Goal: Information Seeking & Learning: Find specific fact

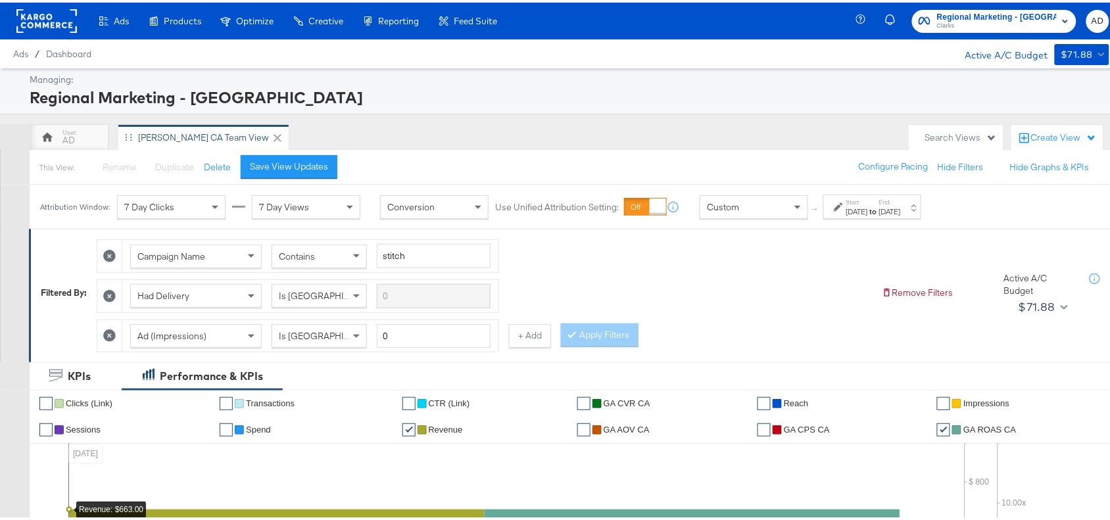
drag, startPoint x: 885, startPoint y: 210, endPoint x: 900, endPoint y: 233, distance: 27.5
click at [900, 233] on div "Filtered By: Campaign Name Contains stitch Had Delivery Is Greater Than Ad (Imp…" at bounding box center [576, 290] width 1071 height 120
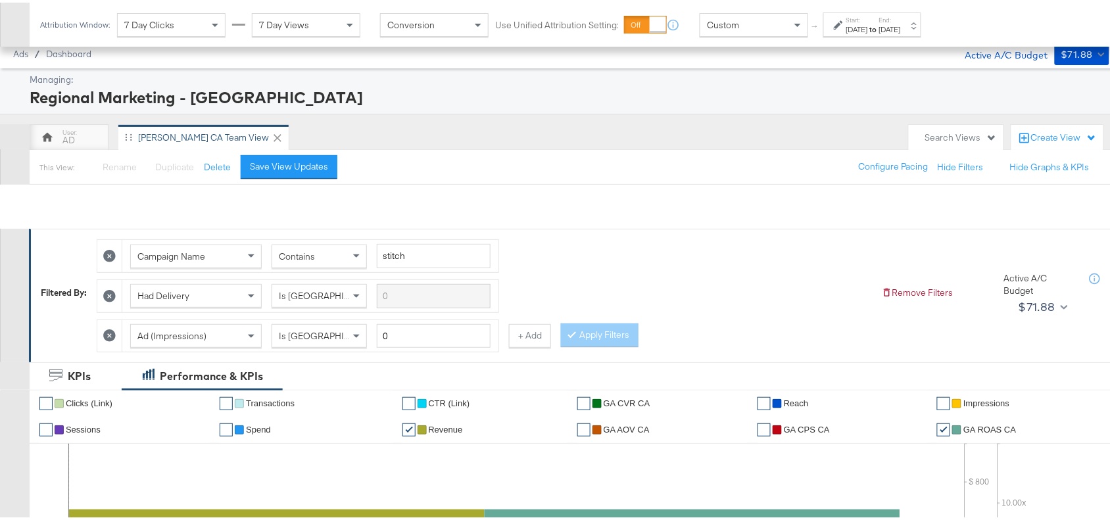
scroll to position [618, 0]
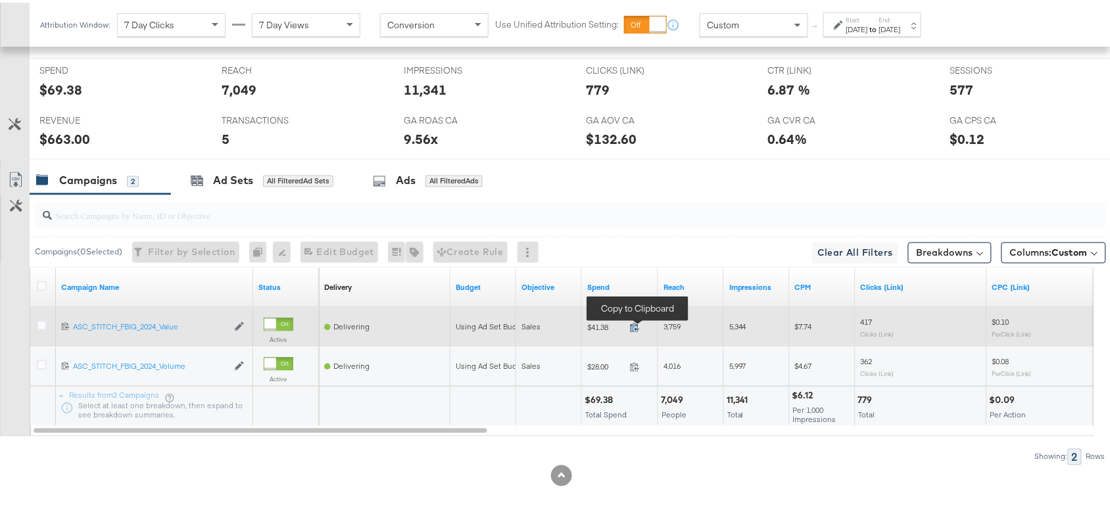
click at [639, 328] on icon at bounding box center [635, 325] width 10 height 10
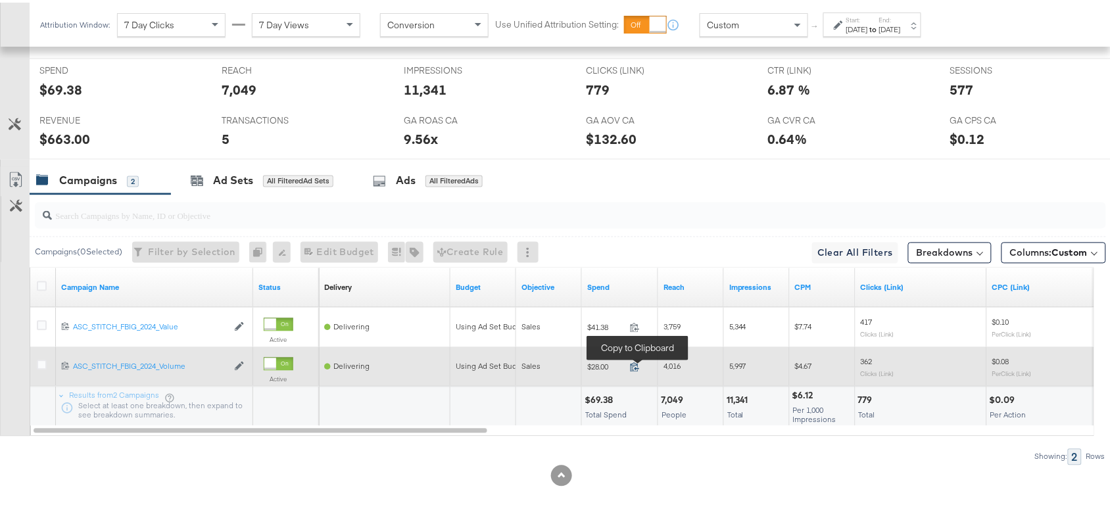
click at [633, 360] on icon at bounding box center [635, 365] width 10 height 10
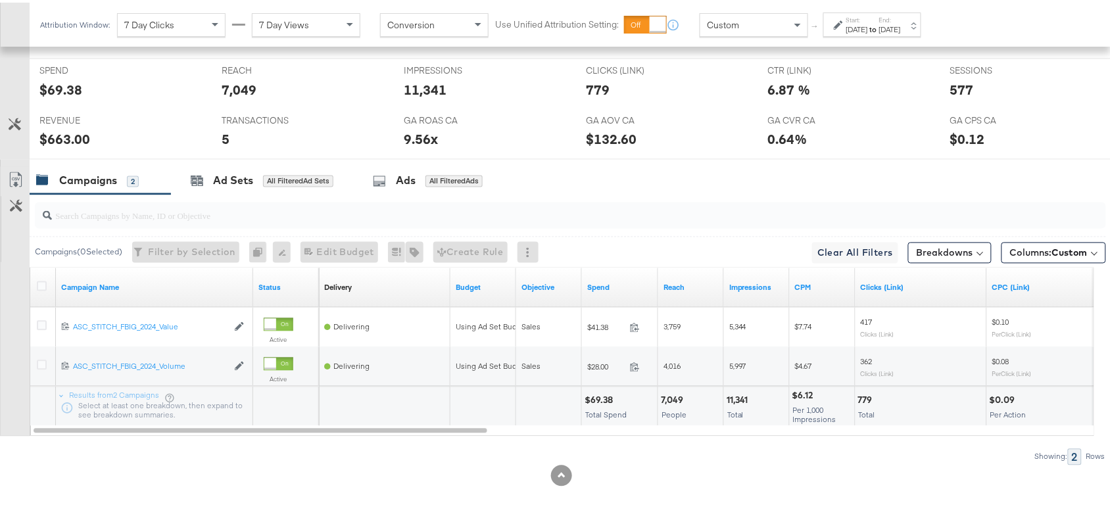
click at [868, 18] on label "Start:" at bounding box center [857, 17] width 22 height 9
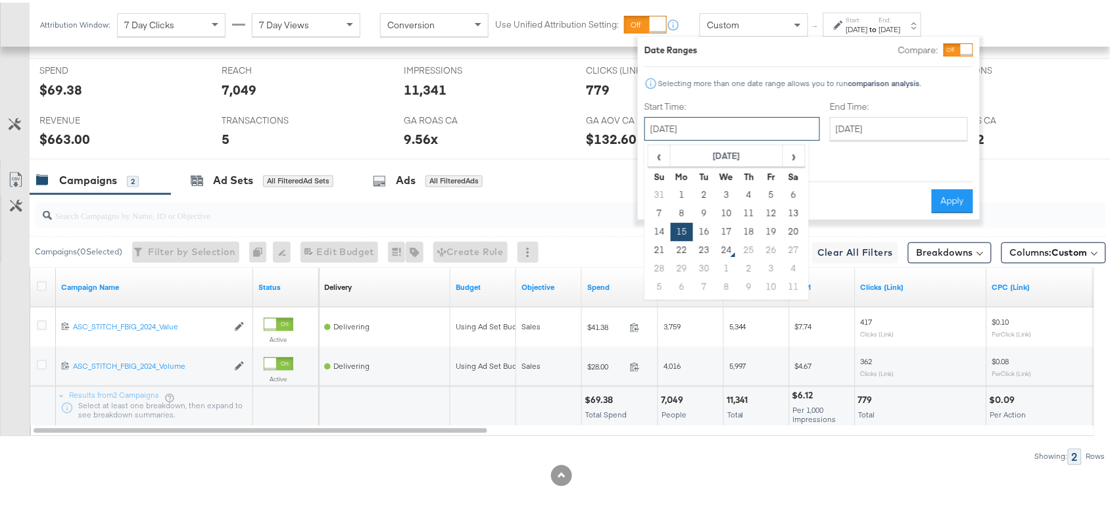
click at [732, 132] on input "[DATE]" at bounding box center [733, 126] width 176 height 24
click at [704, 231] on td "16" at bounding box center [704, 229] width 22 height 18
type input "[DATE]"
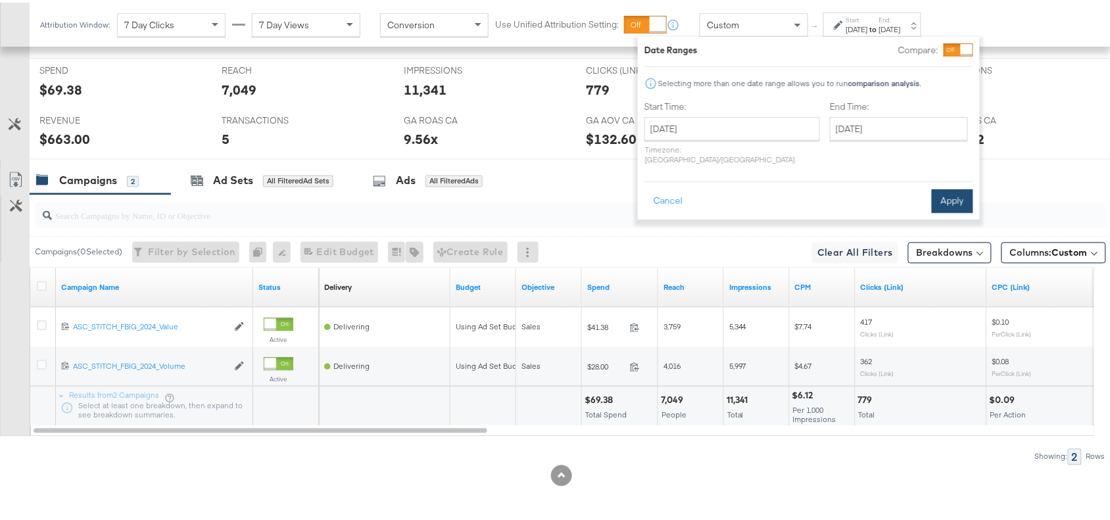
click at [952, 187] on button "Apply" at bounding box center [952, 199] width 41 height 24
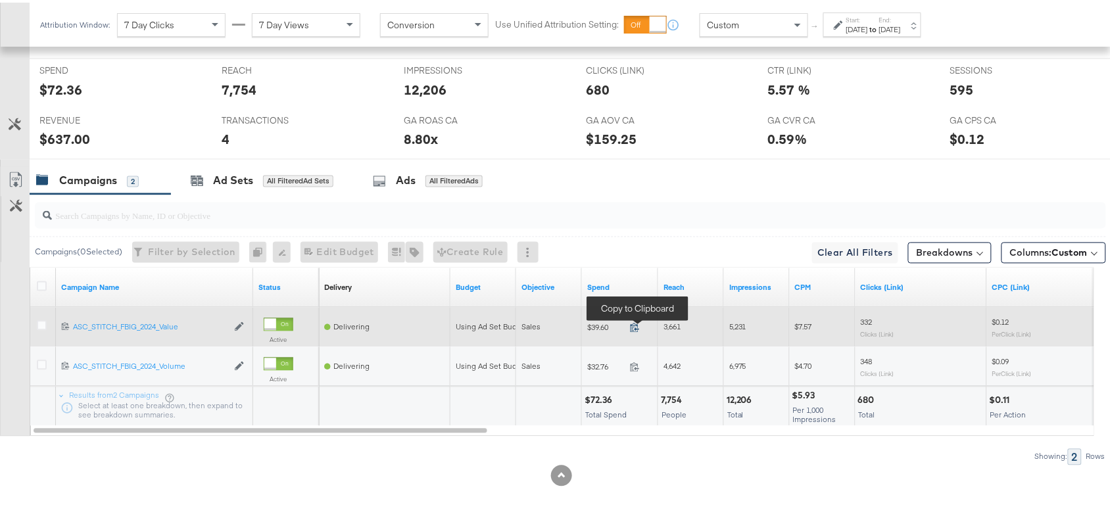
click at [630, 320] on icon at bounding box center [635, 325] width 10 height 10
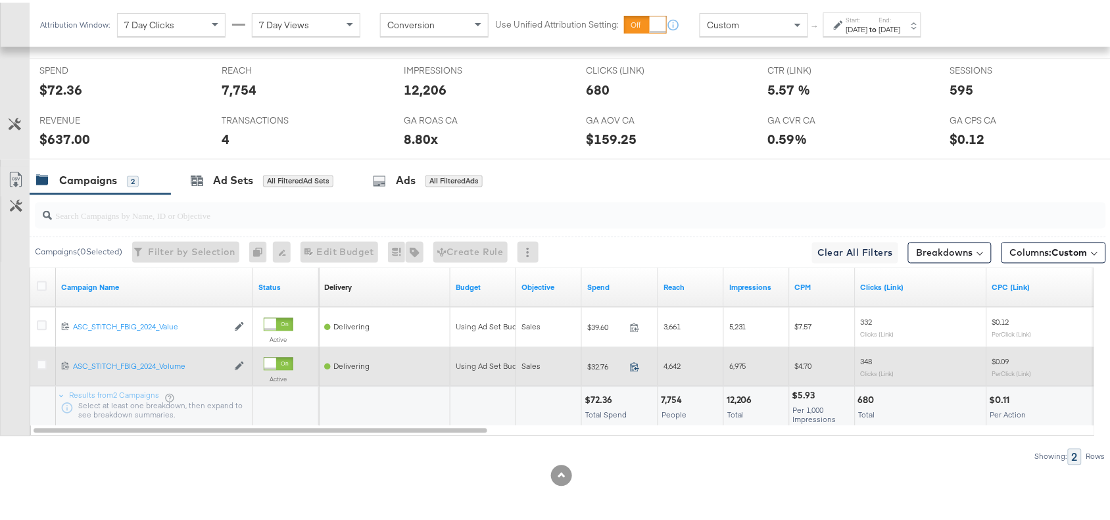
click at [633, 365] on icon at bounding box center [635, 365] width 10 height 10
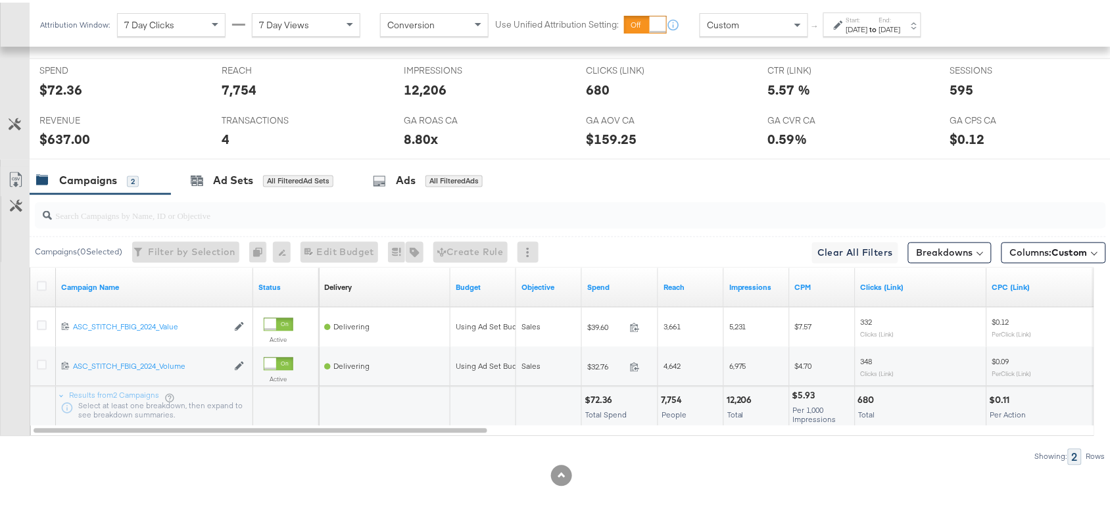
click at [868, 32] on div "Sep 16th 2025" at bounding box center [857, 27] width 22 height 11
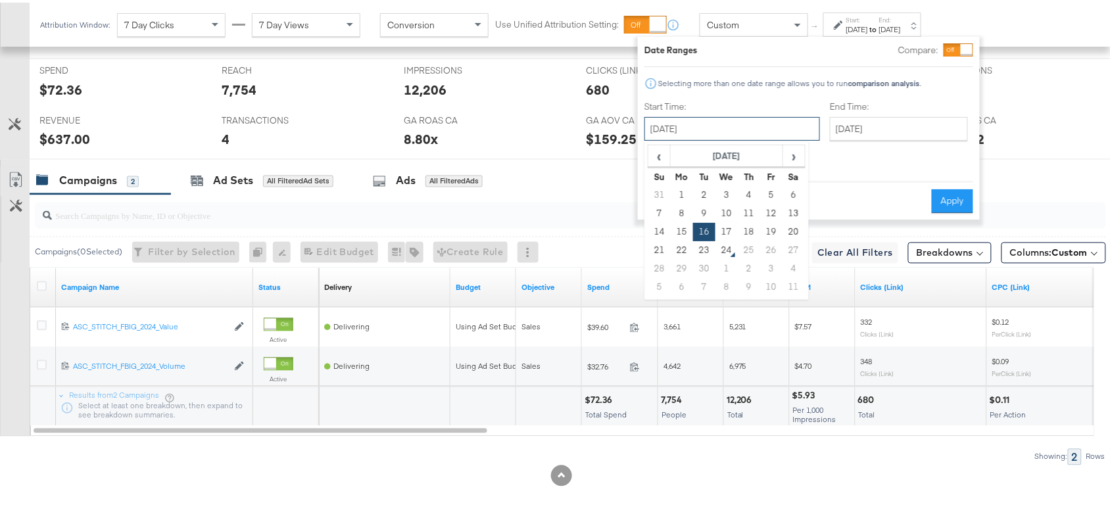
click at [718, 134] on input "September 16th 2025" at bounding box center [733, 126] width 176 height 24
click at [723, 233] on td "17" at bounding box center [727, 229] width 22 height 18
type input "September 17th 2025"
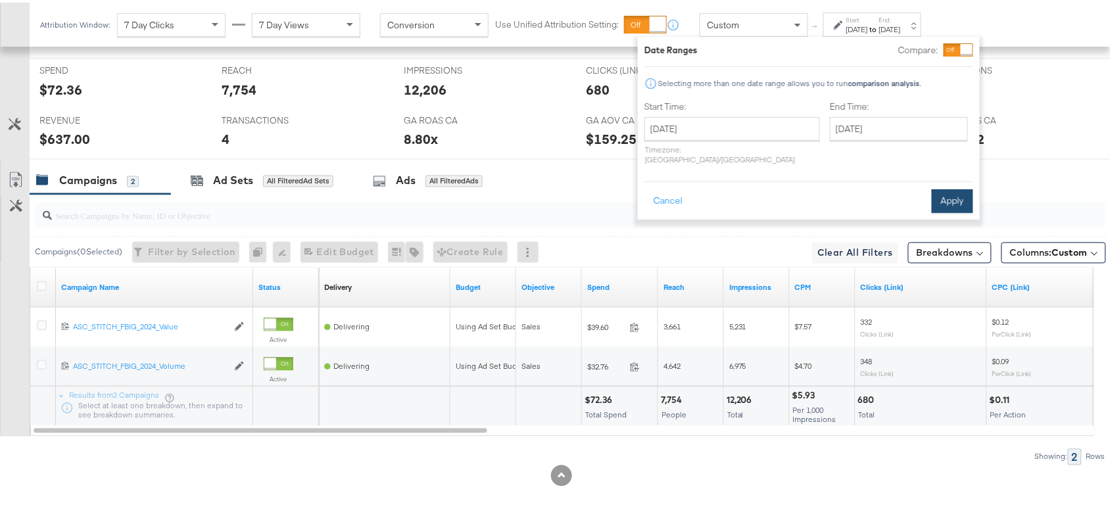
click at [954, 192] on button "Apply" at bounding box center [952, 199] width 41 height 24
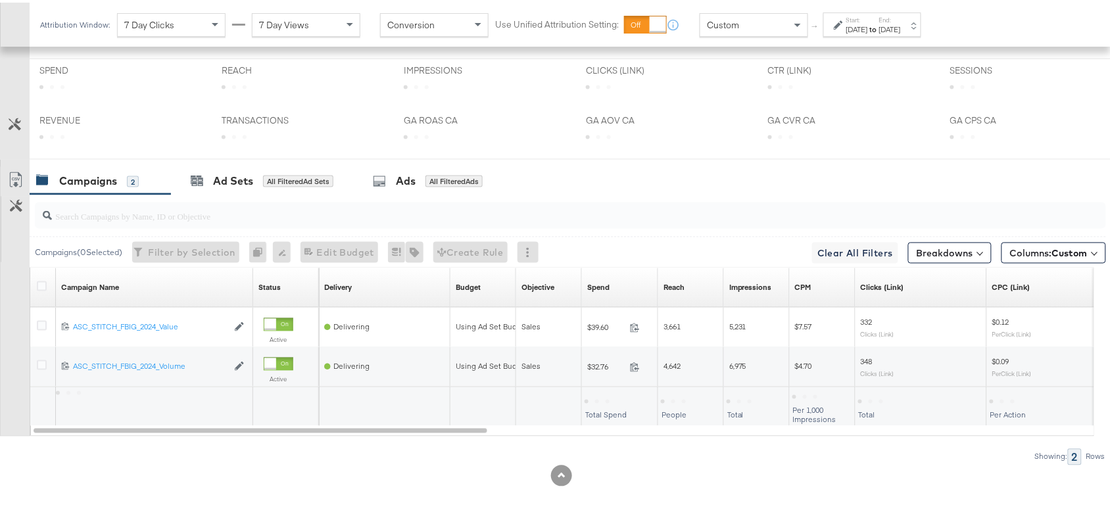
scroll to position [490, 0]
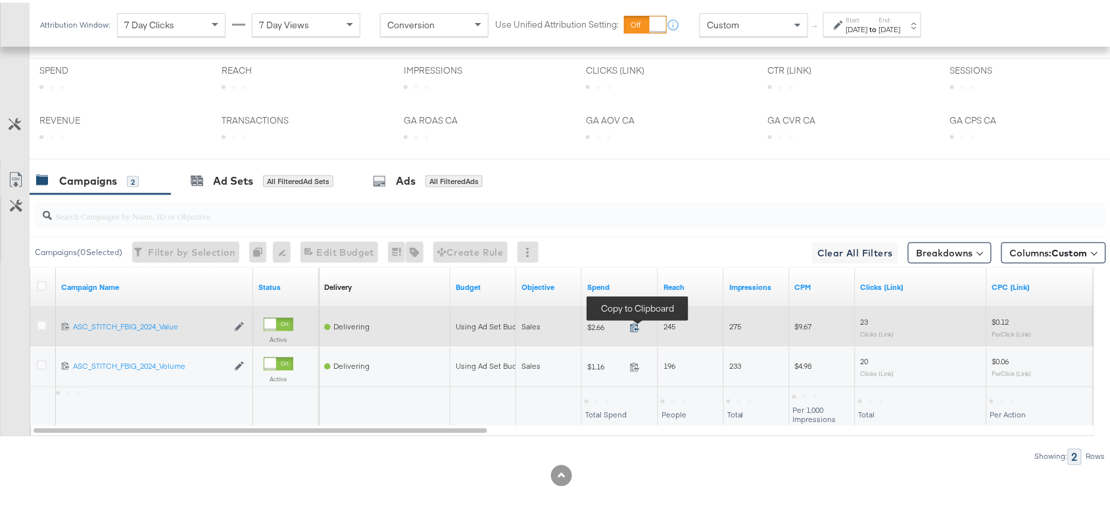
click at [635, 321] on icon at bounding box center [635, 325] width 10 height 10
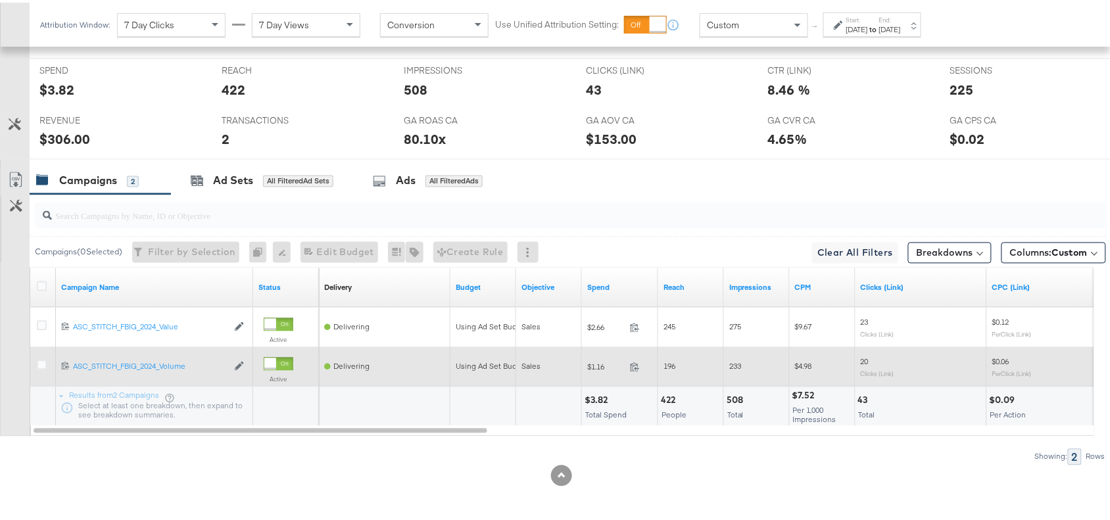
click at [637, 370] on span at bounding box center [639, 367] width 28 height 10
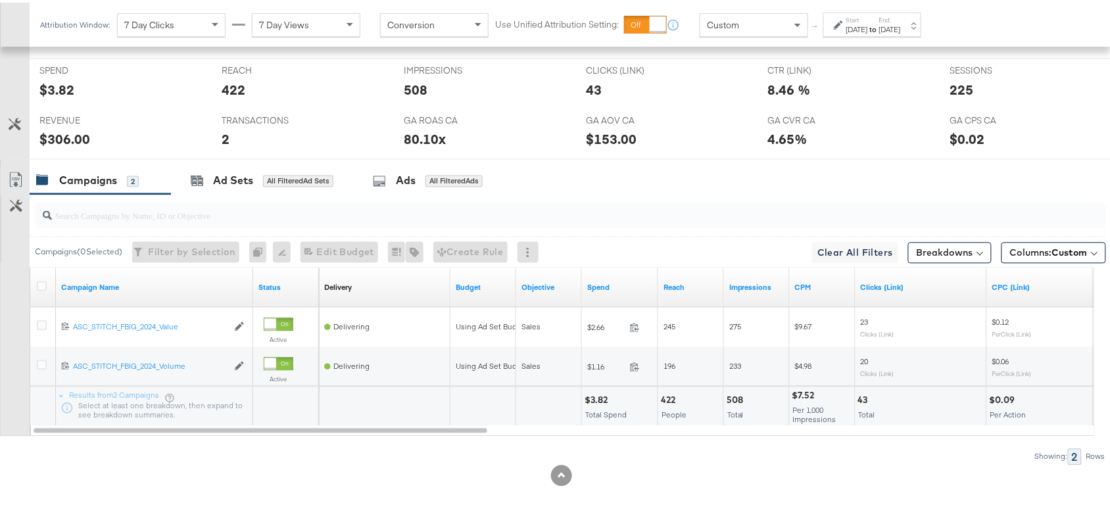
click at [879, 24] on strong "to" at bounding box center [873, 27] width 11 height 10
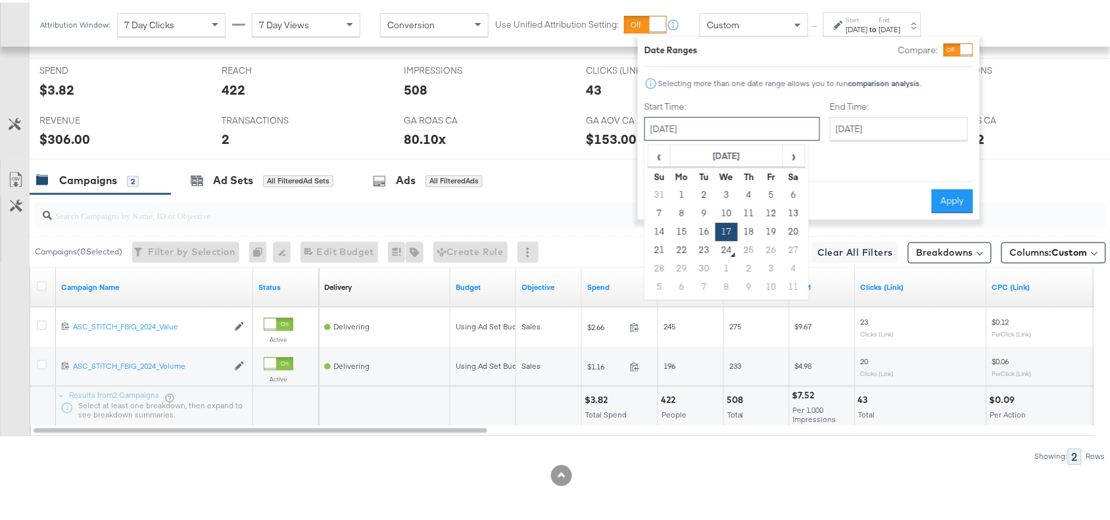
click at [715, 128] on input "September 17th 2025" at bounding box center [733, 126] width 176 height 24
click at [750, 231] on td "18" at bounding box center [749, 229] width 22 height 18
type input "September 18th 2025"
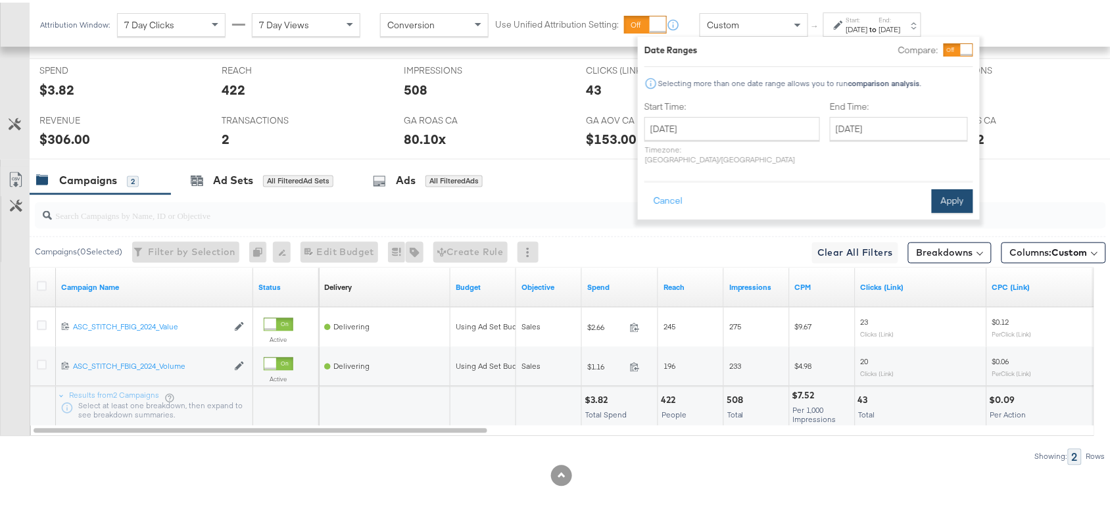
click at [954, 187] on button "Apply" at bounding box center [952, 199] width 41 height 24
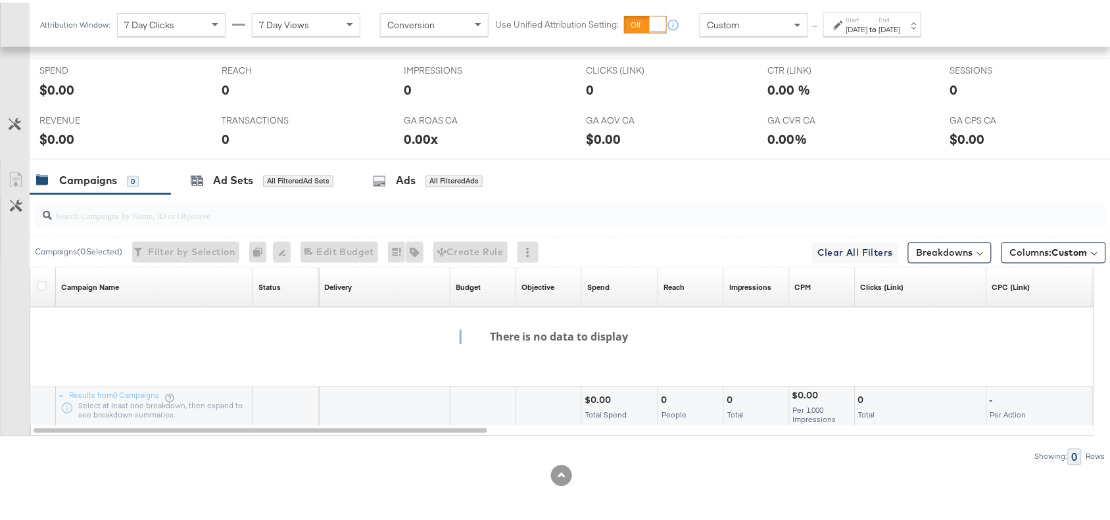
click at [879, 24] on strong "to" at bounding box center [873, 27] width 11 height 10
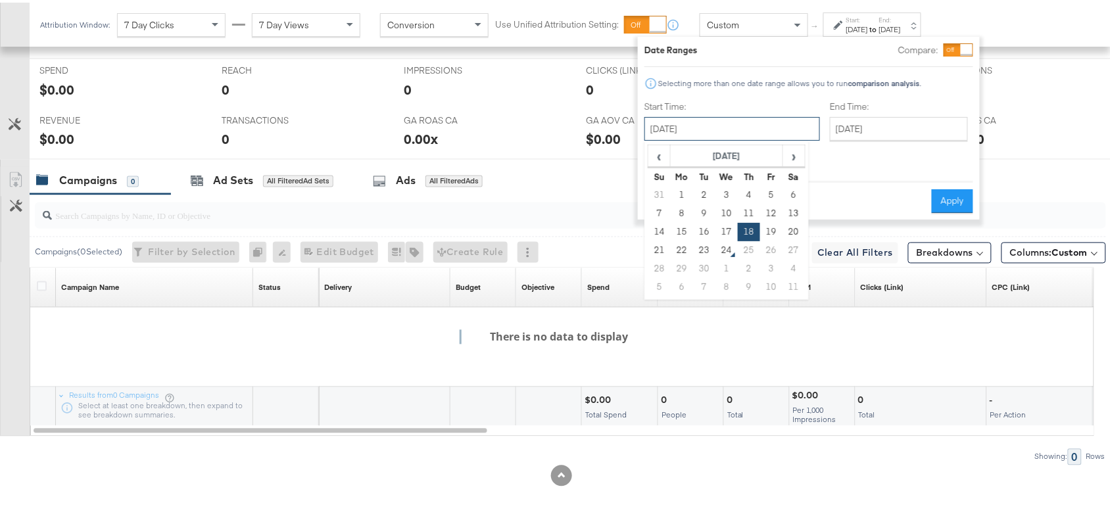
click at [727, 115] on input "September 18th 2025" at bounding box center [733, 126] width 176 height 24
click at [764, 225] on td "19" at bounding box center [771, 229] width 22 height 18
type input "September 19th 2025"
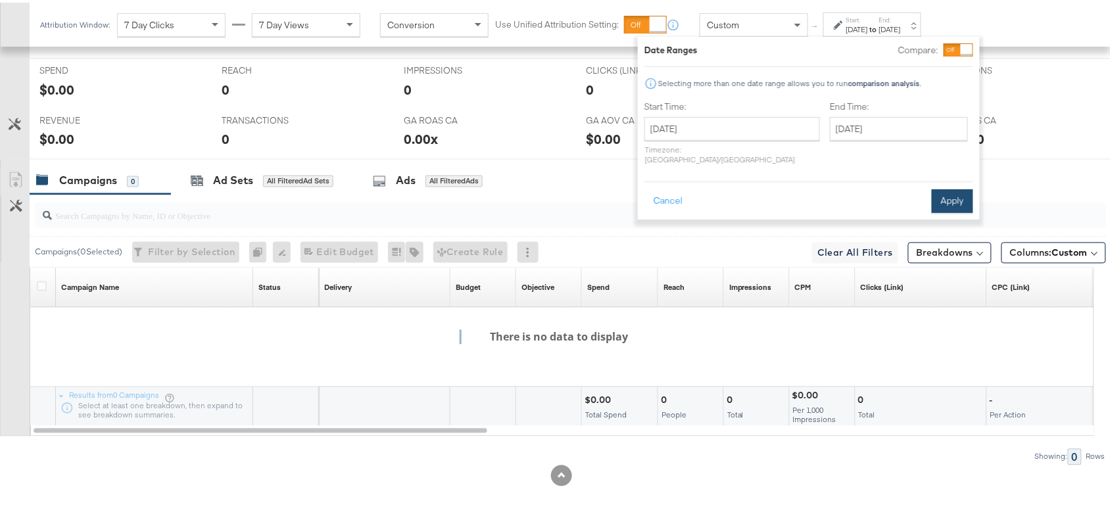
click at [950, 193] on button "Apply" at bounding box center [952, 199] width 41 height 24
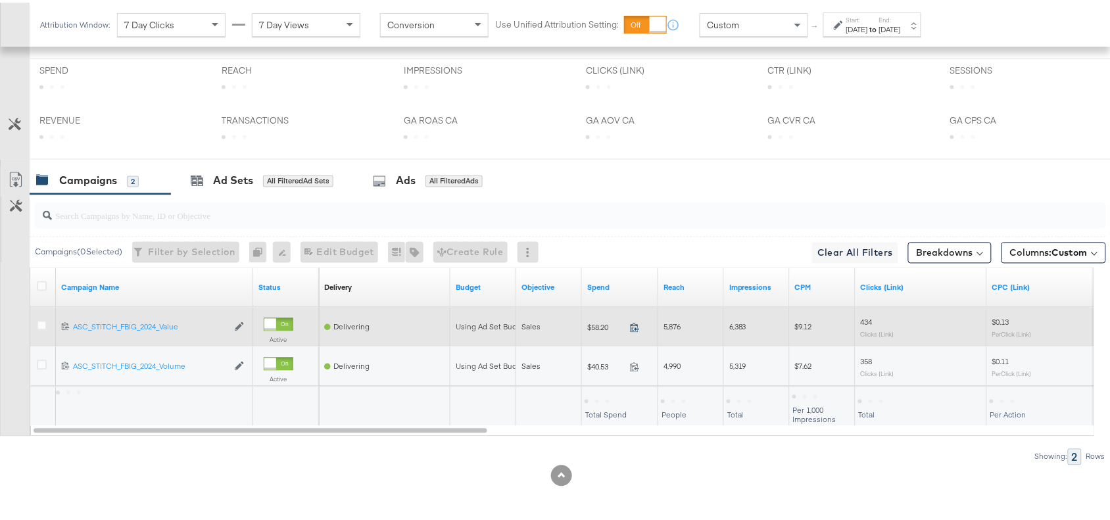
click at [632, 326] on icon at bounding box center [635, 325] width 10 height 10
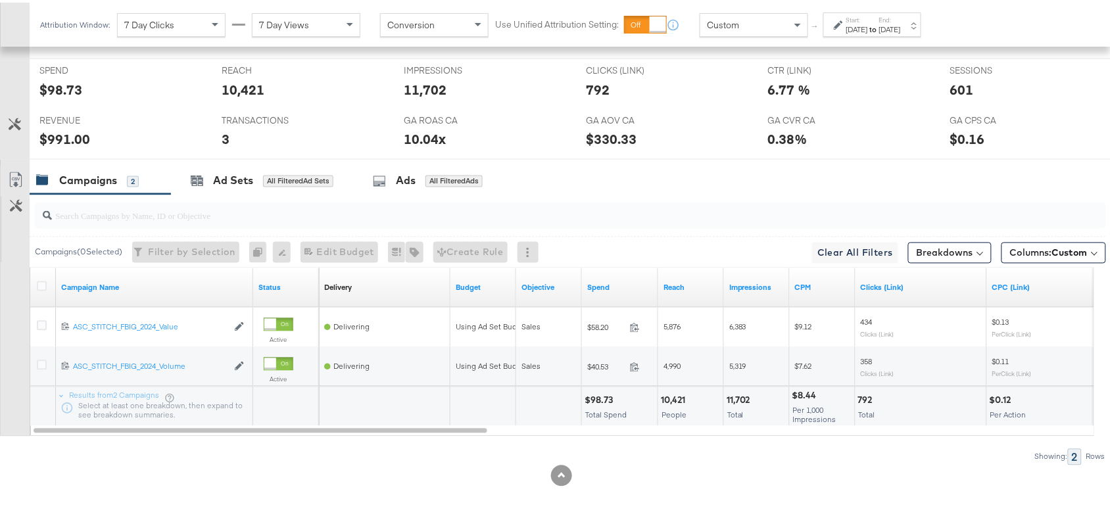
click at [868, 32] on div "Sep 19th 2025" at bounding box center [857, 27] width 22 height 11
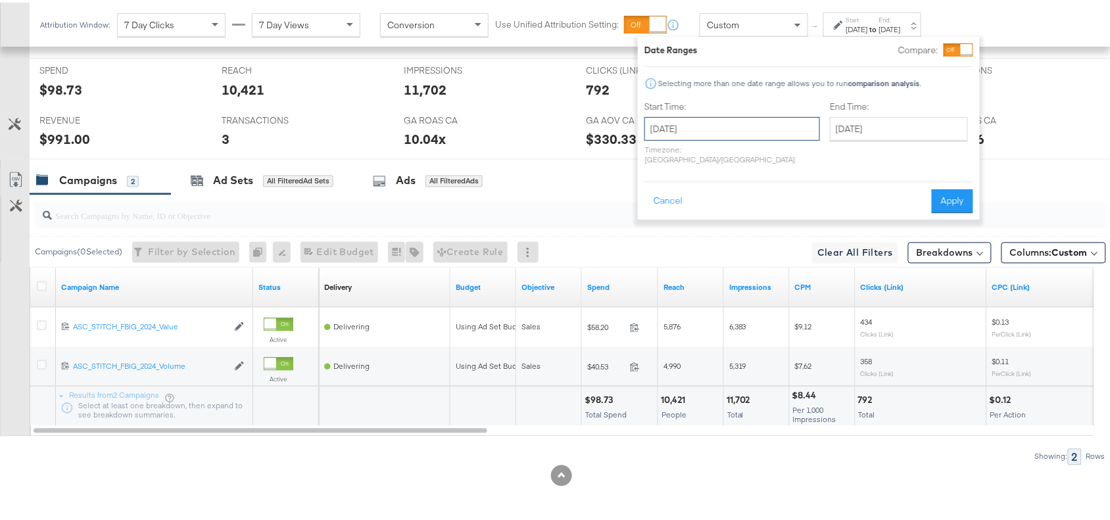
click at [716, 116] on input "September 19th 2025" at bounding box center [733, 126] width 176 height 24
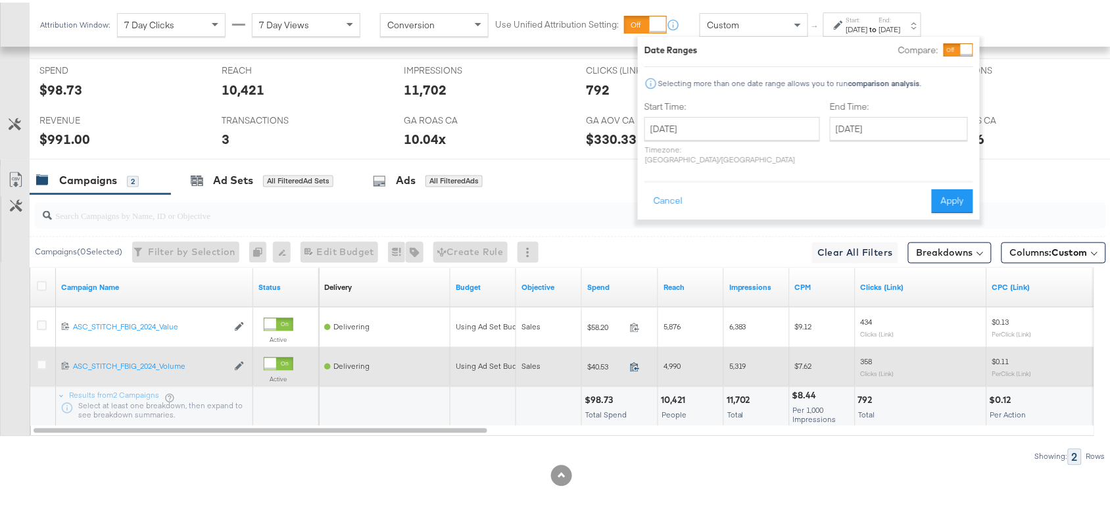
click at [637, 363] on icon at bounding box center [635, 365] width 10 height 10
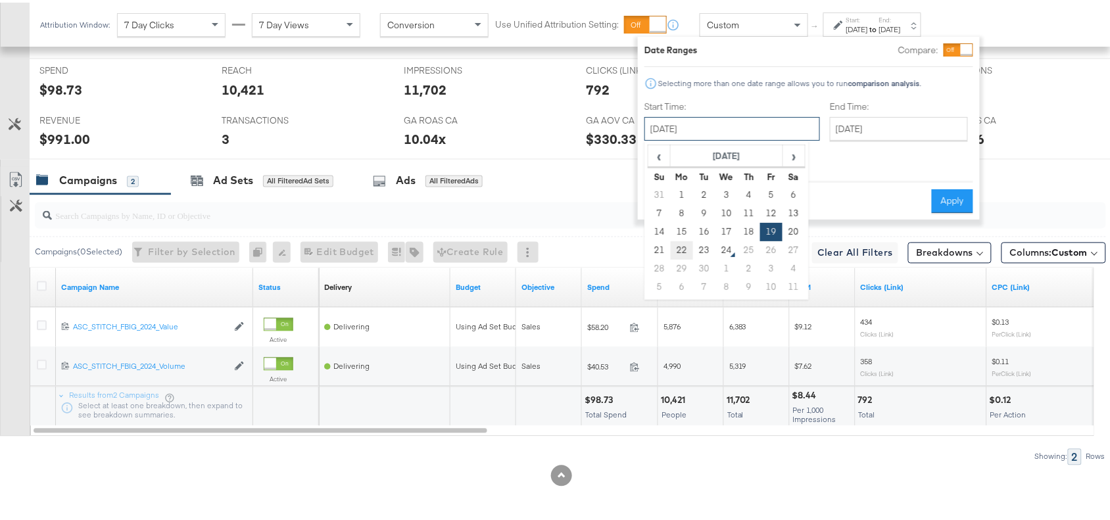
drag, startPoint x: 755, startPoint y: 122, endPoint x: 675, endPoint y: 241, distance: 142.6
click at [675, 138] on div "September 19th 2025 ‹ September 2025 › Su Mo Tu We Th Fr Sa 31 1 2 3 4 5 6 7 8 …" at bounding box center [733, 126] width 176 height 24
click at [678, 244] on td "22" at bounding box center [682, 248] width 22 height 18
type input "September 22nd 2025"
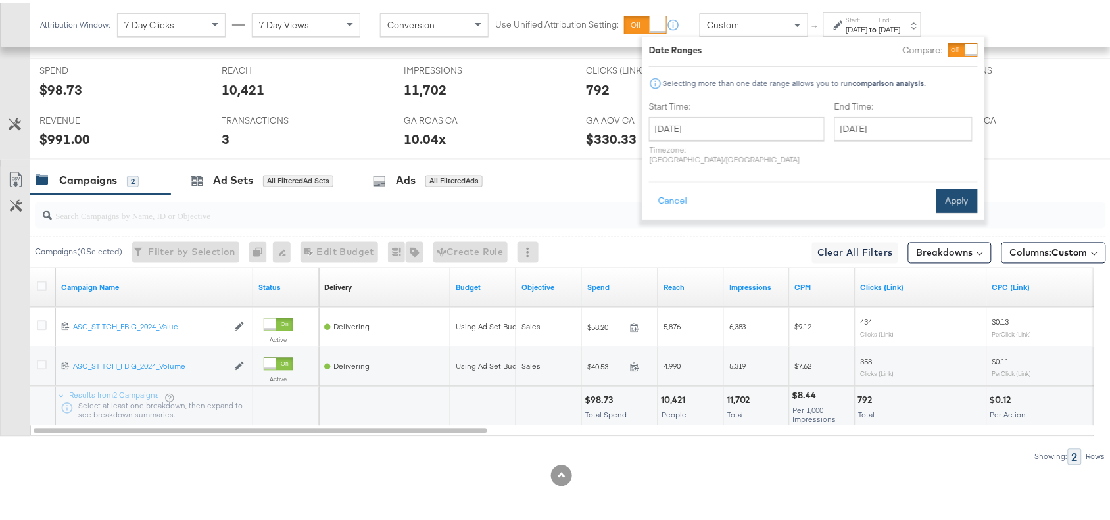
click at [970, 187] on button "Apply" at bounding box center [957, 199] width 41 height 24
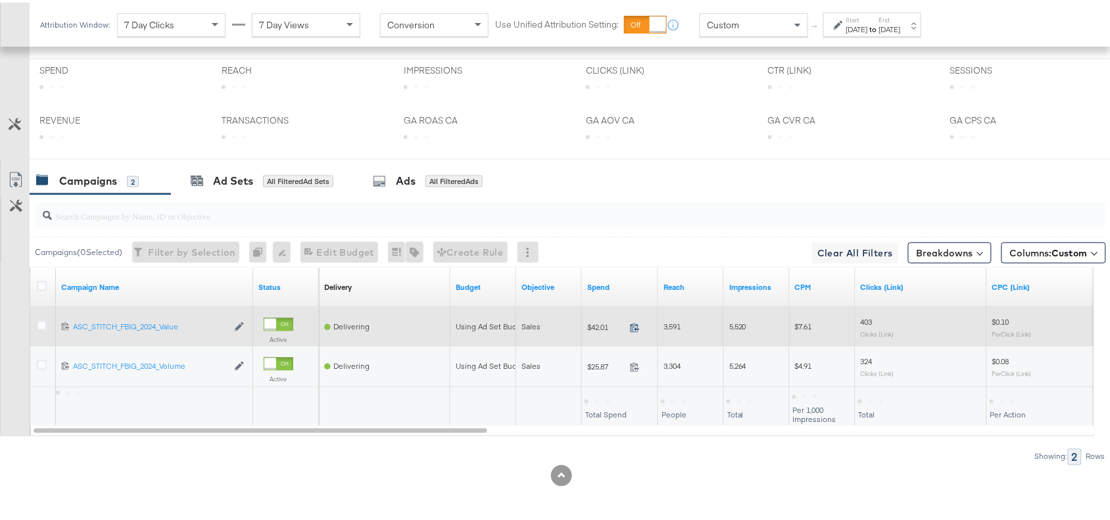
click at [637, 326] on icon at bounding box center [635, 325] width 10 height 10
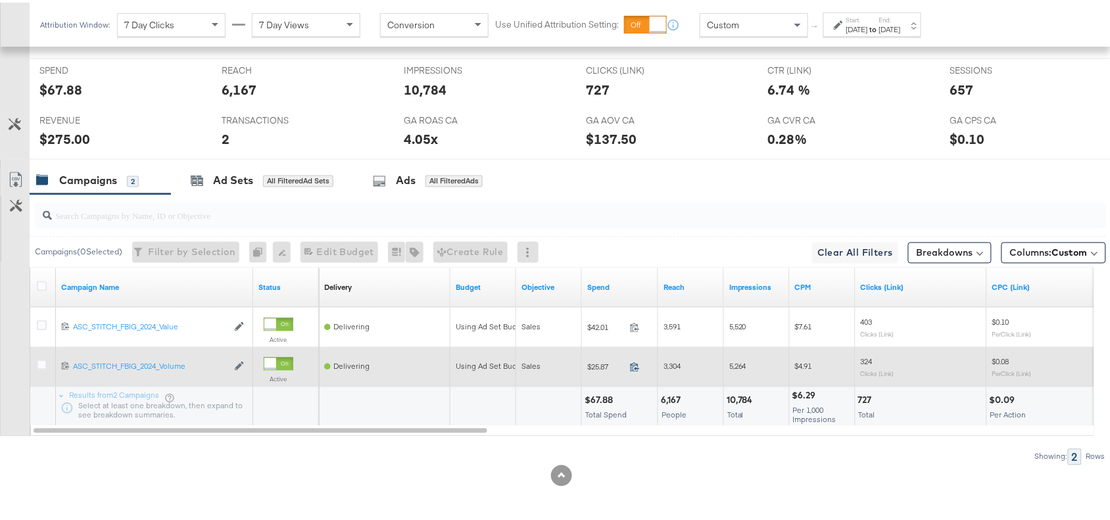
click at [633, 368] on icon at bounding box center [635, 365] width 10 height 10
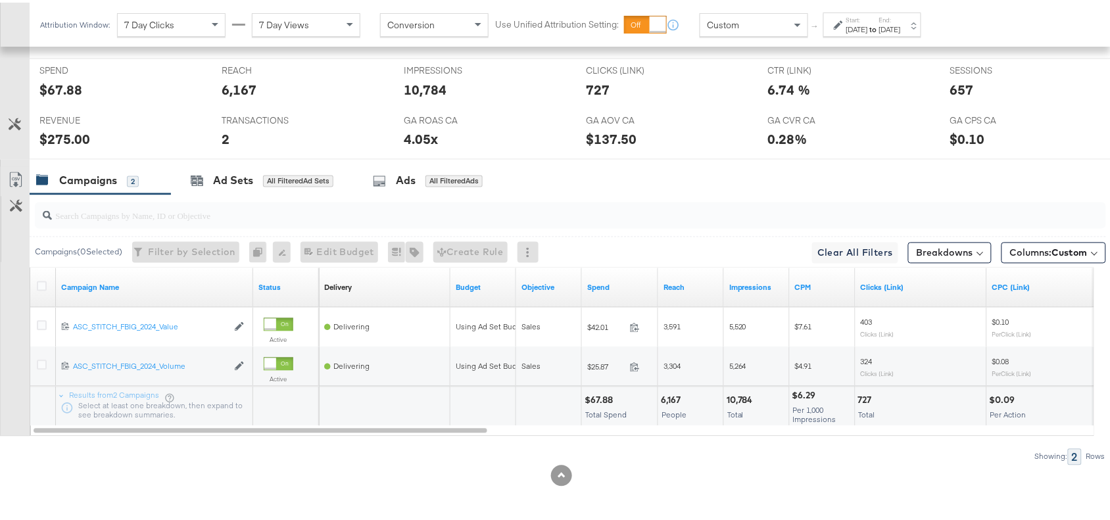
click at [901, 15] on div "Start: Sep 22nd 2025 to End: Sep 22nd 2025" at bounding box center [873, 22] width 55 height 19
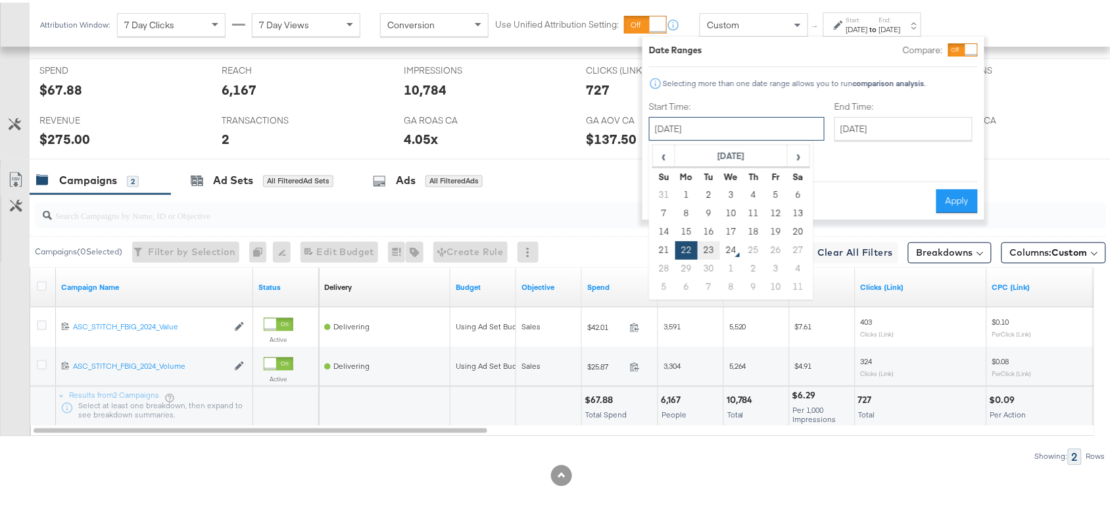
drag, startPoint x: 714, startPoint y: 123, endPoint x: 714, endPoint y: 243, distance: 120.4
click at [714, 138] on div "September 22nd 2025 ‹ September 2025 › Su Mo Tu We Th Fr Sa 31 1 2 3 4 5 6 7 8 …" at bounding box center [737, 126] width 176 height 24
click at [714, 243] on td "23" at bounding box center [709, 248] width 22 height 18
type input "September 23rd 2025"
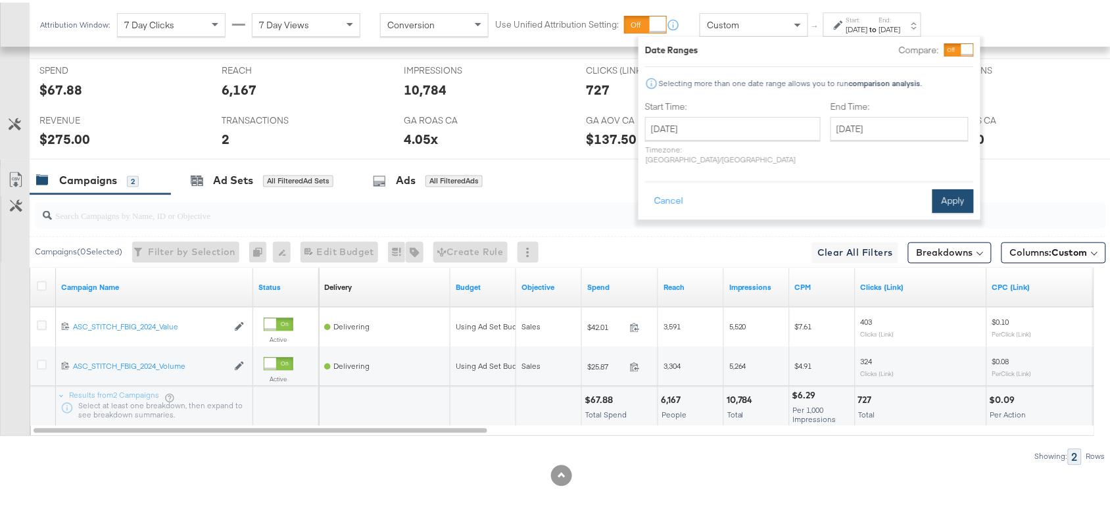
click at [941, 194] on button "Apply" at bounding box center [953, 199] width 41 height 24
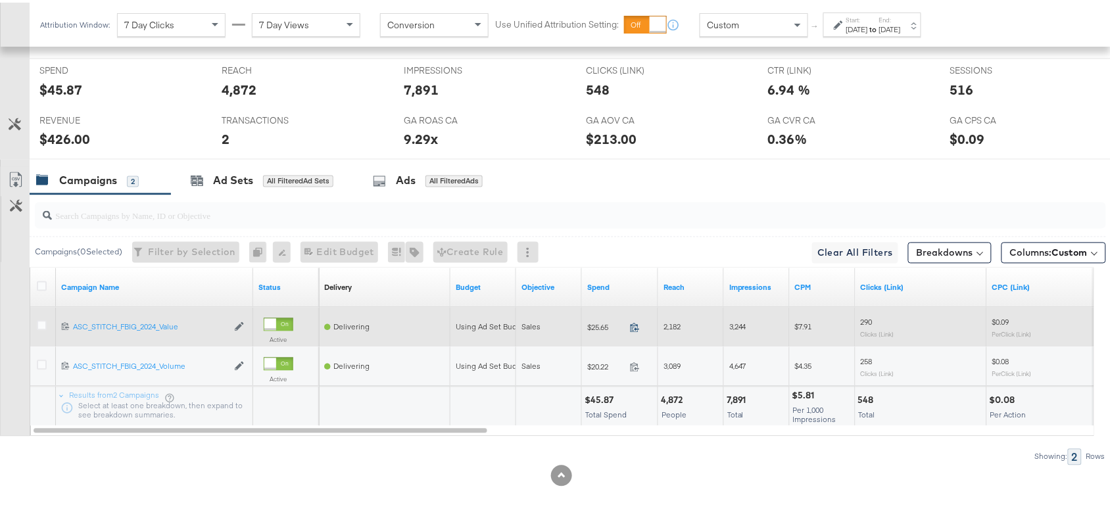
click at [631, 329] on icon at bounding box center [635, 325] width 10 height 10
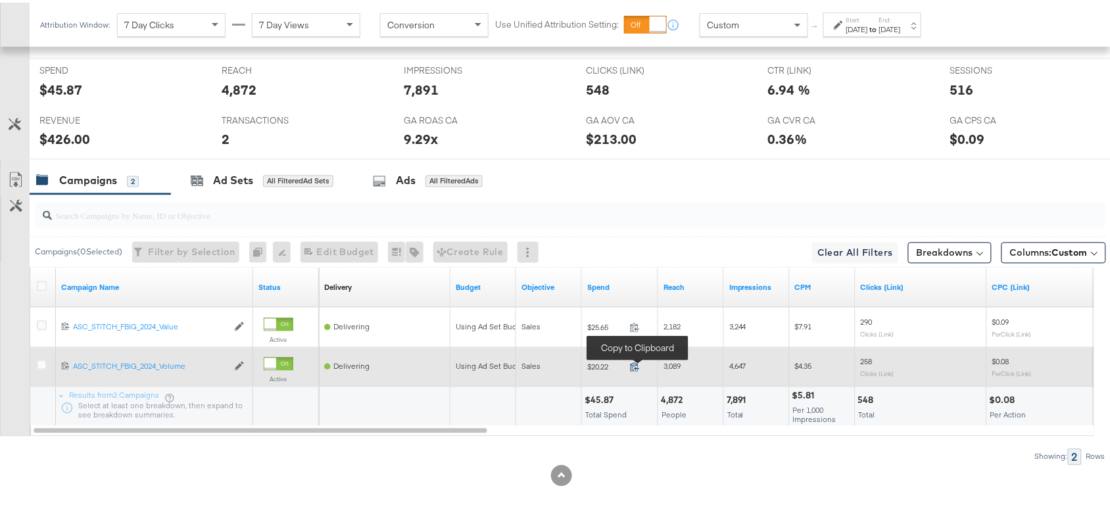
click at [633, 360] on icon at bounding box center [635, 365] width 10 height 10
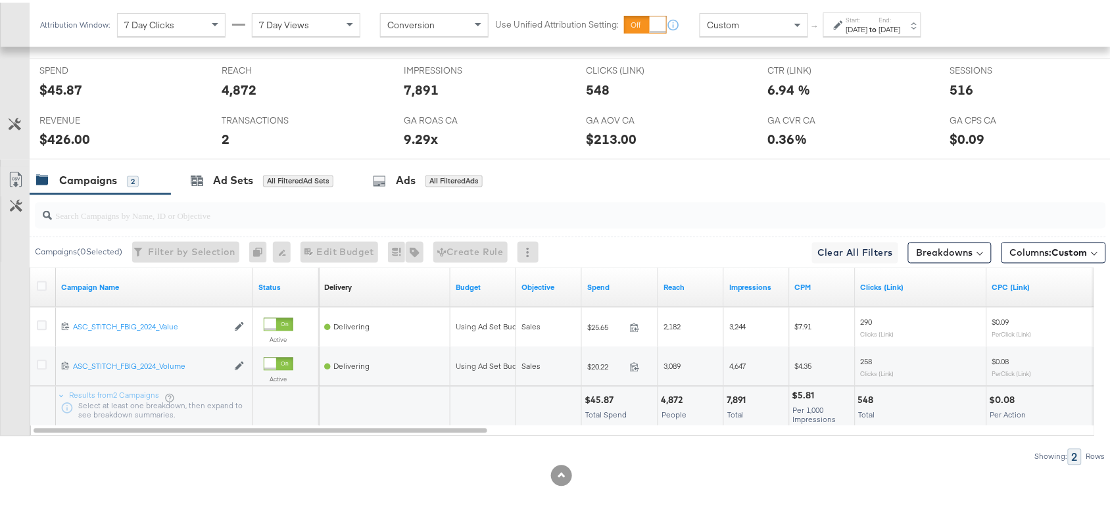
scroll to position [0, 0]
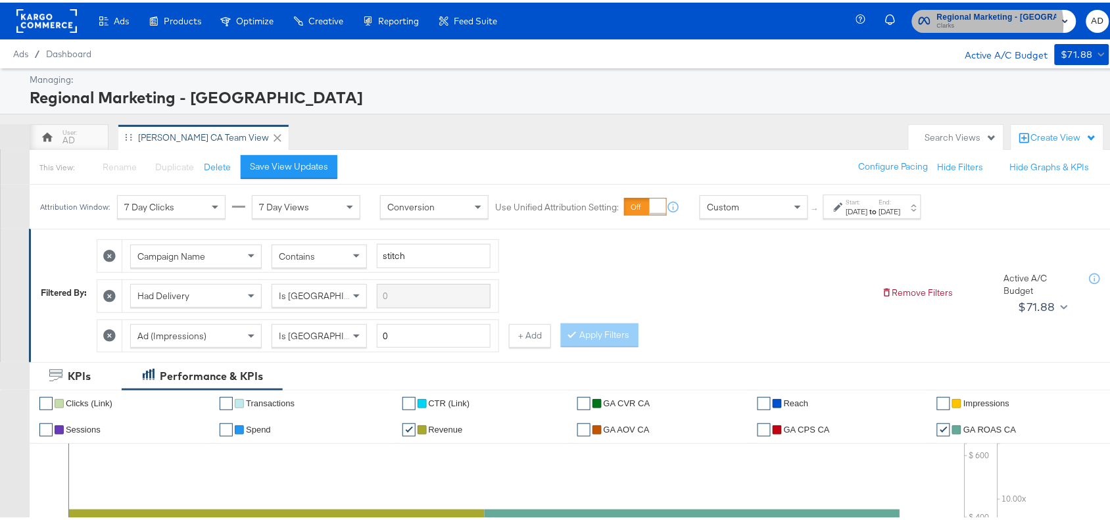
click at [1000, 22] on span "Clarks" at bounding box center [997, 23] width 120 height 11
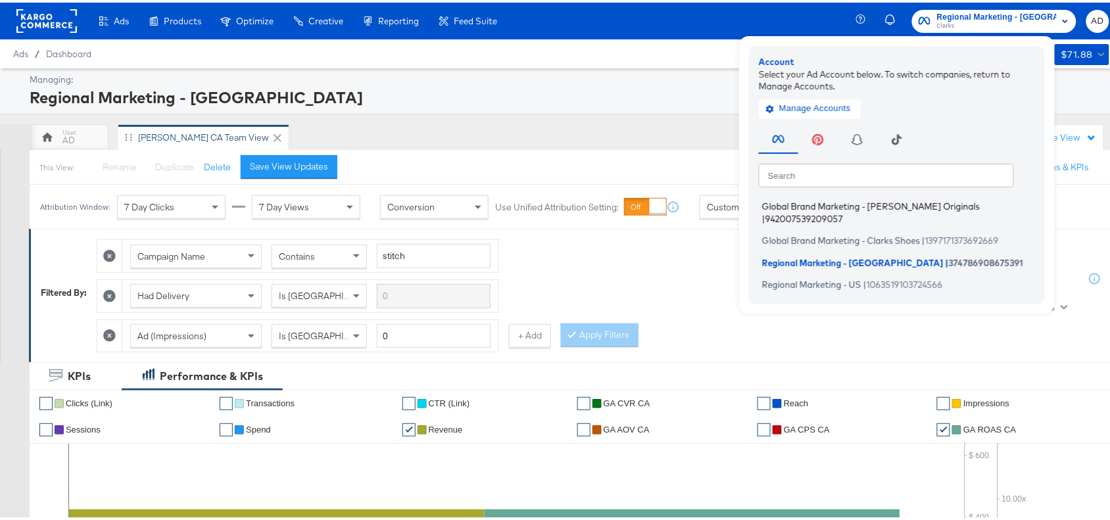
click at [833, 205] on span "Global Brand Marketing - Clarks Originals" at bounding box center [871, 204] width 218 height 11
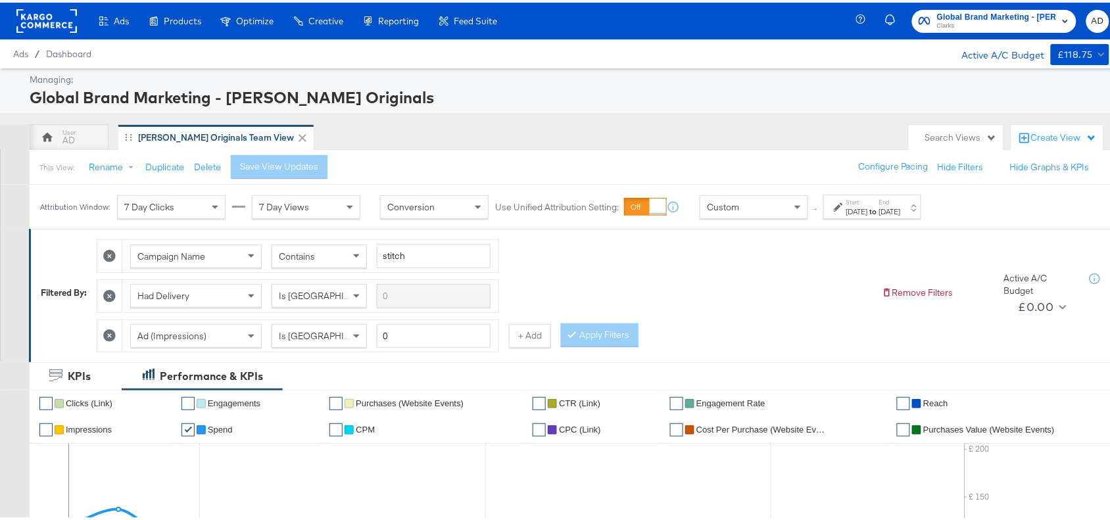
click at [901, 208] on div "[DATE]" at bounding box center [890, 209] width 22 height 11
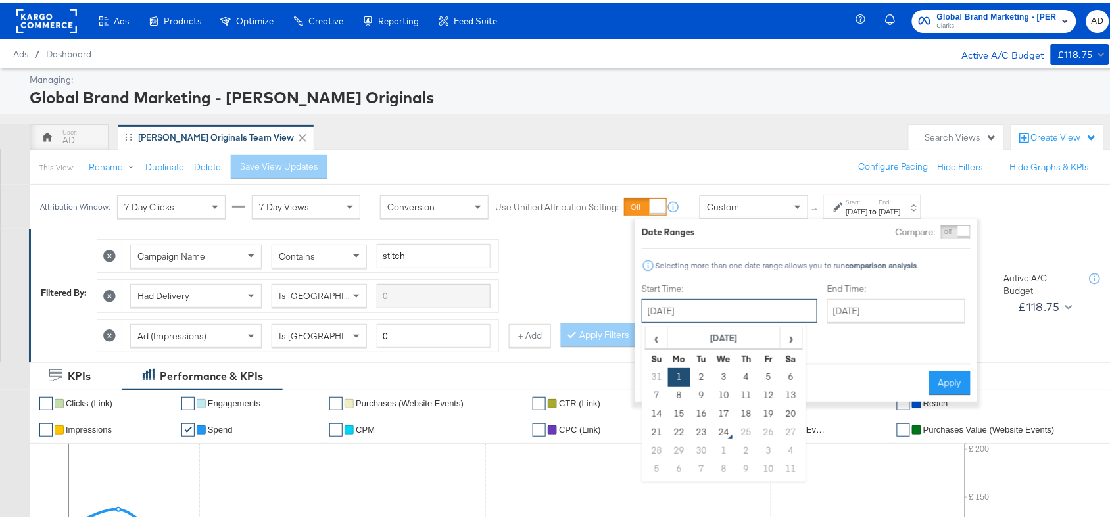
click at [760, 308] on input "[DATE]" at bounding box center [730, 309] width 176 height 24
click at [788, 341] on span "›" at bounding box center [791, 336] width 20 height 20
click at [658, 340] on span "‹" at bounding box center [657, 336] width 20 height 20
click at [677, 418] on td "15" at bounding box center [679, 412] width 22 height 18
type input "[DATE]"
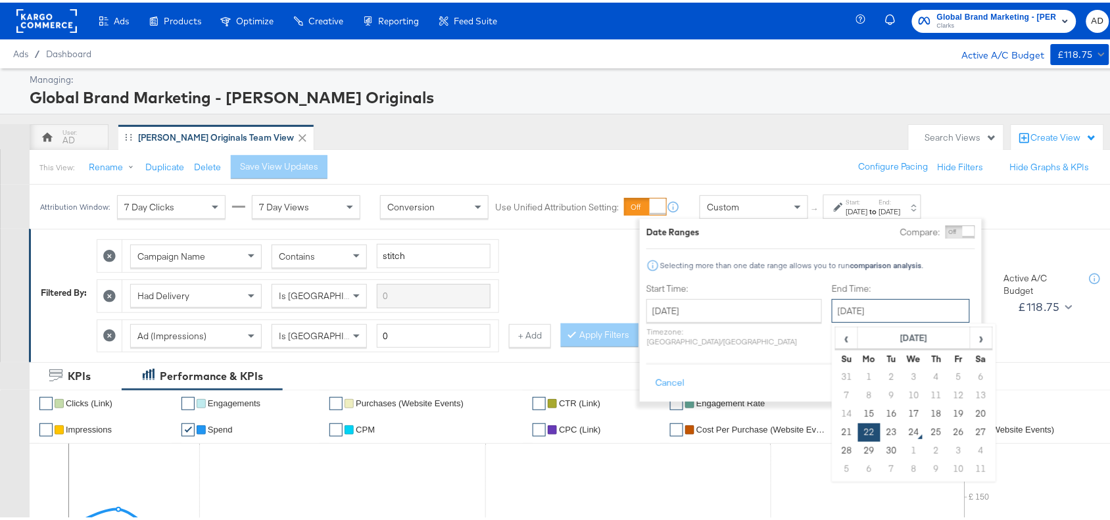
click at [886, 311] on input "[DATE]" at bounding box center [901, 309] width 138 height 24
click at [858, 412] on td "15" at bounding box center [869, 412] width 22 height 18
type input "[DATE]"
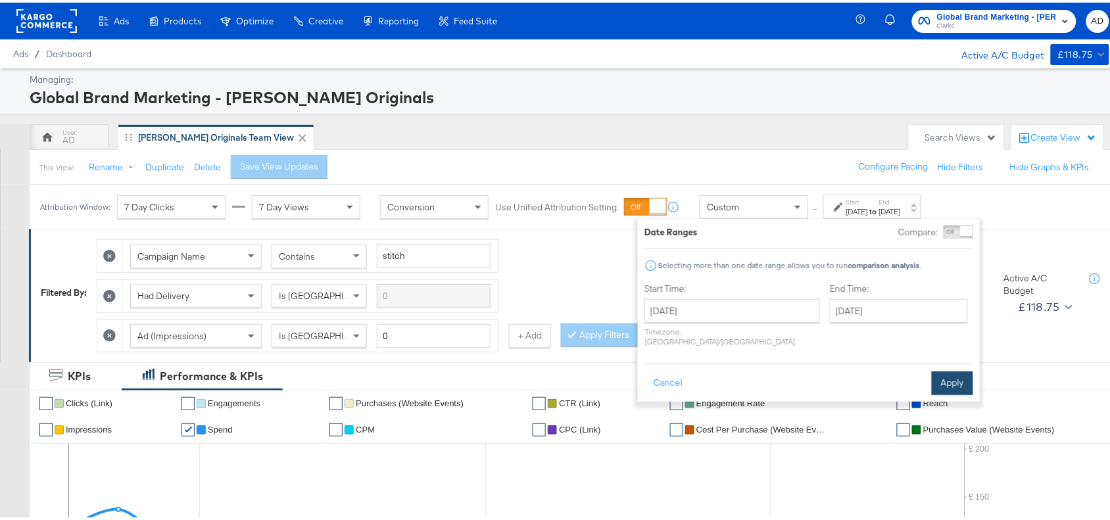
click at [952, 369] on button "Apply" at bounding box center [952, 381] width 41 height 24
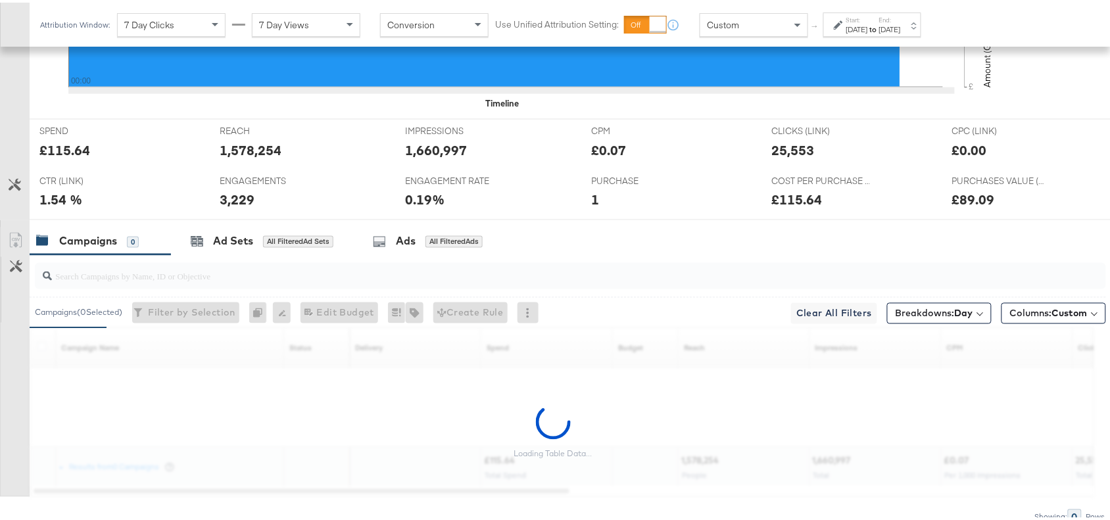
scroll to position [618, 0]
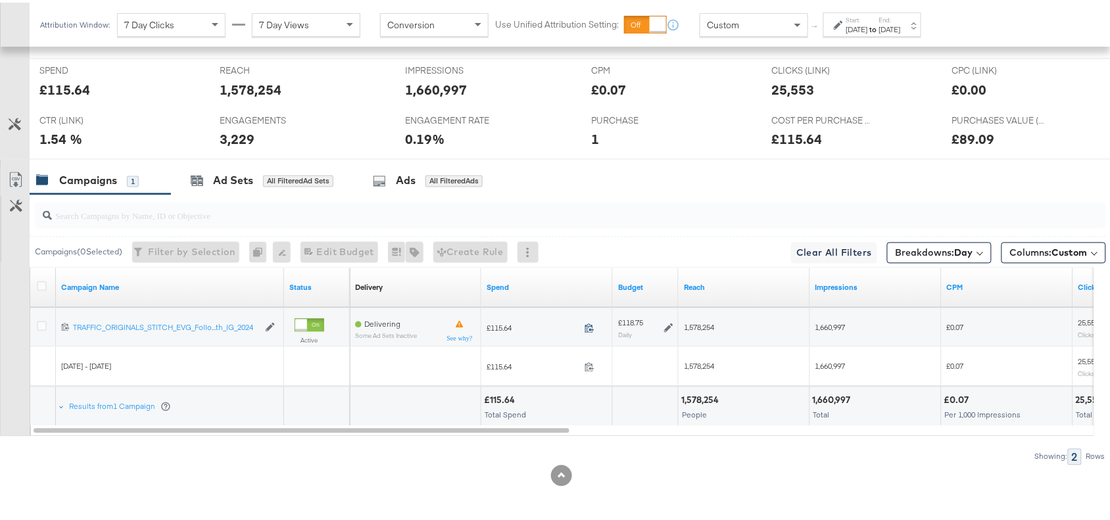
click at [593, 324] on icon at bounding box center [590, 326] width 10 height 10
click at [875, 35] on div "Attribution Window: 7 Day Clicks 7 Day Views Conversion Use Unified Attribution…" at bounding box center [484, 22] width 908 height 44
click at [868, 28] on div "Sep 15th 2025" at bounding box center [857, 27] width 22 height 11
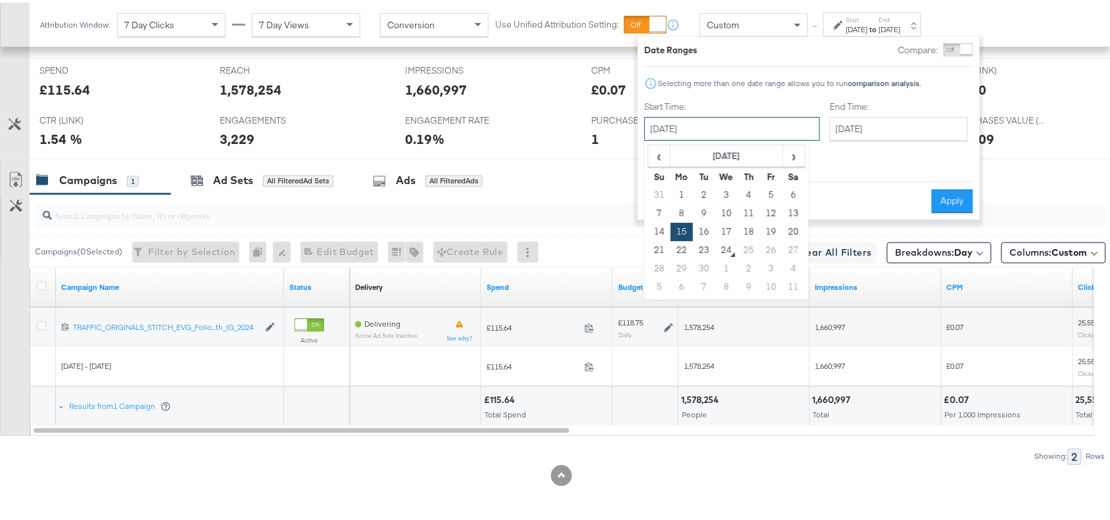
click at [728, 120] on input "September 15th 2025" at bounding box center [733, 126] width 176 height 24
click at [707, 229] on td "16" at bounding box center [704, 229] width 22 height 18
type input "September 16th 2025"
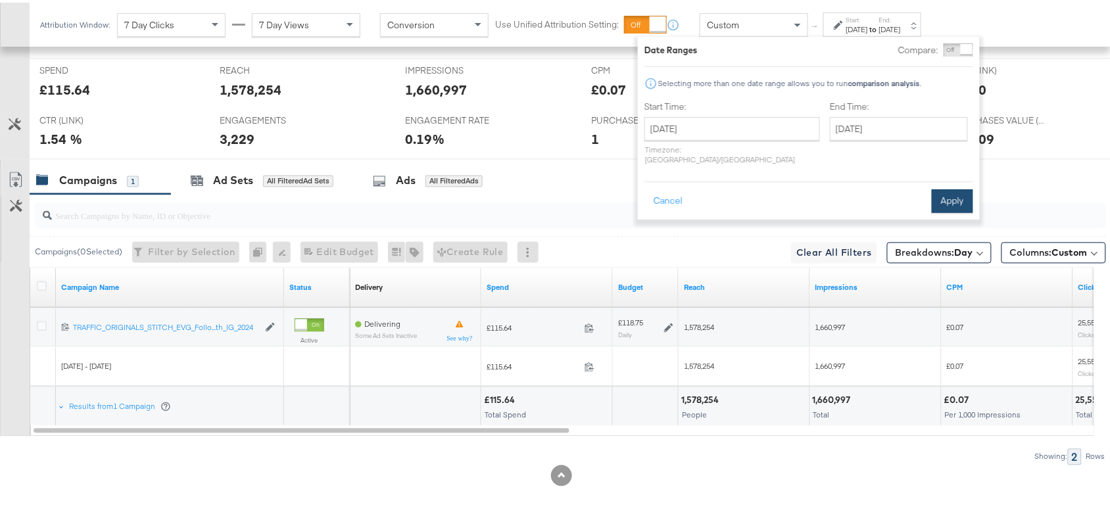
click at [948, 189] on button "Apply" at bounding box center [952, 199] width 41 height 24
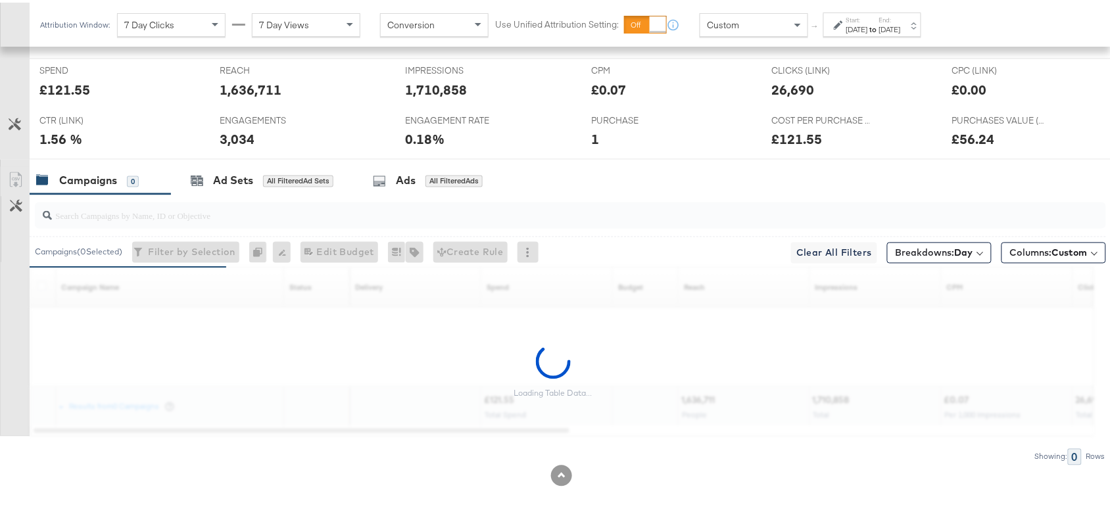
click at [70, 90] on div "£121.55" at bounding box center [64, 87] width 51 height 19
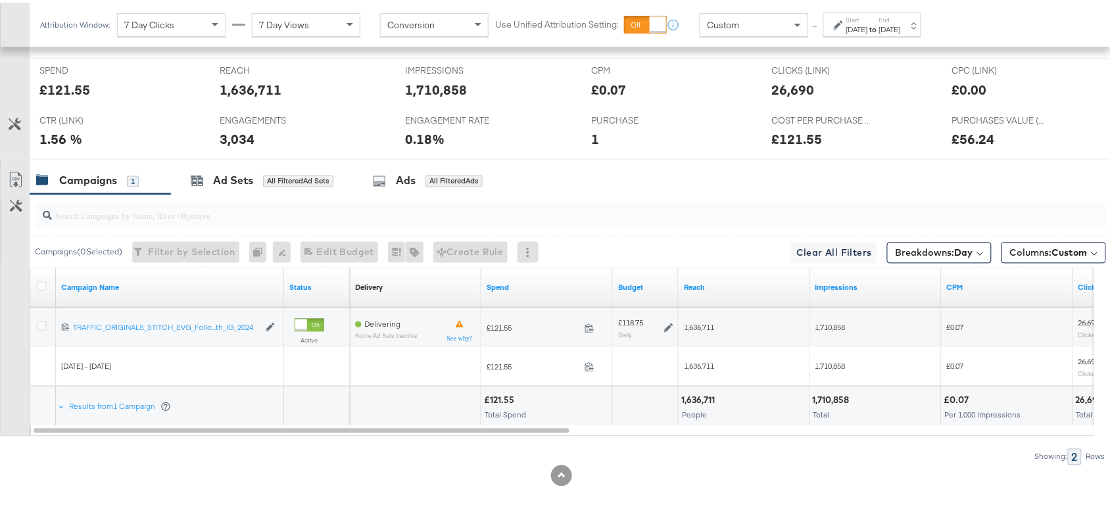
click at [868, 18] on label "Start:" at bounding box center [857, 17] width 22 height 9
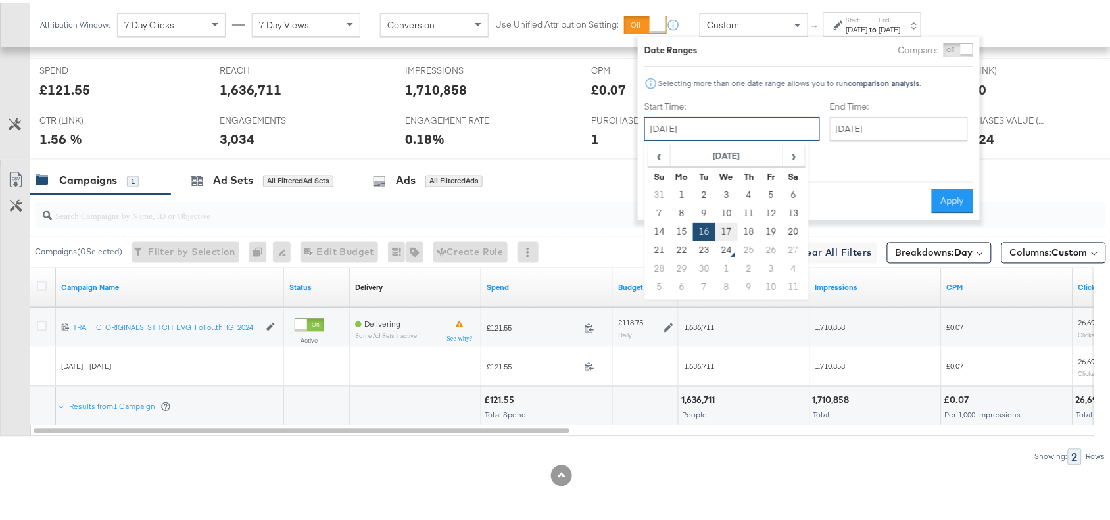
drag, startPoint x: 751, startPoint y: 125, endPoint x: 727, endPoint y: 224, distance: 102.2
click at [727, 138] on div "September 16th 2025 ‹ September 2025 › Su Mo Tu We Th Fr Sa 31 1 2 3 4 5 6 7 8 …" at bounding box center [733, 126] width 176 height 24
click at [727, 224] on td "17" at bounding box center [727, 229] width 22 height 18
type input "September 17th 2025"
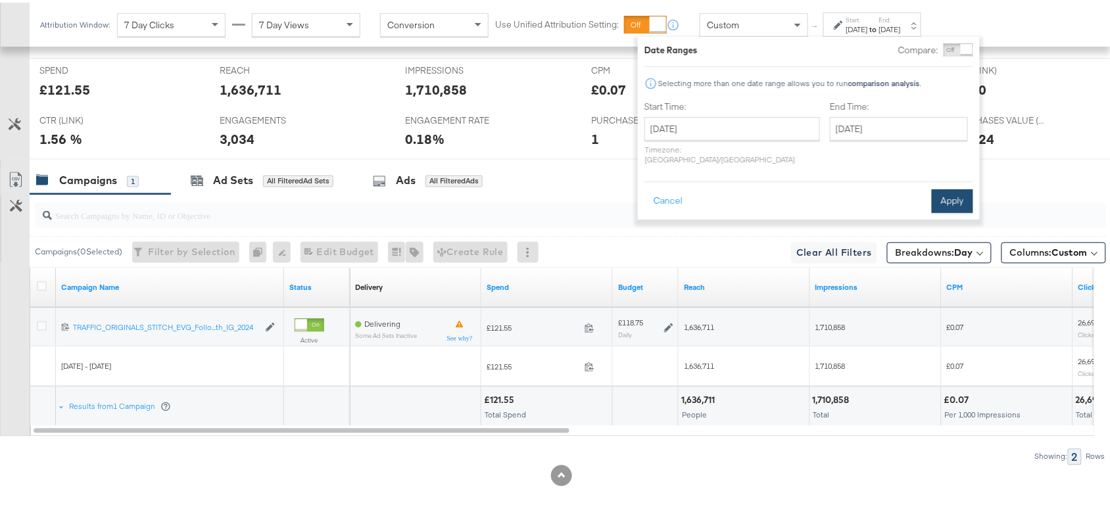
click at [946, 191] on button "Apply" at bounding box center [952, 199] width 41 height 24
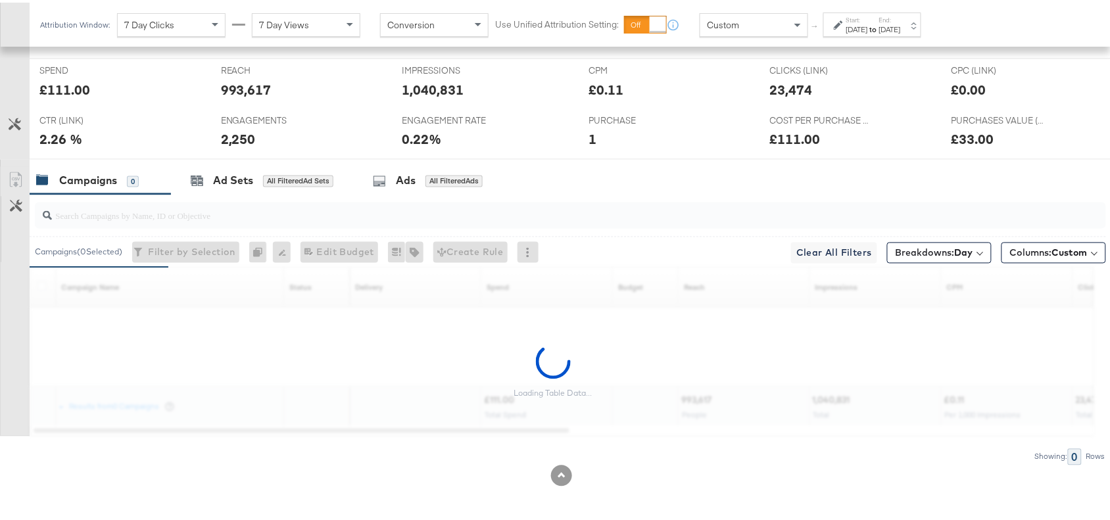
click at [68, 89] on div "£111.00" at bounding box center [64, 87] width 51 height 19
copy div "111.00"
click at [68, 89] on div "£111.00" at bounding box center [64, 87] width 51 height 19
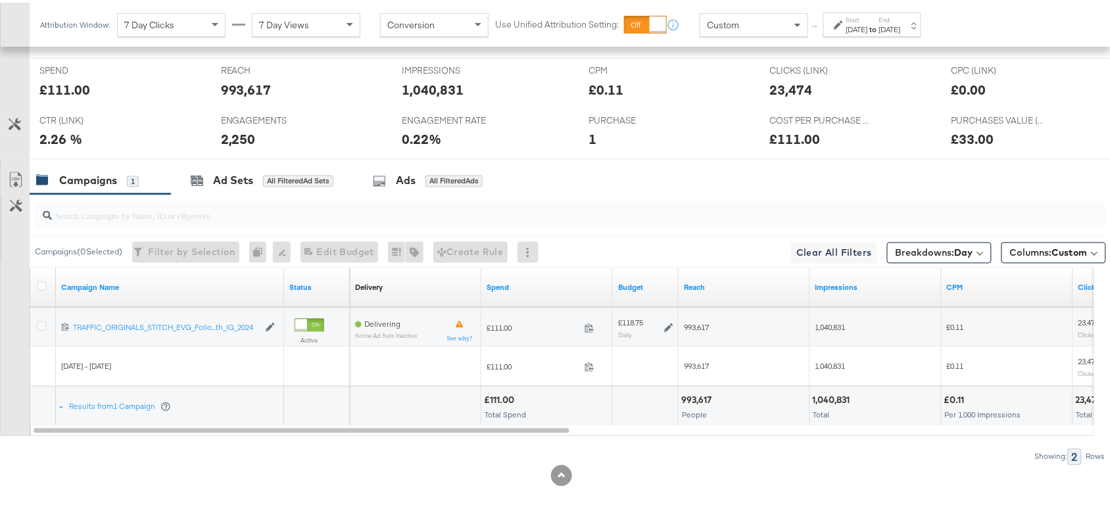
click at [879, 23] on strong "to" at bounding box center [873, 27] width 11 height 10
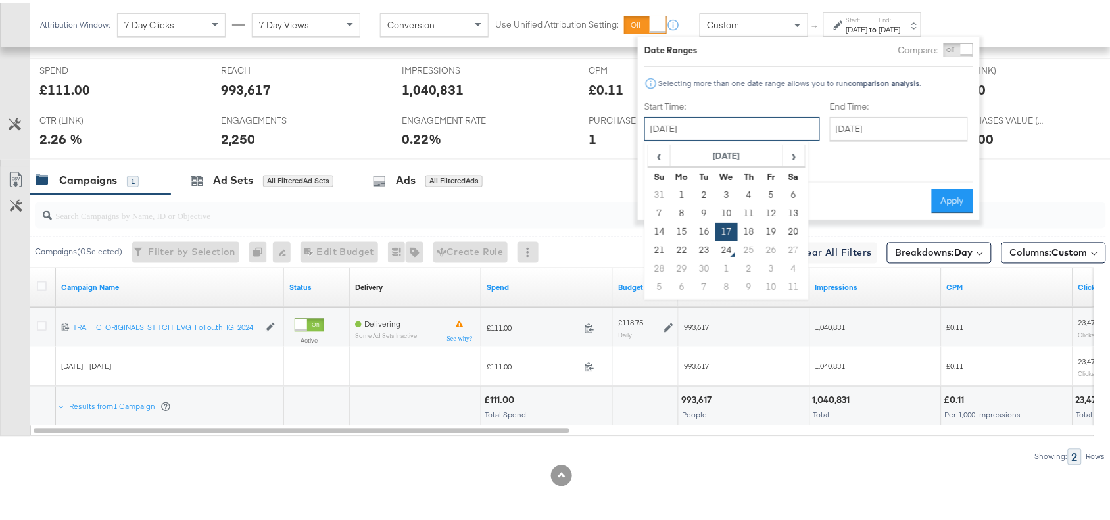
click at [744, 114] on input "September 17th 2025" at bounding box center [733, 126] width 176 height 24
click at [773, 232] on td "19" at bounding box center [771, 229] width 22 height 18
type input "September 19th 2025"
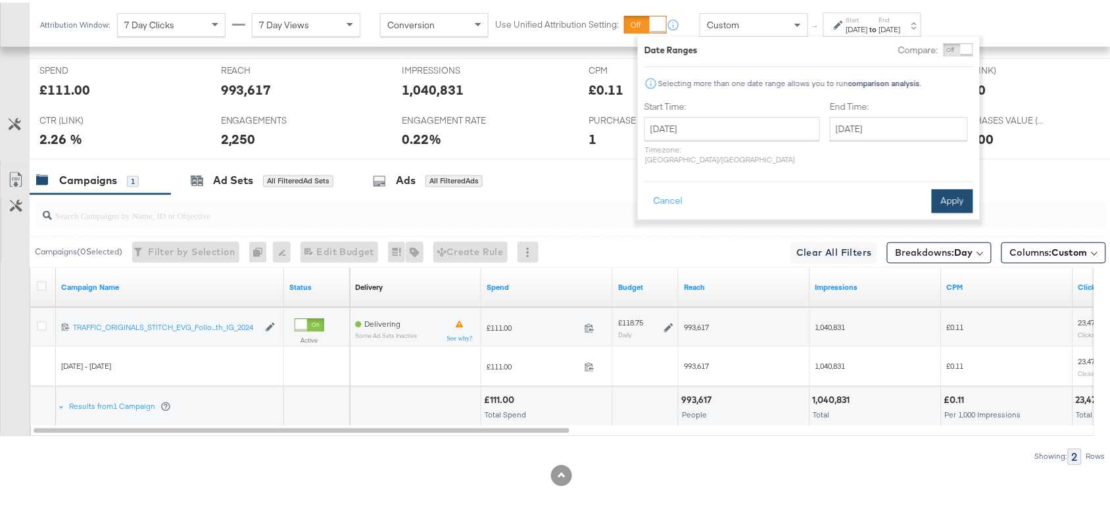
click at [951, 194] on button "Apply" at bounding box center [952, 199] width 41 height 24
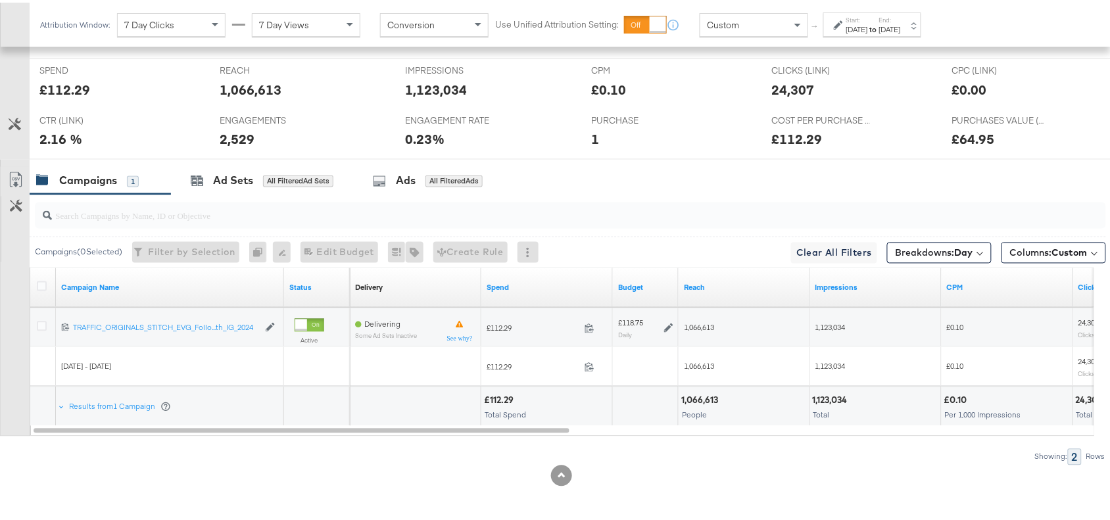
click at [79, 93] on div "£112.29" at bounding box center [64, 87] width 51 height 19
copy div "112.29"
click at [79, 93] on div "£112.29" at bounding box center [64, 87] width 51 height 19
click at [879, 27] on strong "to" at bounding box center [873, 27] width 11 height 10
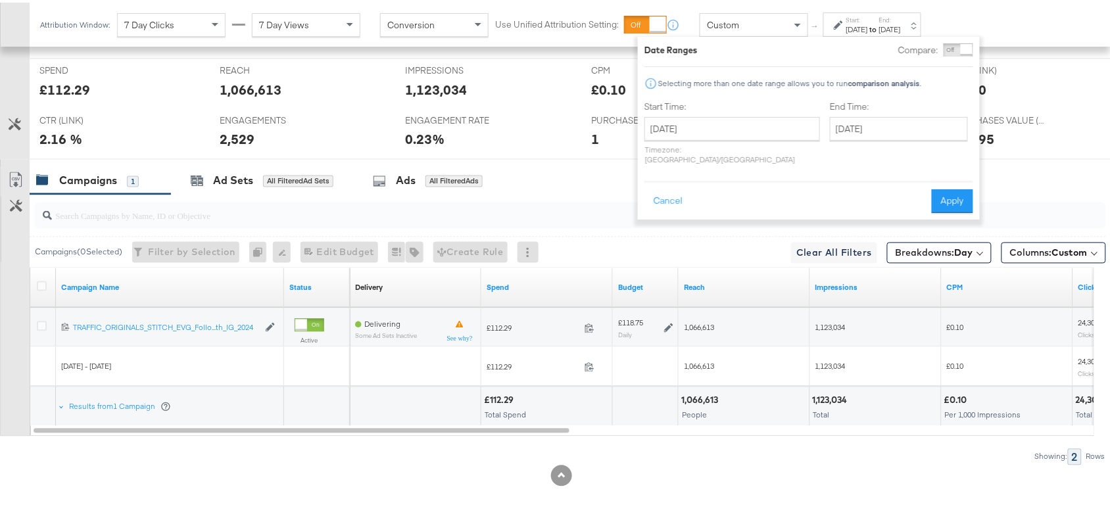
click at [738, 113] on div "Start Time: September 19th 2025 ‹ September 2025 › Su Mo Tu We Th Fr Sa 31 1 2 …" at bounding box center [733, 133] width 176 height 70
click at [752, 123] on input "September 19th 2025" at bounding box center [733, 126] width 176 height 24
click at [686, 245] on td "22" at bounding box center [682, 248] width 22 height 18
type input "September 22nd 2025"
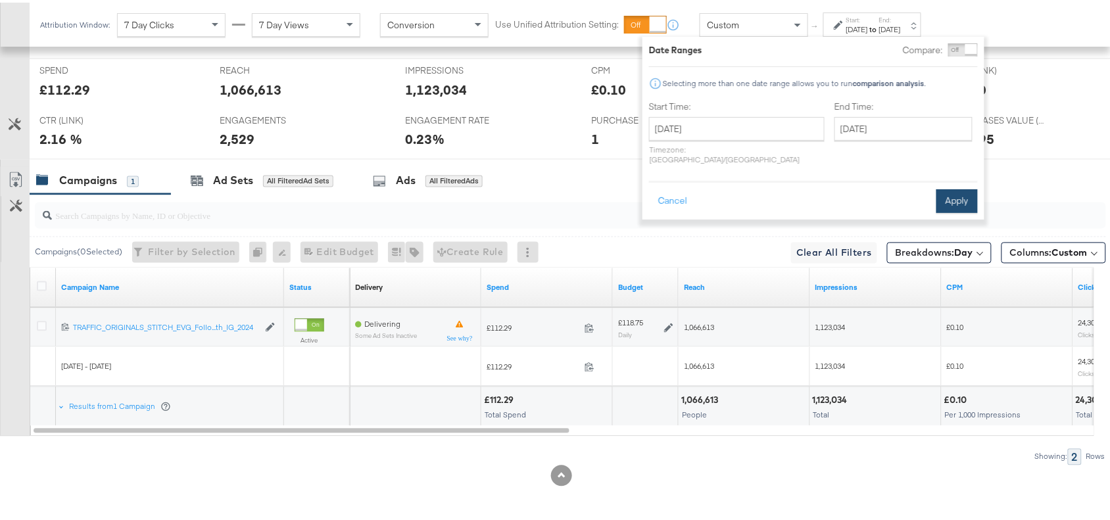
click at [952, 187] on button "Apply" at bounding box center [957, 199] width 41 height 24
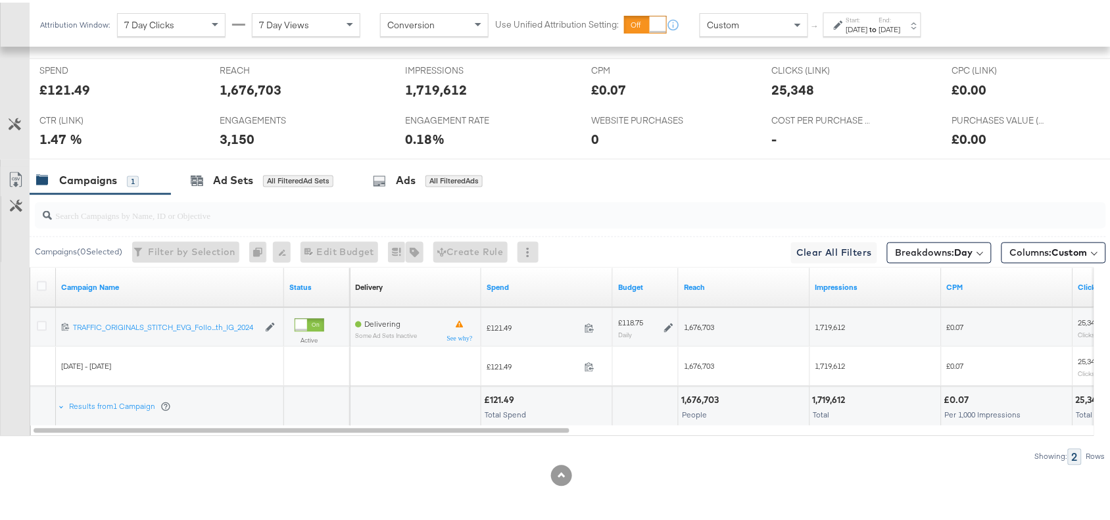
click at [81, 99] on div "SPEND SPEND £121.49" at bounding box center [120, 82] width 180 height 50
copy div "121.49"
click at [868, 24] on div "[DATE]" at bounding box center [857, 27] width 22 height 11
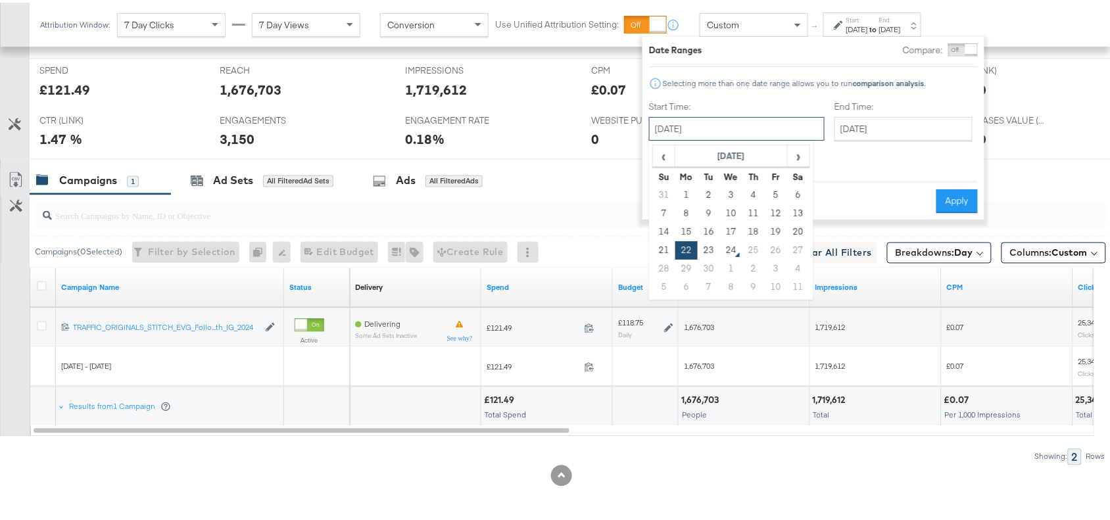
click at [727, 136] on input "[DATE]" at bounding box center [737, 126] width 176 height 24
click at [709, 247] on td "23" at bounding box center [709, 248] width 22 height 18
type input "[DATE]"
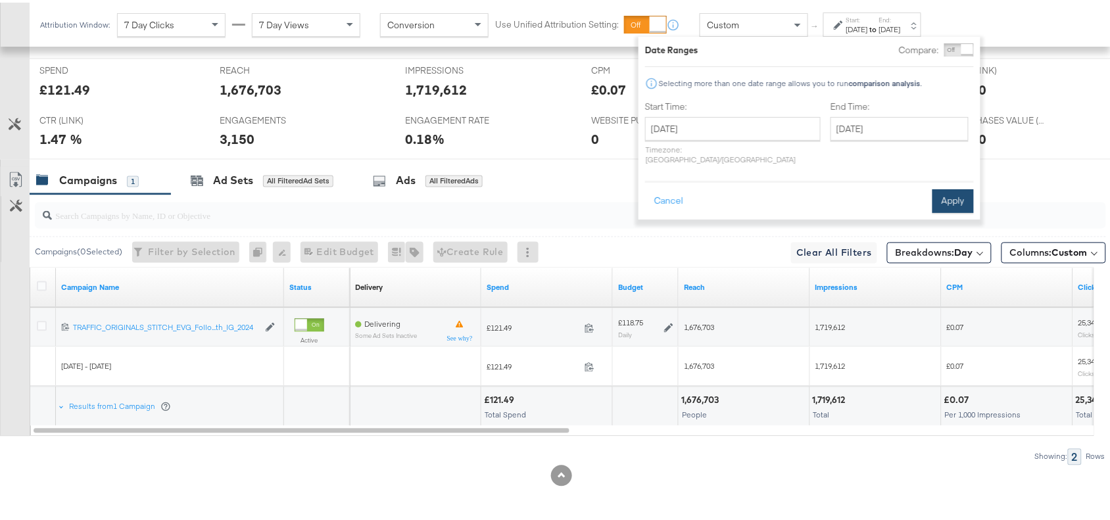
click at [962, 193] on button "Apply" at bounding box center [953, 199] width 41 height 24
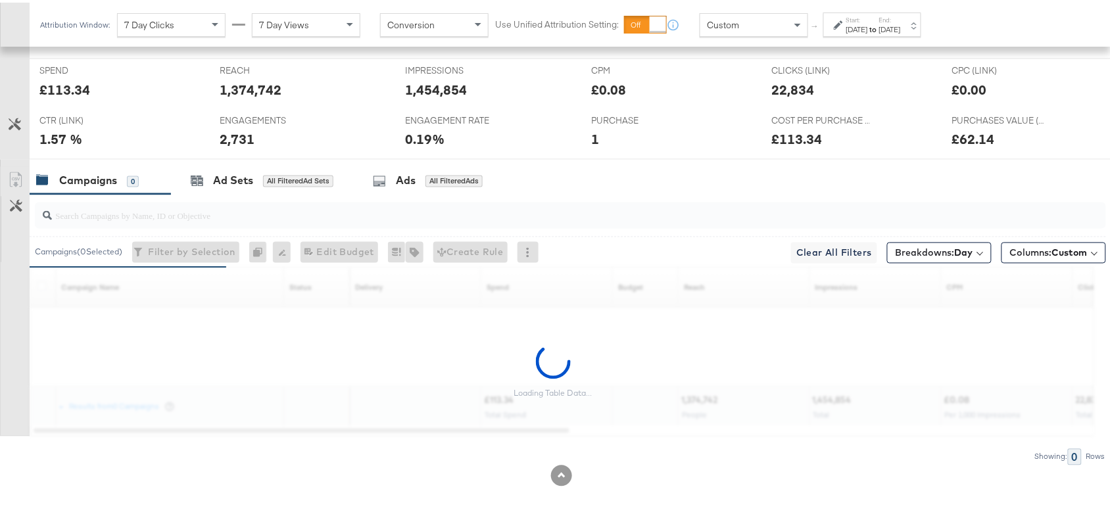
click at [66, 80] on div "£113.34" at bounding box center [64, 87] width 51 height 19
copy div "113.34"
click at [66, 80] on div "£113.34" at bounding box center [64, 87] width 51 height 19
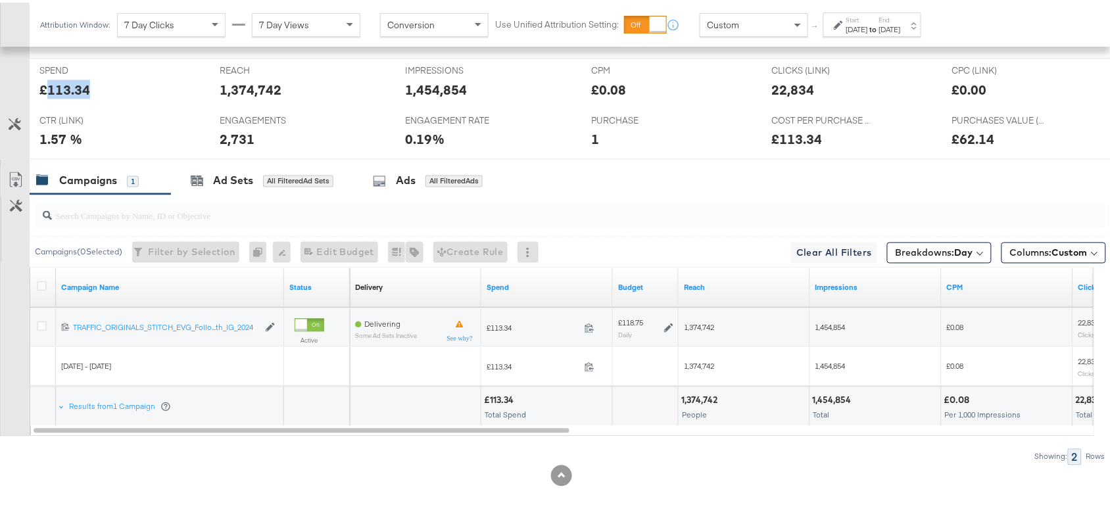
scroll to position [0, 0]
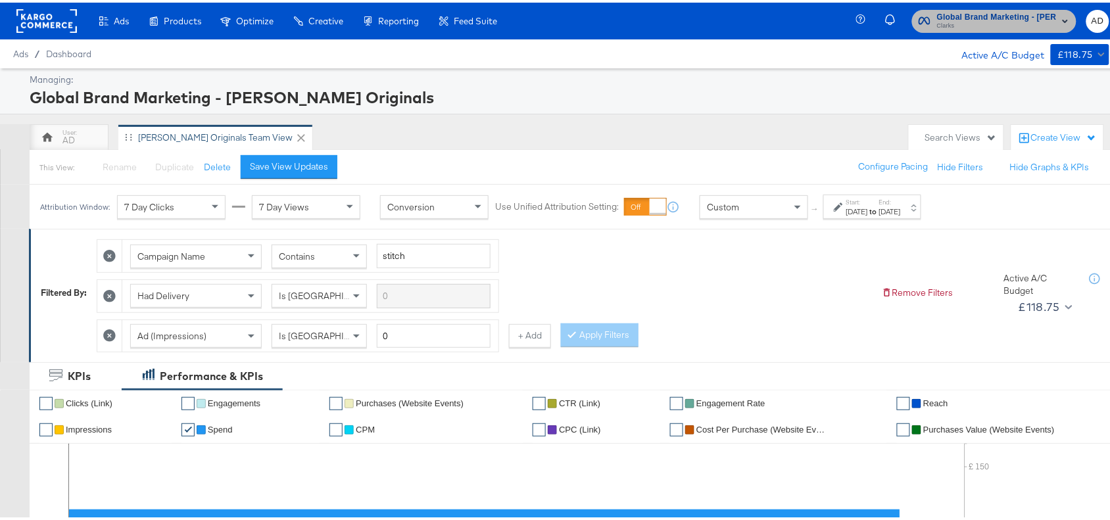
click at [1017, 15] on span "Global Brand Marketing - Clarks Originals" at bounding box center [997, 15] width 120 height 14
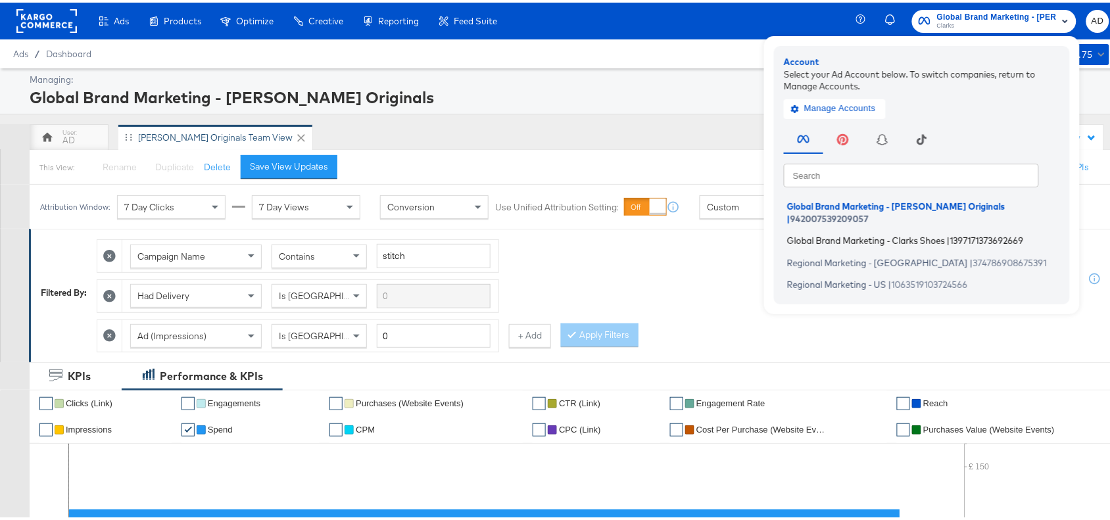
click at [806, 233] on span "Global Brand Marketing - Clarks Shoes" at bounding box center [866, 238] width 158 height 11
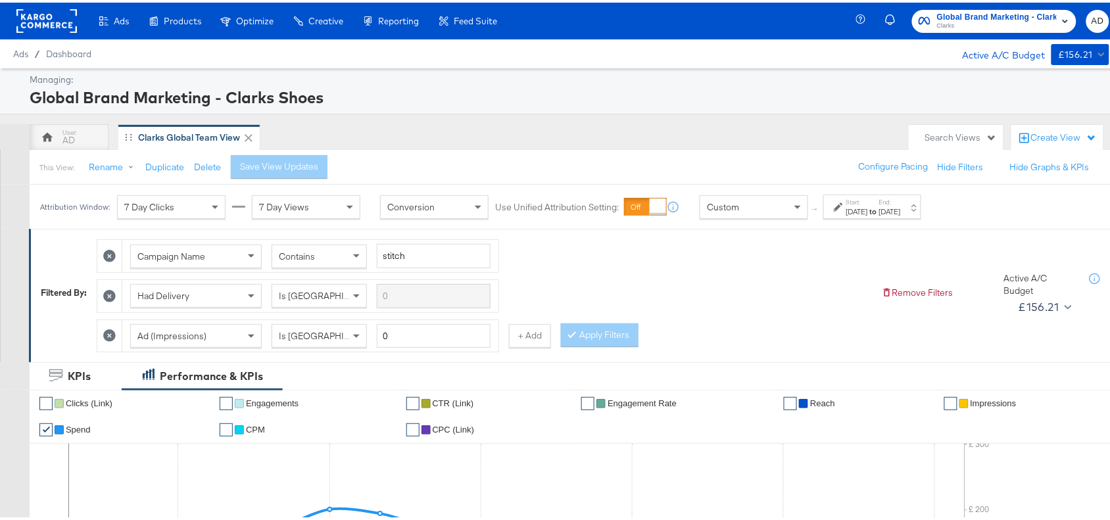
click at [868, 205] on div "[DATE]" at bounding box center [857, 209] width 22 height 11
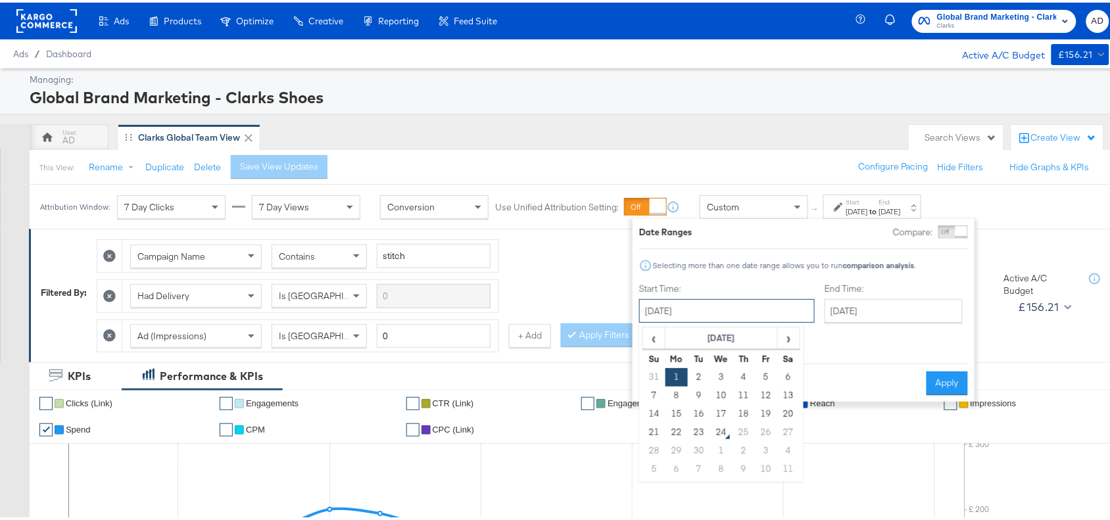
click at [748, 311] on input "[DATE]" at bounding box center [727, 309] width 176 height 24
click at [675, 414] on td "15" at bounding box center [677, 412] width 22 height 18
type input "[DATE]"
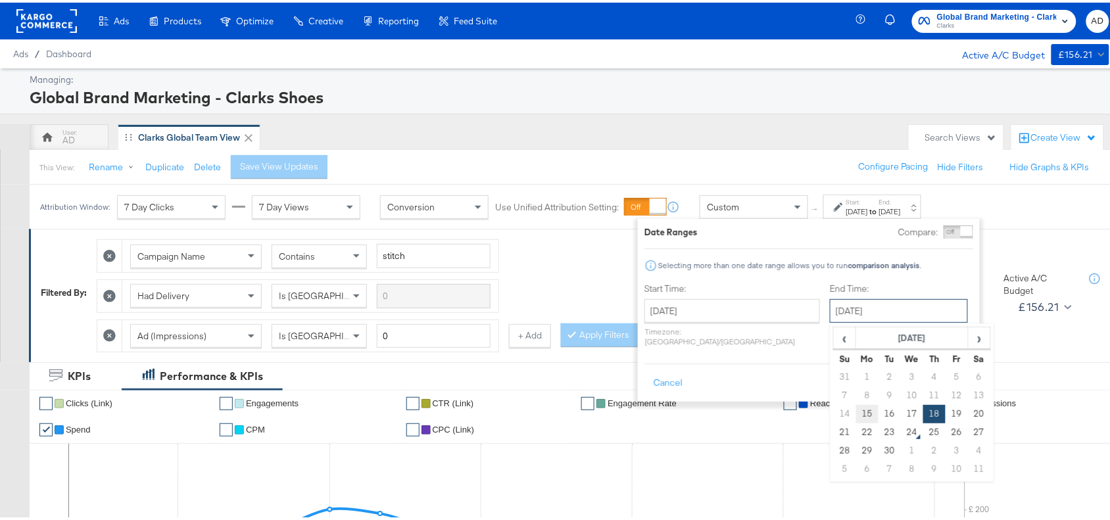
drag, startPoint x: 880, startPoint y: 301, endPoint x: 832, endPoint y: 418, distance: 127.1
click at [832, 320] on div "September 18th 2025 ‹ September 2025 › Su Mo Tu We Th Fr Sa 31 1 2 3 4 5 6 7 8 …" at bounding box center [899, 309] width 138 height 24
click at [856, 418] on td "15" at bounding box center [867, 412] width 22 height 18
type input "[DATE]"
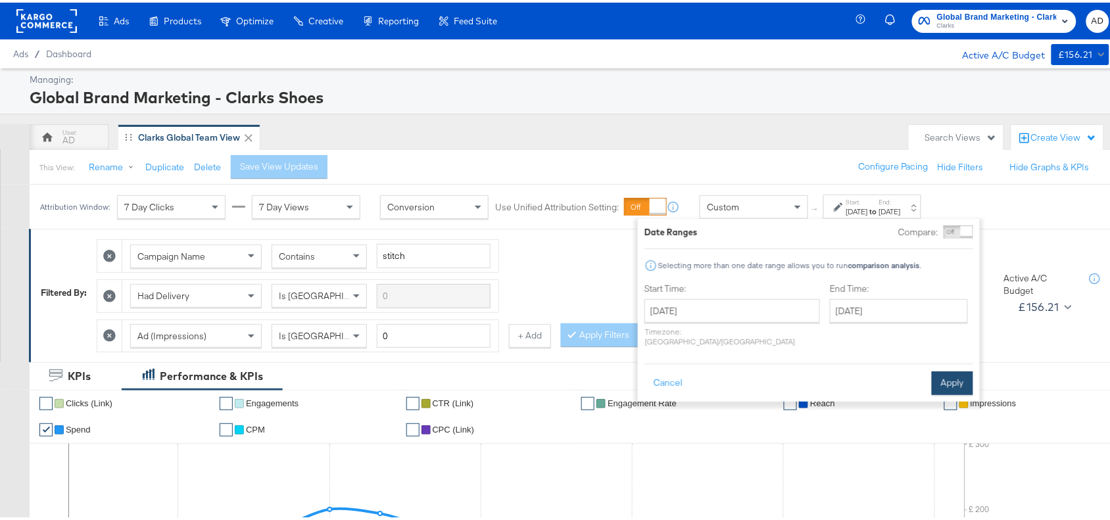
click at [960, 379] on button "Apply" at bounding box center [952, 381] width 41 height 24
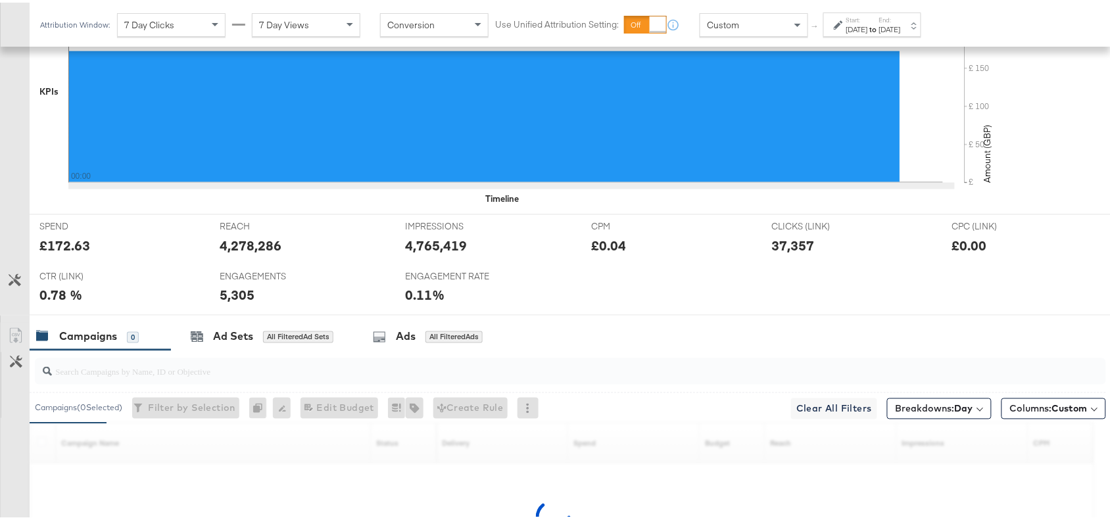
scroll to position [618, 0]
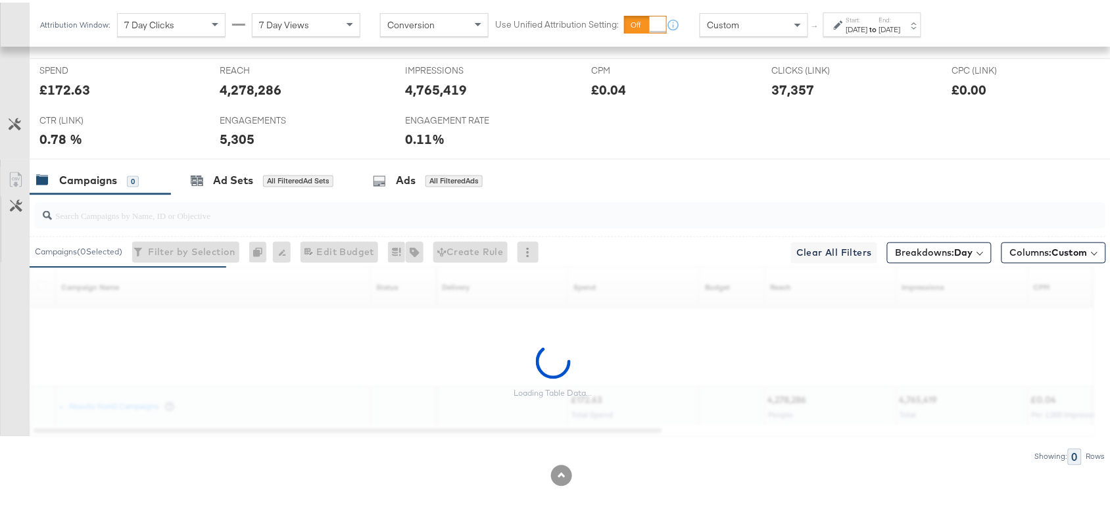
click at [62, 96] on div "SPEND SPEND £172.63" at bounding box center [120, 82] width 180 height 50
copy div "172.63"
click at [62, 96] on div "SPEND SPEND £172.63" at bounding box center [120, 82] width 180 height 50
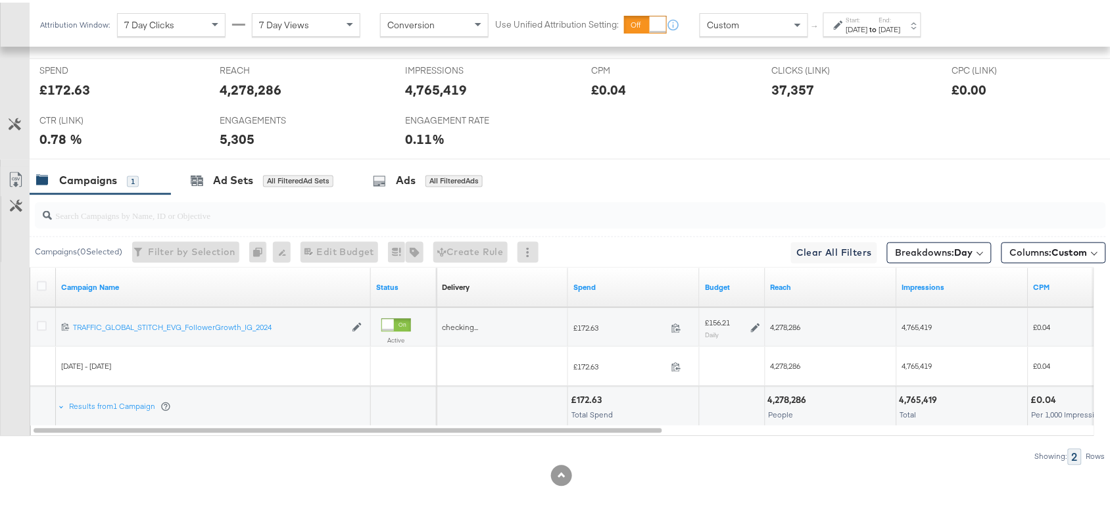
click at [879, 22] on strong "to" at bounding box center [873, 27] width 11 height 10
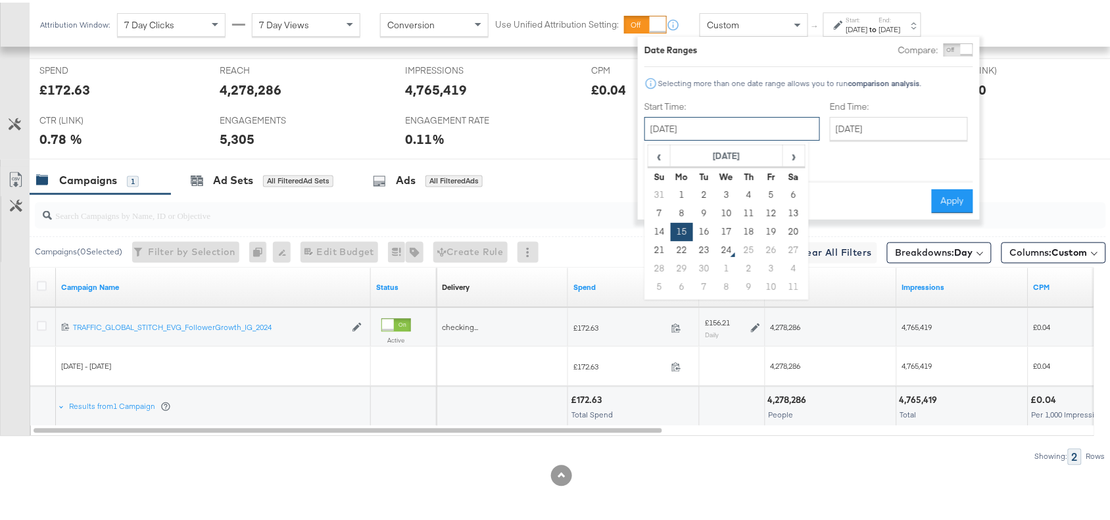
click at [748, 122] on input "[DATE]" at bounding box center [733, 126] width 176 height 24
click at [712, 230] on td "16" at bounding box center [704, 229] width 22 height 18
type input "[DATE]"
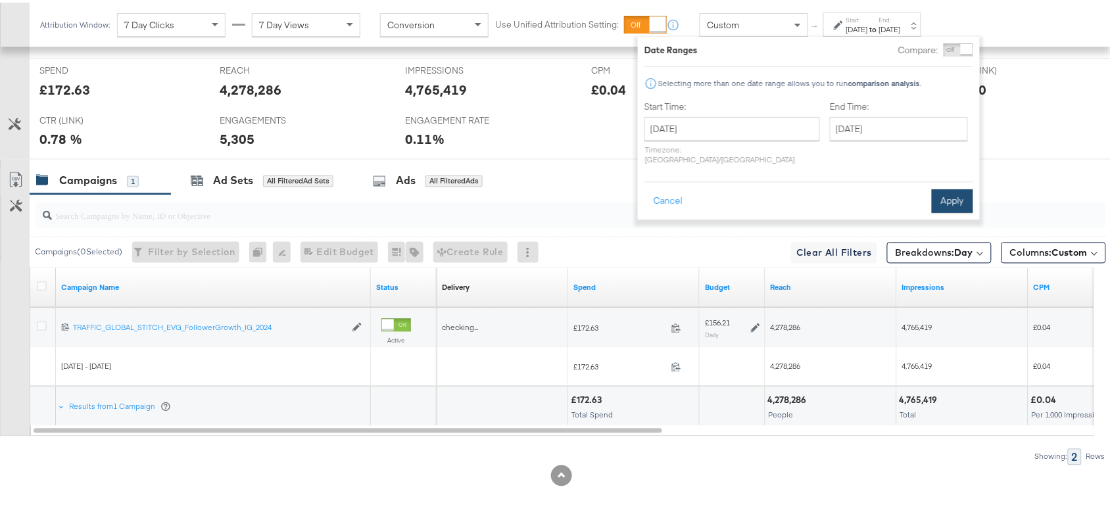
click at [955, 195] on button "Apply" at bounding box center [952, 199] width 41 height 24
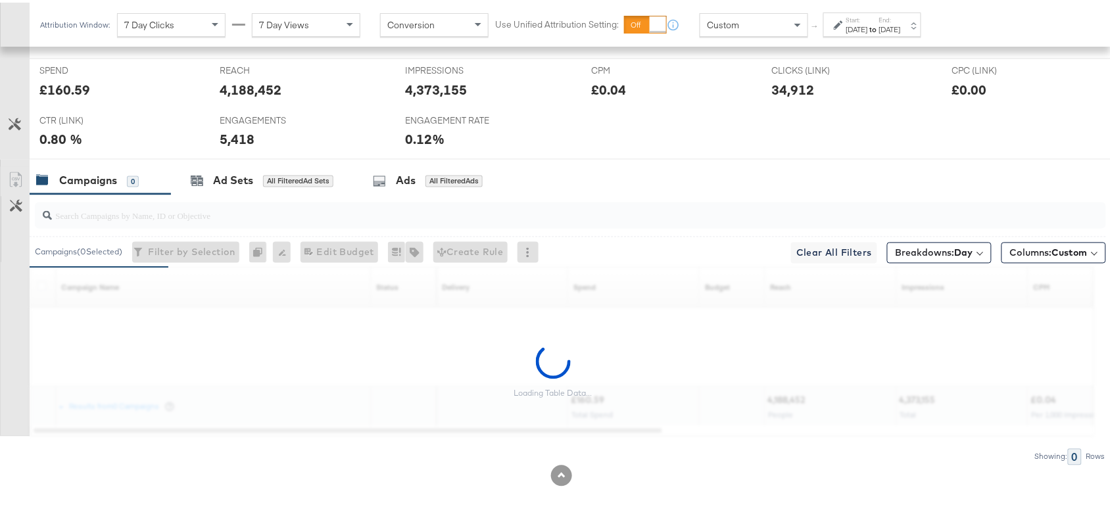
click at [61, 93] on div "£160.59" at bounding box center [64, 87] width 51 height 19
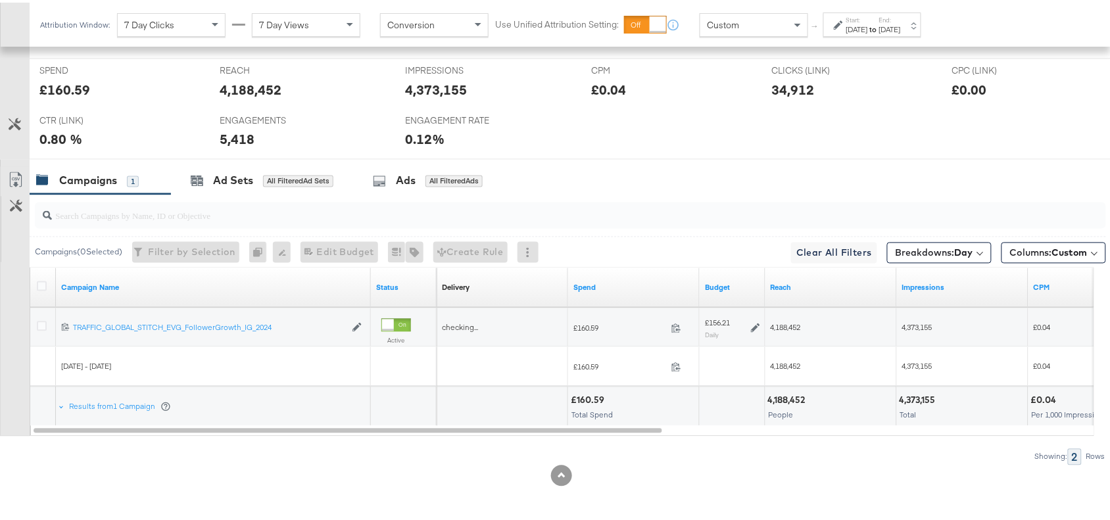
click at [879, 31] on strong "to" at bounding box center [873, 27] width 11 height 10
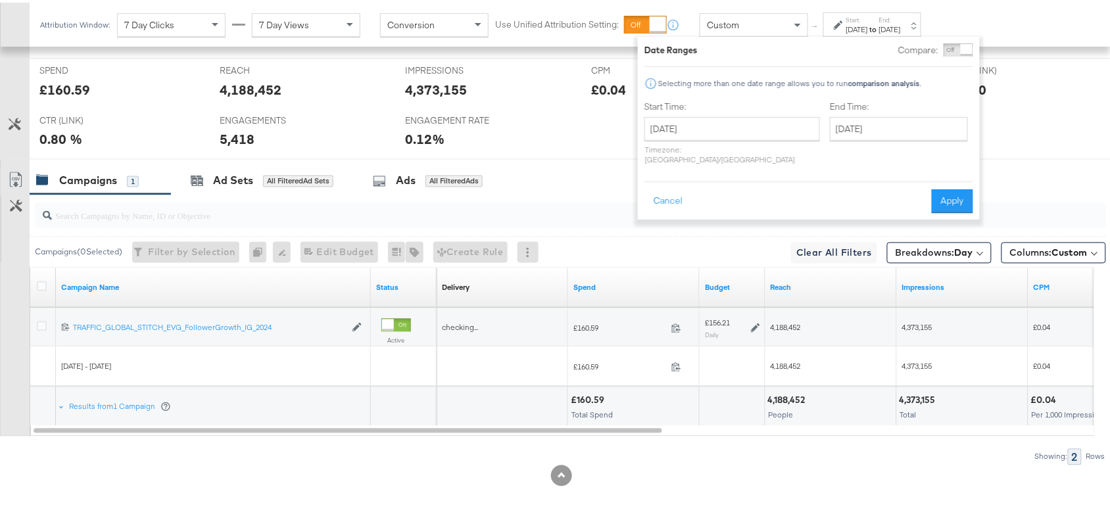
drag, startPoint x: 727, startPoint y: 107, endPoint x: 754, endPoint y: 129, distance: 35.0
click at [754, 129] on div "Start Time: September 16th 2025 ‹ September 2025 › Su Mo Tu We Th Fr Sa 31 1 2 …" at bounding box center [733, 133] width 176 height 70
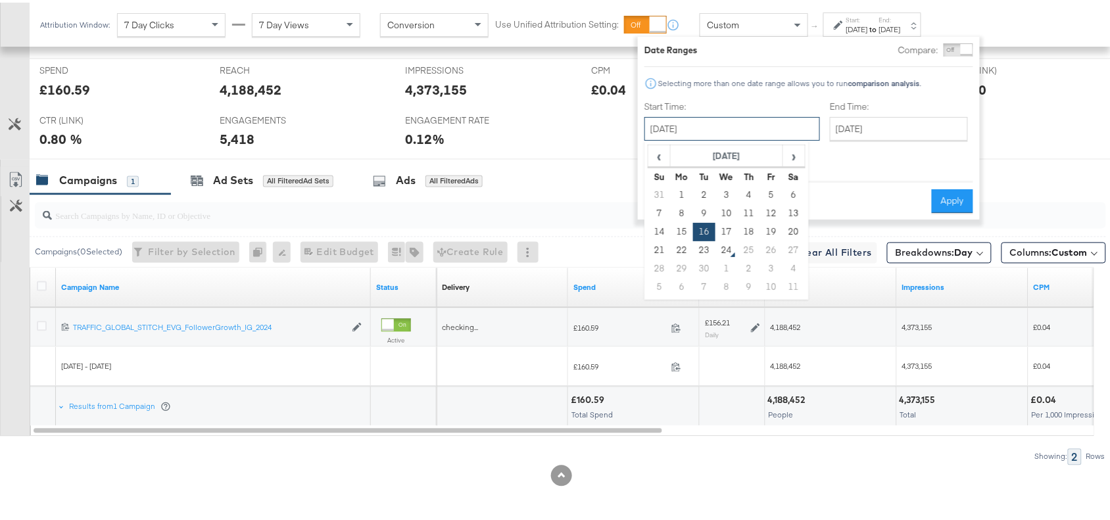
click at [754, 129] on input "September 16th 2025" at bounding box center [733, 126] width 176 height 24
click at [721, 228] on td "17" at bounding box center [727, 229] width 22 height 18
type input "September 17th 2025"
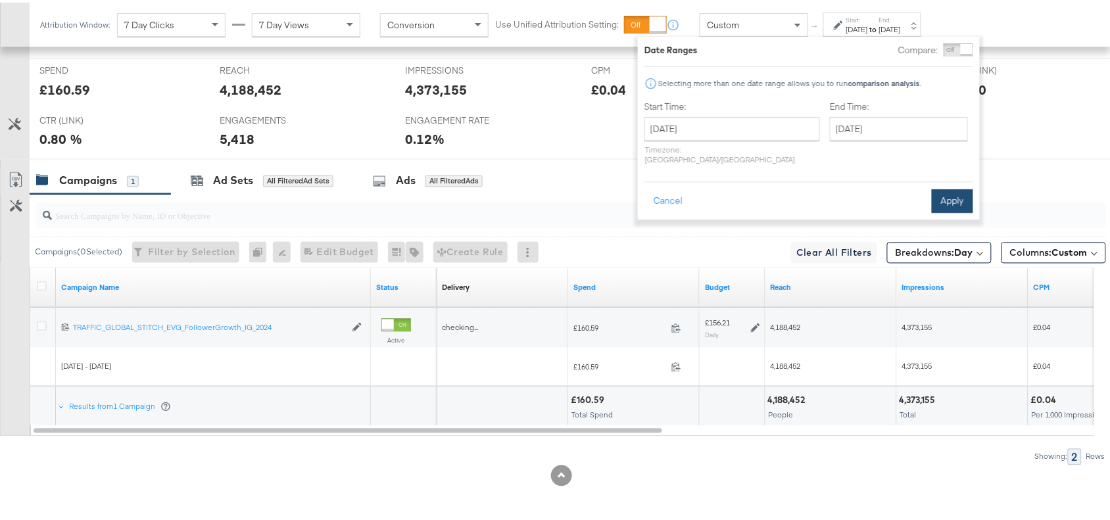
click at [942, 188] on button "Apply" at bounding box center [952, 199] width 41 height 24
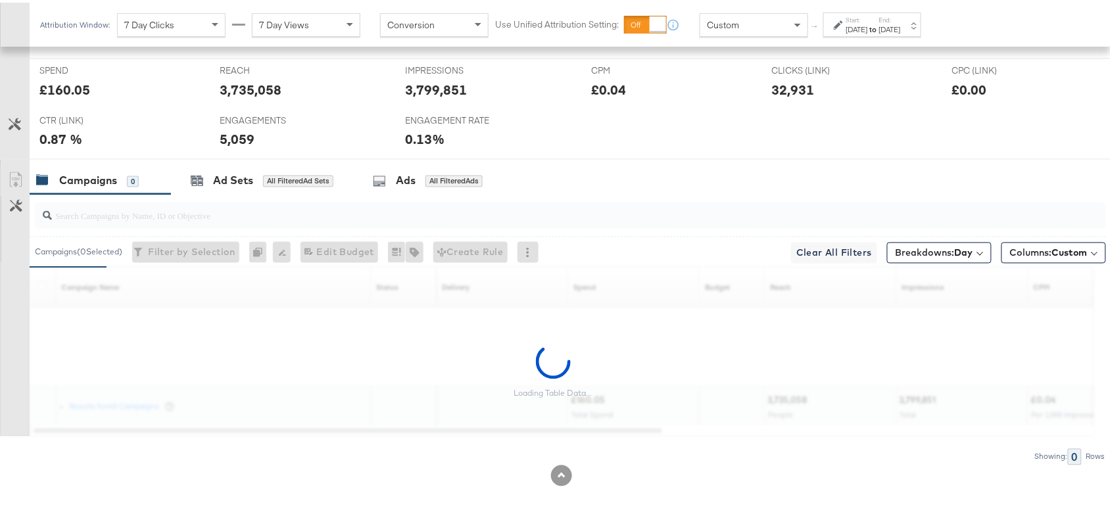
click at [60, 87] on div "£160.05" at bounding box center [64, 87] width 51 height 19
copy div "160.05"
click at [60, 87] on div "£160.05" at bounding box center [64, 87] width 51 height 19
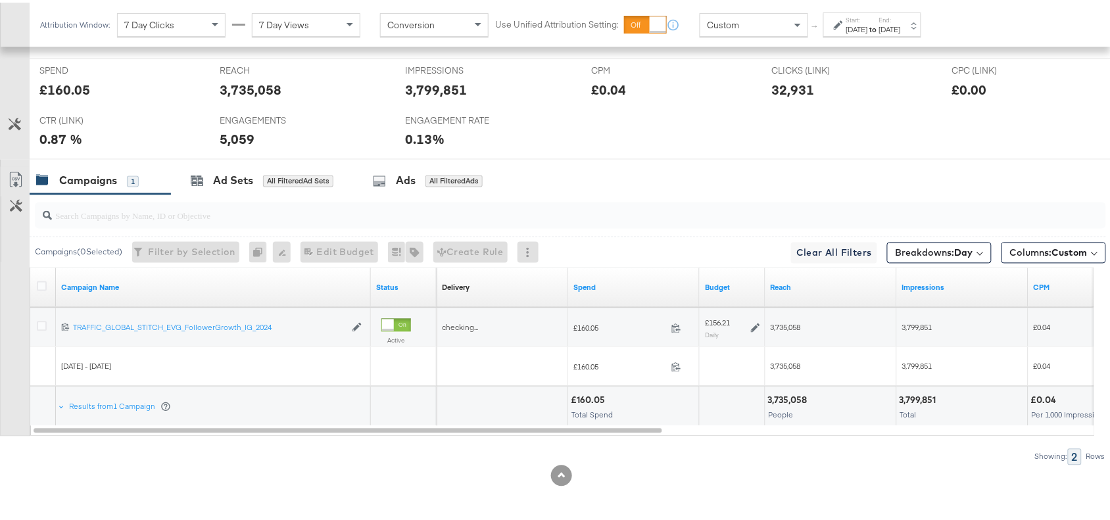
click at [879, 28] on strong "to" at bounding box center [873, 27] width 11 height 10
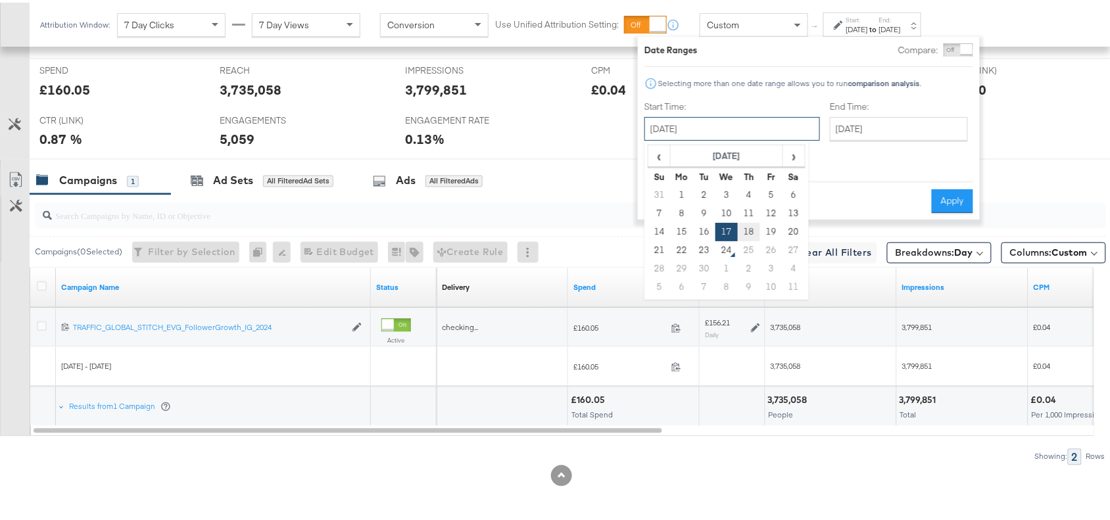
drag, startPoint x: 724, startPoint y: 114, endPoint x: 748, endPoint y: 228, distance: 116.9
click at [748, 138] on div "September 17th 2025 ‹ September 2025 › Su Mo Tu We Th Fr Sa 31 1 2 3 4 5 6 7 8 …" at bounding box center [733, 126] width 176 height 24
click at [748, 228] on td "18" at bounding box center [749, 229] width 22 height 18
type input "September 18th 2025"
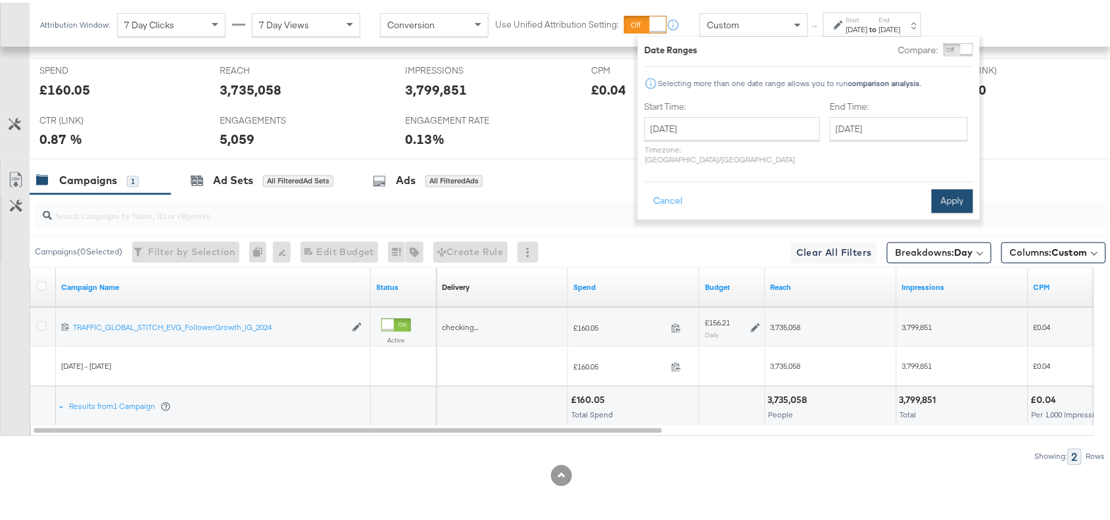
click at [952, 187] on button "Apply" at bounding box center [952, 199] width 41 height 24
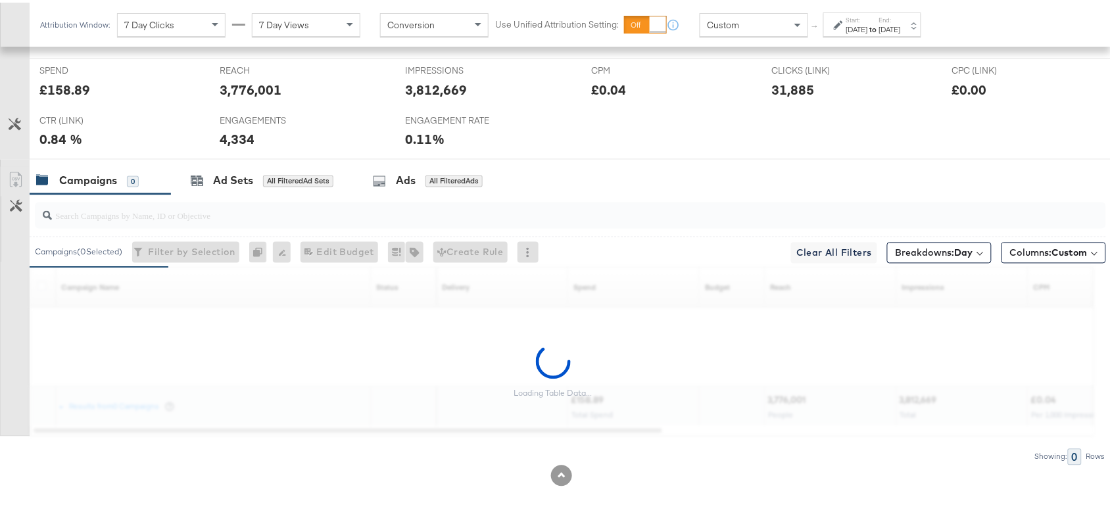
click at [78, 92] on div "£158.89" at bounding box center [64, 87] width 51 height 19
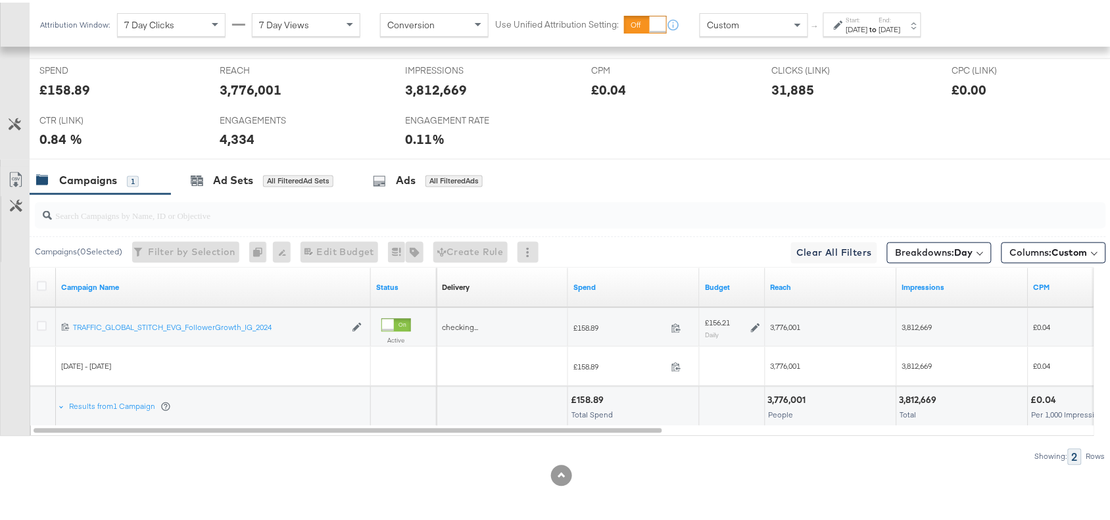
click at [901, 25] on div "Sep 18th 2025" at bounding box center [890, 27] width 22 height 11
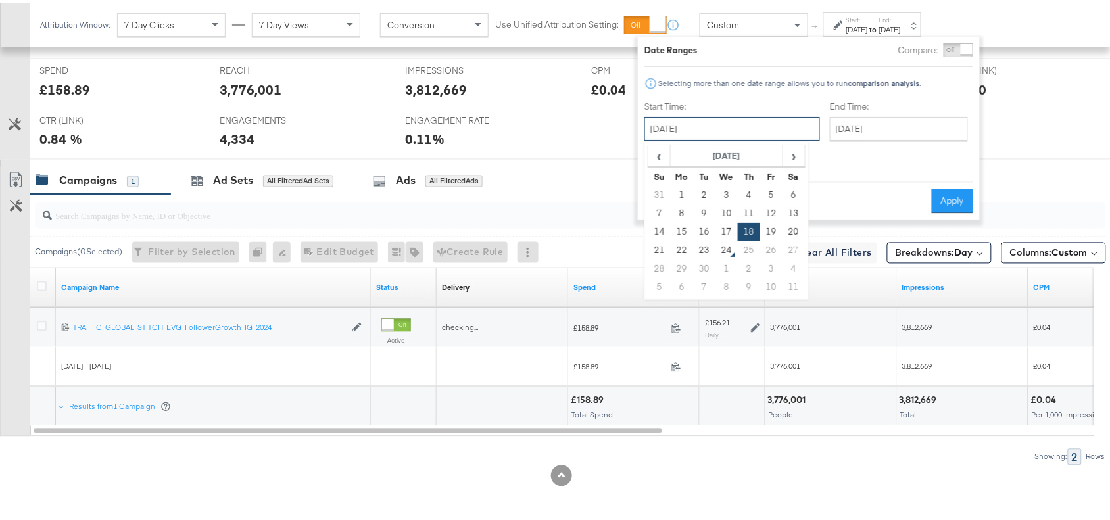
click at [723, 125] on input "September 18th 2025" at bounding box center [733, 126] width 176 height 24
click at [767, 229] on td "19" at bounding box center [771, 229] width 22 height 18
type input "September 19th 2025"
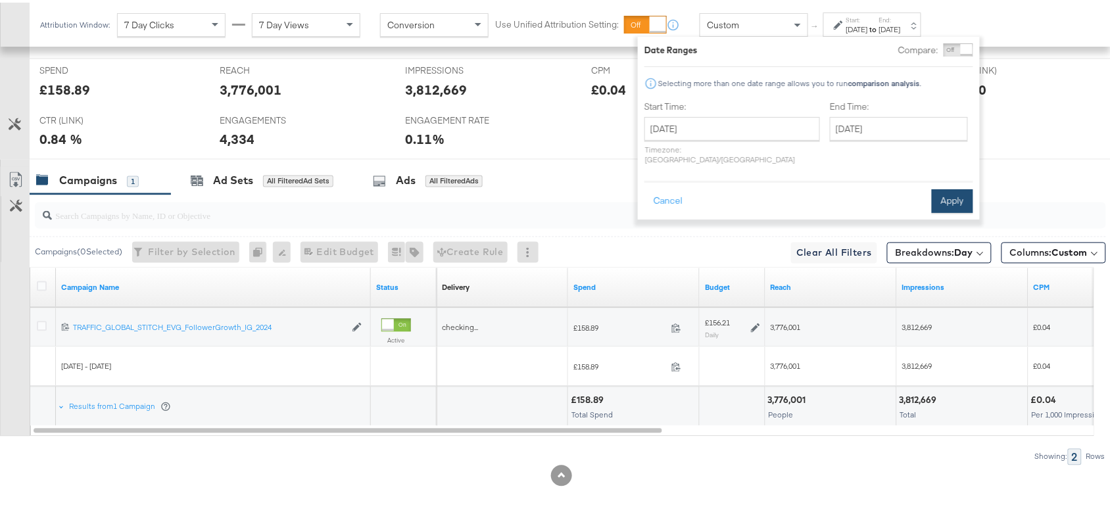
click at [965, 187] on button "Apply" at bounding box center [952, 199] width 41 height 24
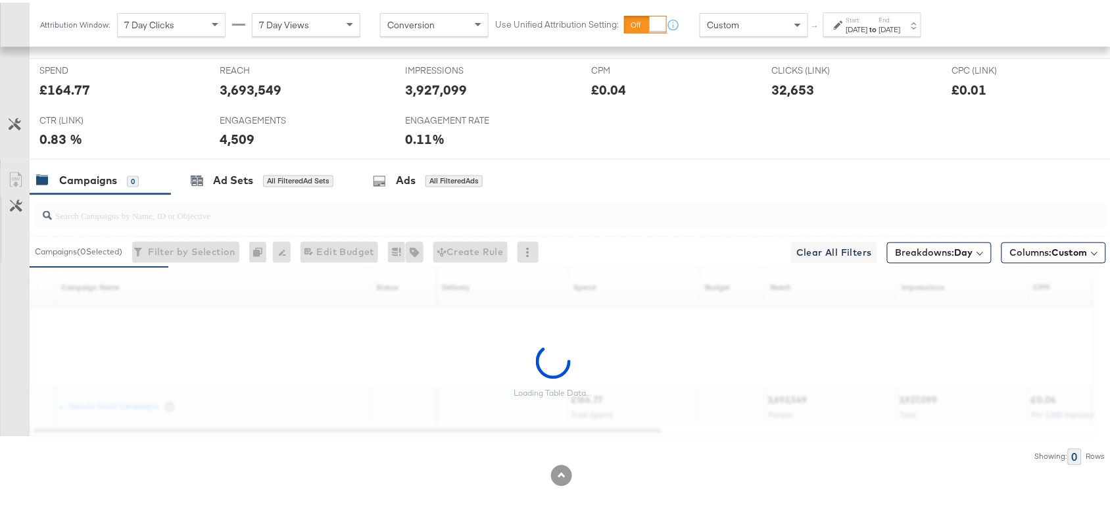
click at [64, 86] on div "£164.77" at bounding box center [64, 87] width 51 height 19
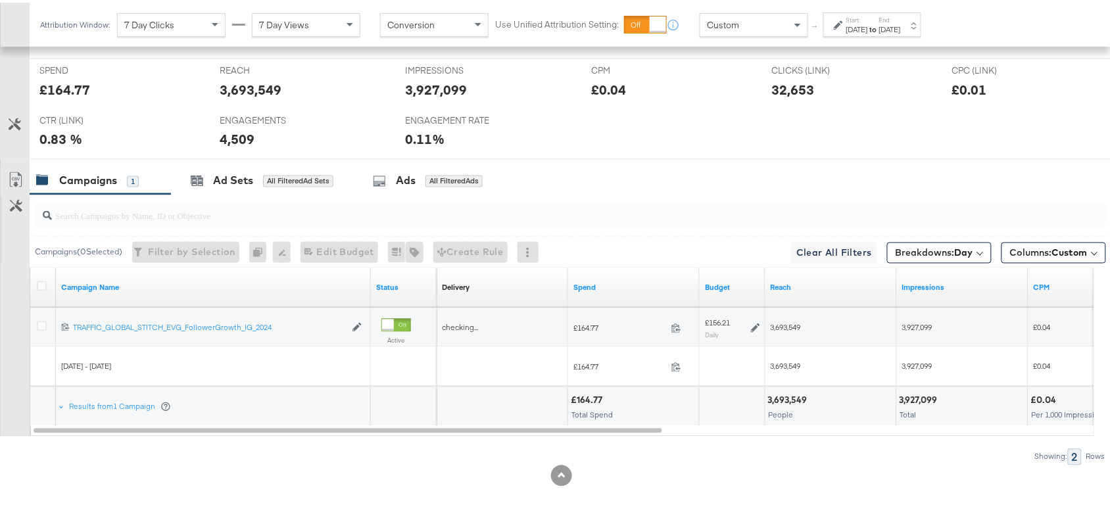
click at [901, 14] on label "End:" at bounding box center [890, 17] width 22 height 9
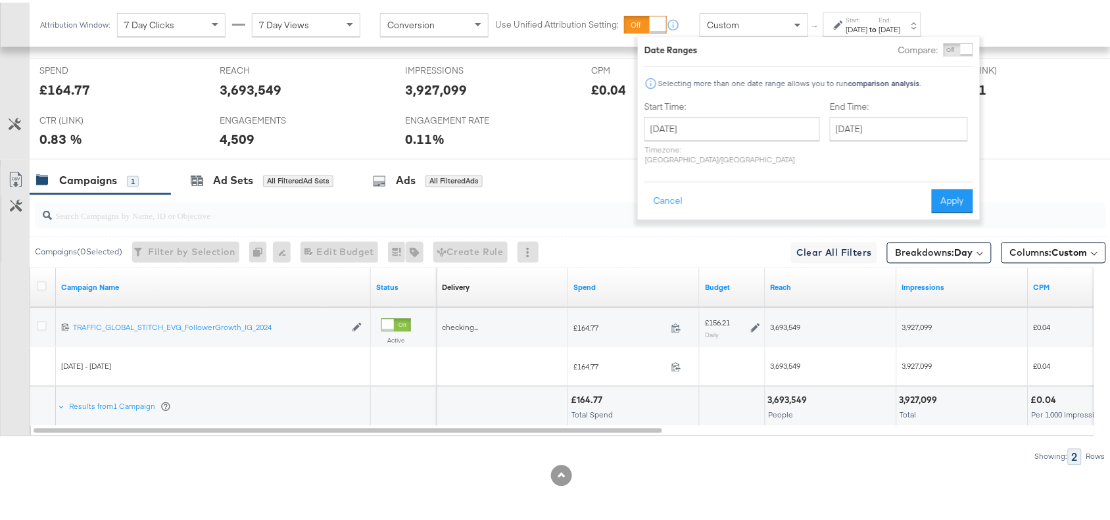
click at [691, 112] on div "Start Time: September 19th 2025 ‹ September 2025 › Su Mo Tu We Th Fr Sa 31 1 2 …" at bounding box center [733, 133] width 176 height 70
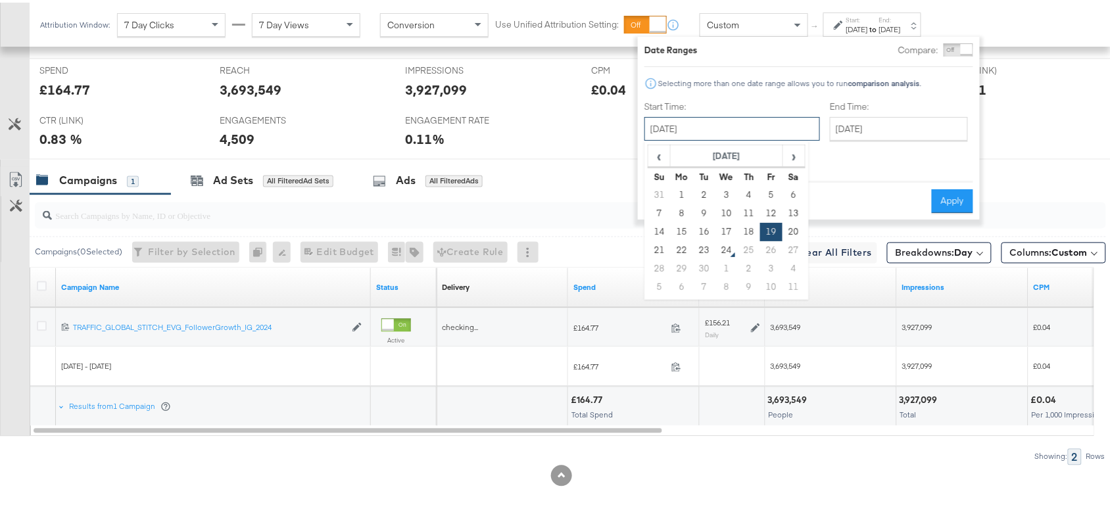
click at [729, 132] on input "September 19th 2025" at bounding box center [733, 126] width 176 height 24
click at [683, 245] on td "22" at bounding box center [682, 248] width 22 height 18
type input "September 22nd 2025"
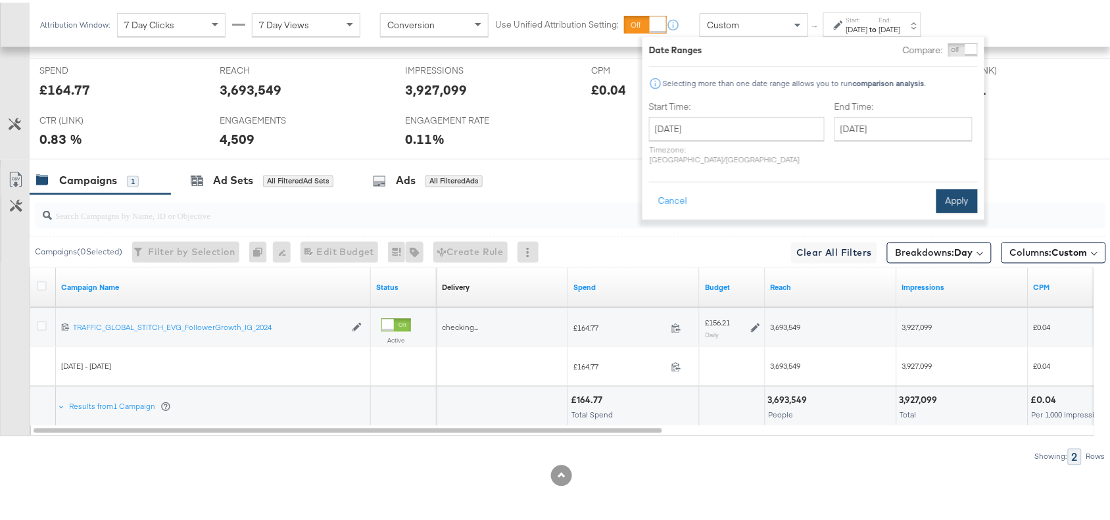
click at [968, 187] on button "Apply" at bounding box center [957, 199] width 41 height 24
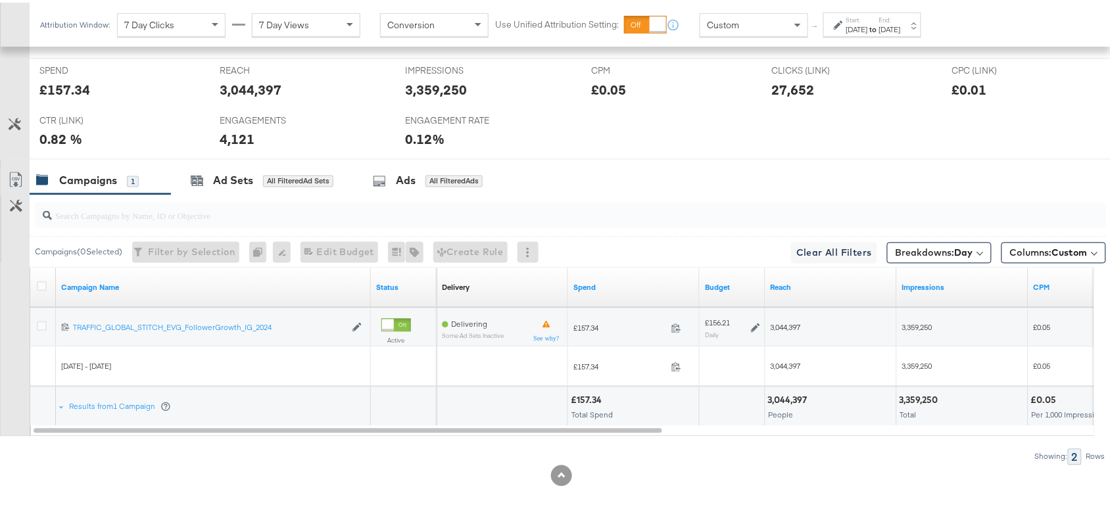
click at [879, 28] on strong "to" at bounding box center [873, 27] width 11 height 10
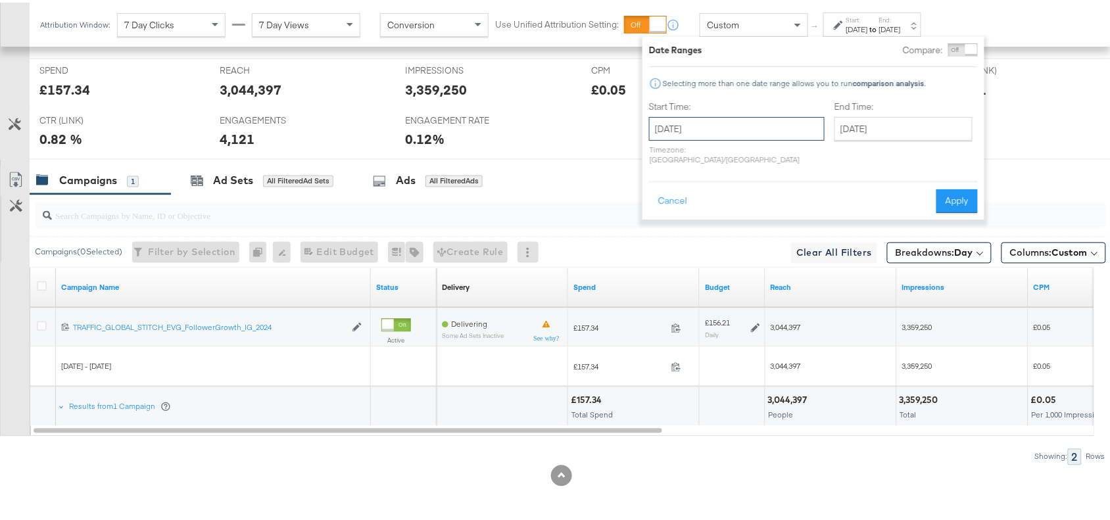
click at [742, 126] on input "September 22nd 2025" at bounding box center [737, 126] width 176 height 24
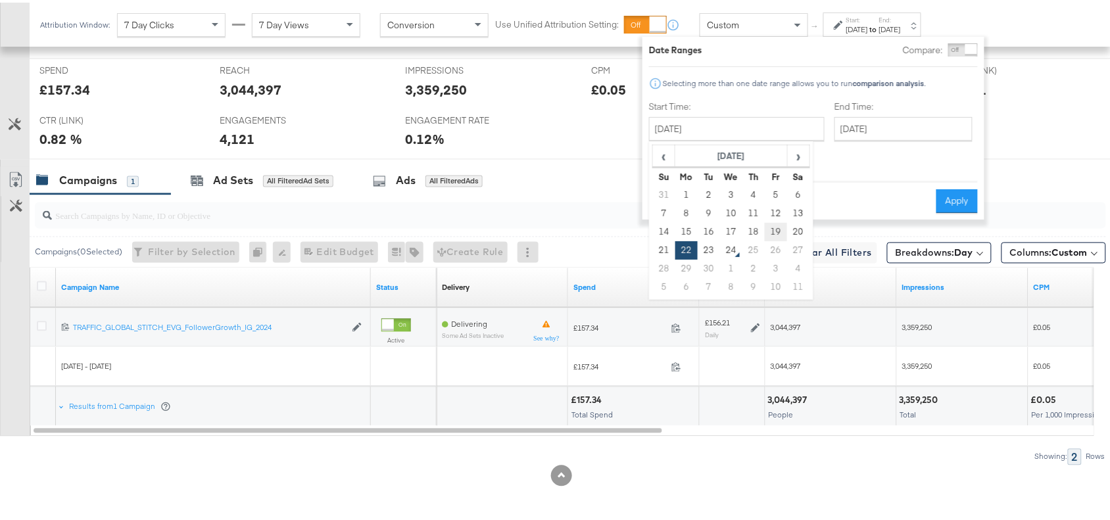
click at [768, 231] on td "19" at bounding box center [776, 229] width 22 height 18
type input "September 19th 2025"
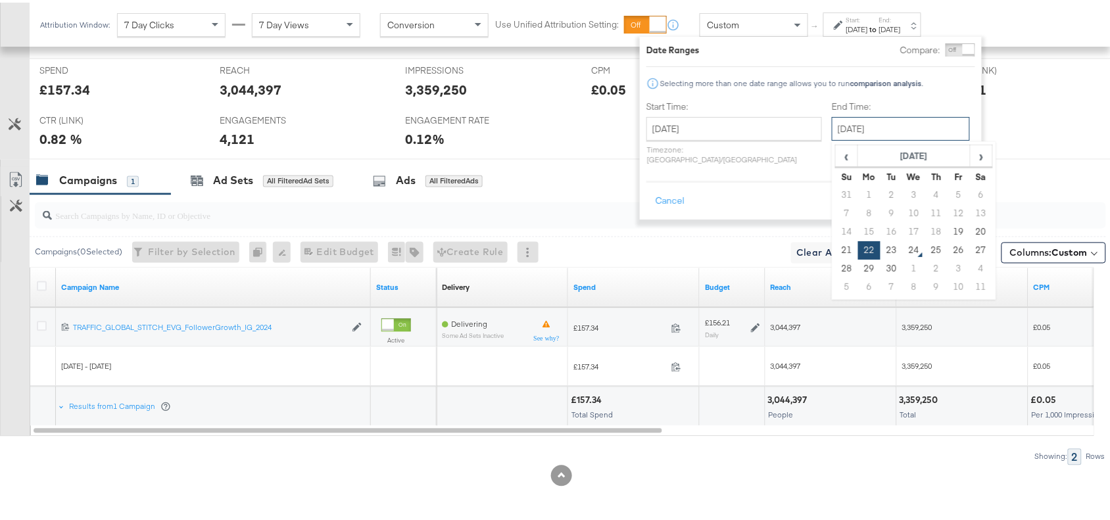
click at [856, 120] on input "September 22nd 2025" at bounding box center [901, 126] width 138 height 24
click at [948, 228] on td "19" at bounding box center [959, 229] width 22 height 18
type input "September 19th 2025"
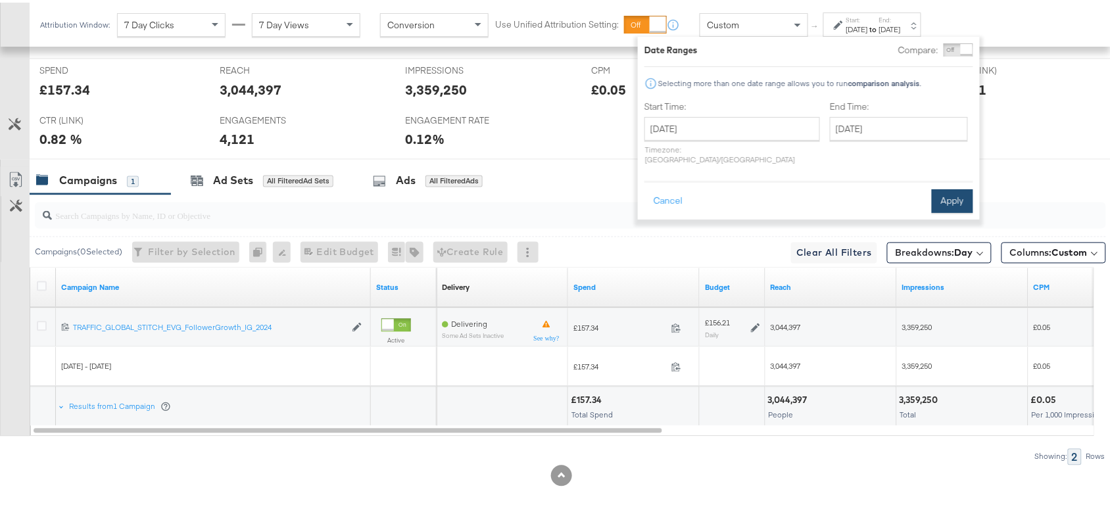
click at [954, 187] on button "Apply" at bounding box center [952, 199] width 41 height 24
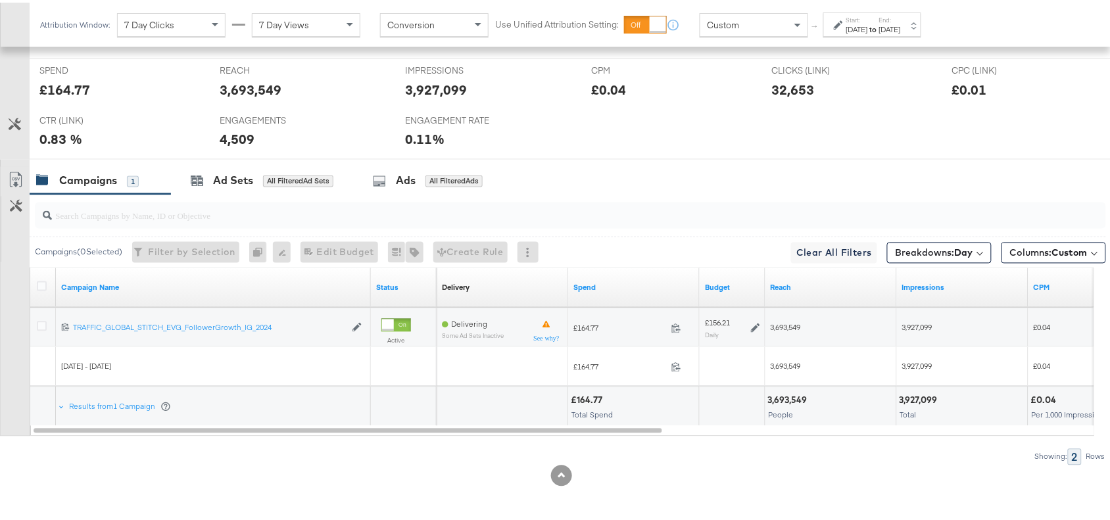
click at [876, 34] on div "Start: Sep 19th 2025 to End: Sep 19th 2025" at bounding box center [872, 22] width 98 height 24
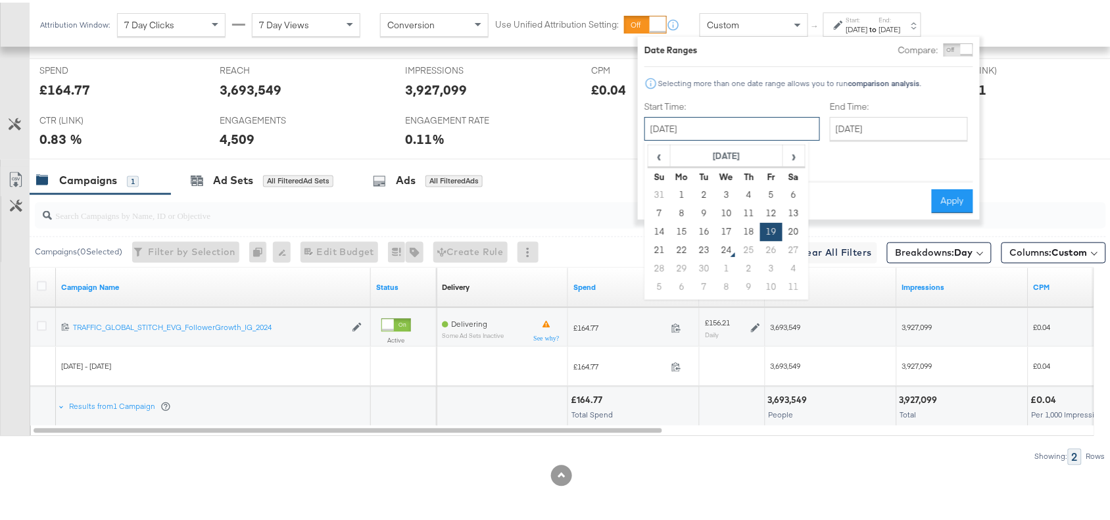
click at [742, 122] on input "September 19th 2025" at bounding box center [733, 126] width 176 height 24
click at [704, 248] on td "23" at bounding box center [704, 248] width 22 height 18
type input "September 23rd 2025"
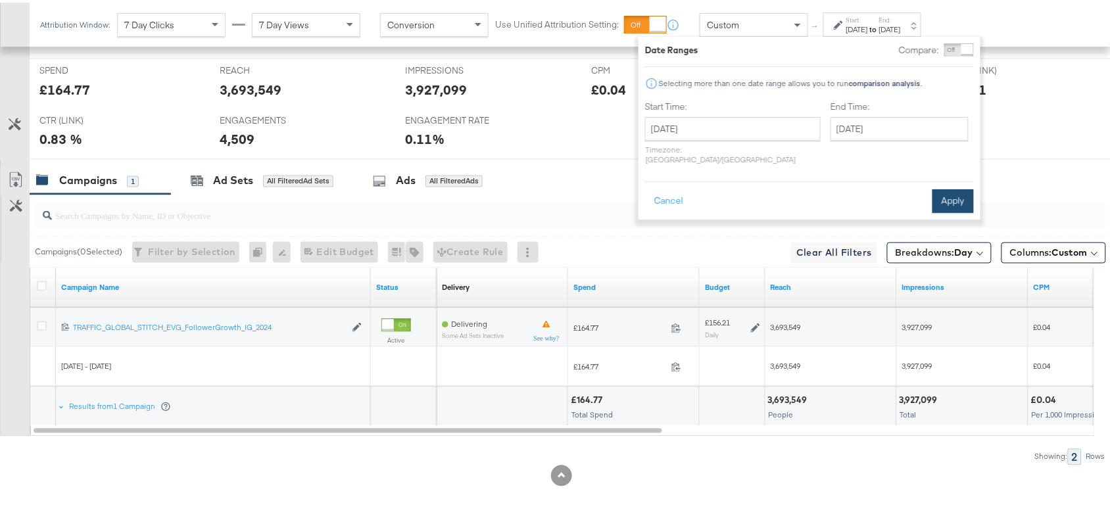
click at [959, 187] on button "Apply" at bounding box center [953, 199] width 41 height 24
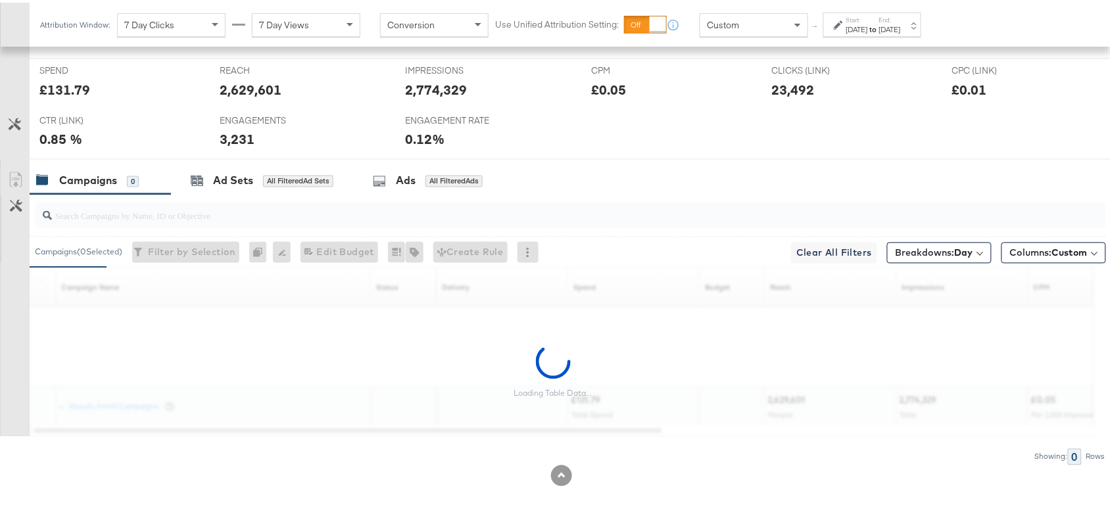
click at [70, 90] on div "£131.79" at bounding box center [64, 87] width 51 height 19
copy div "131.79"
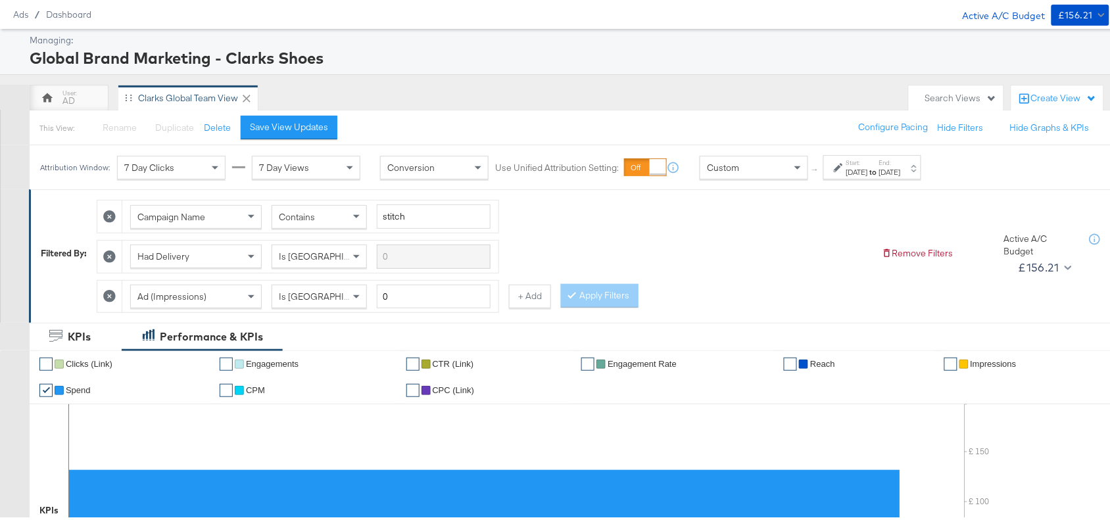
scroll to position [0, 0]
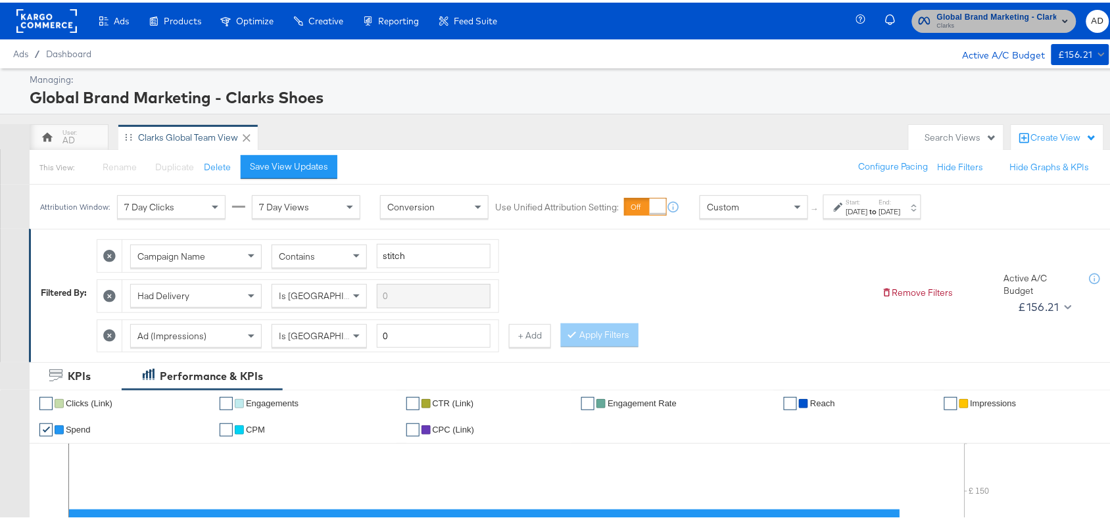
click at [1000, 16] on span "Global Brand Marketing - Clarks Shoes" at bounding box center [997, 15] width 120 height 14
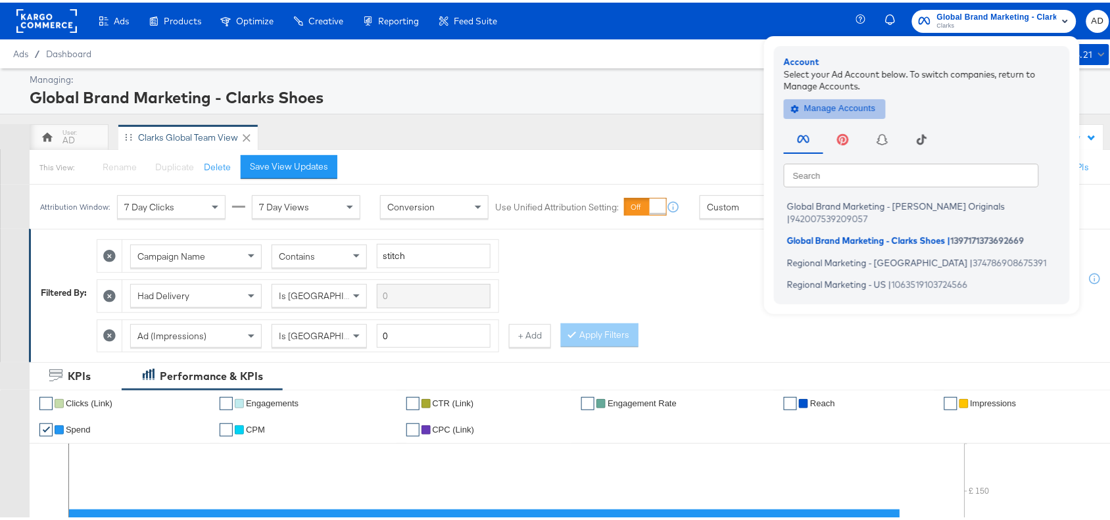
click at [819, 103] on span "Manage Accounts" at bounding box center [835, 106] width 82 height 15
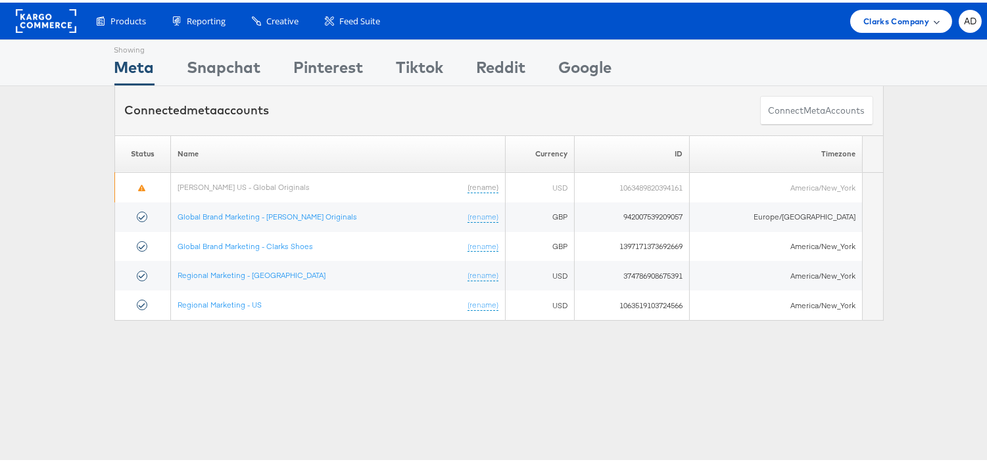
click at [885, 15] on span "Clarks Company" at bounding box center [897, 19] width 66 height 14
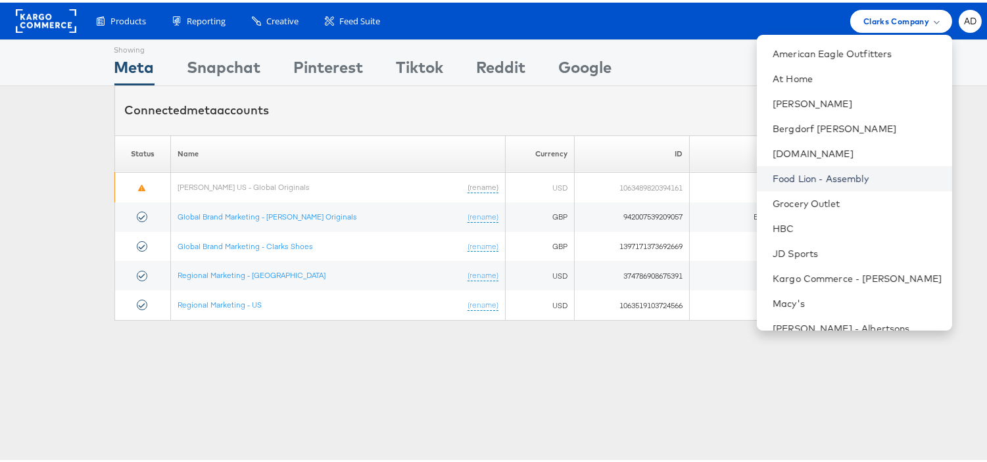
scroll to position [73, 0]
click at [778, 200] on link "Grocery Outlet" at bounding box center [857, 200] width 169 height 13
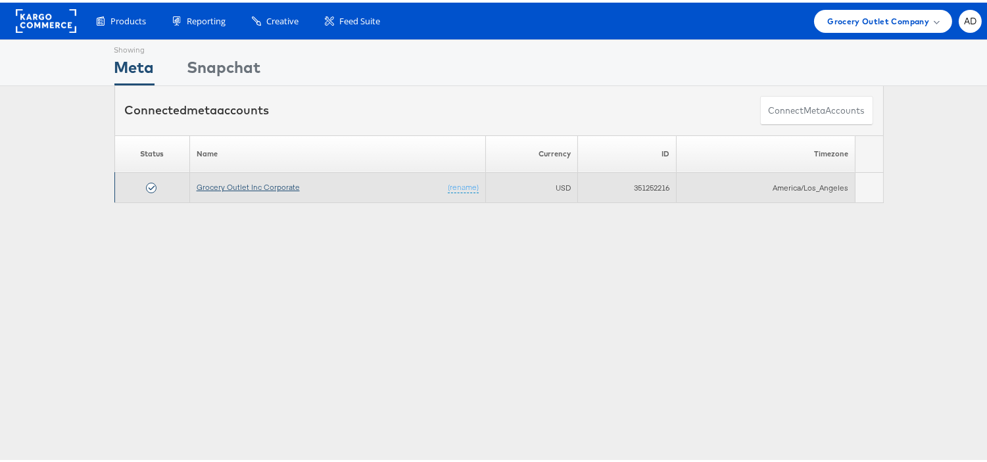
click at [278, 185] on link "Grocery Outlet Inc Corporate" at bounding box center [248, 185] width 103 height 10
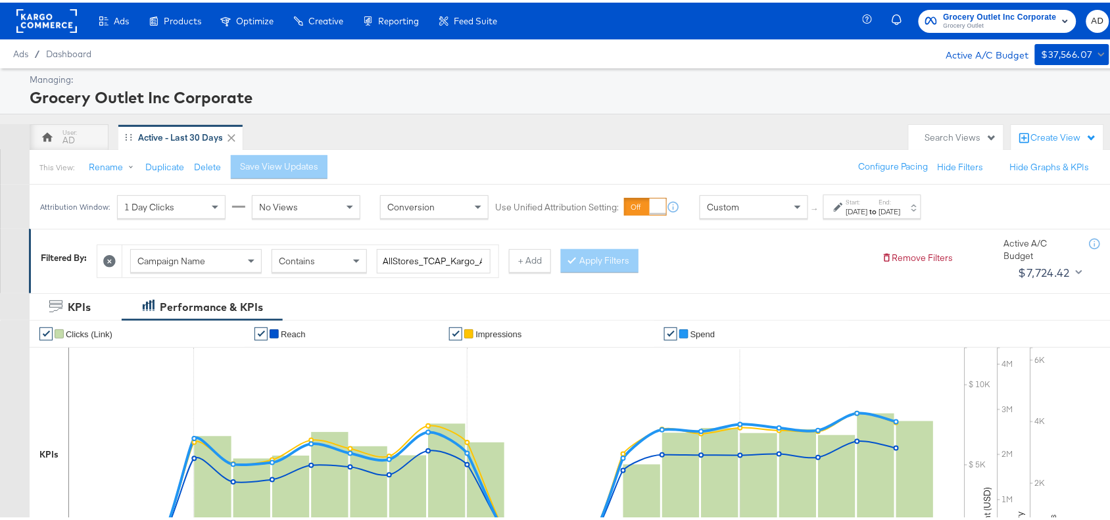
click at [868, 210] on div "[DATE]" at bounding box center [857, 209] width 22 height 11
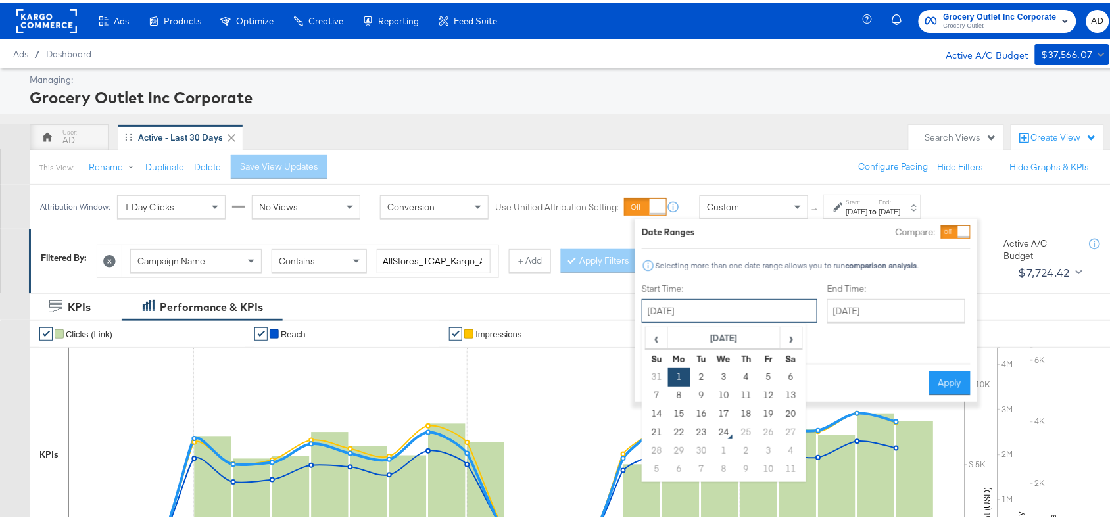
click at [725, 300] on input "[DATE]" at bounding box center [730, 309] width 176 height 24
click at [682, 413] on td "15" at bounding box center [679, 412] width 22 height 18
type input "[DATE]"
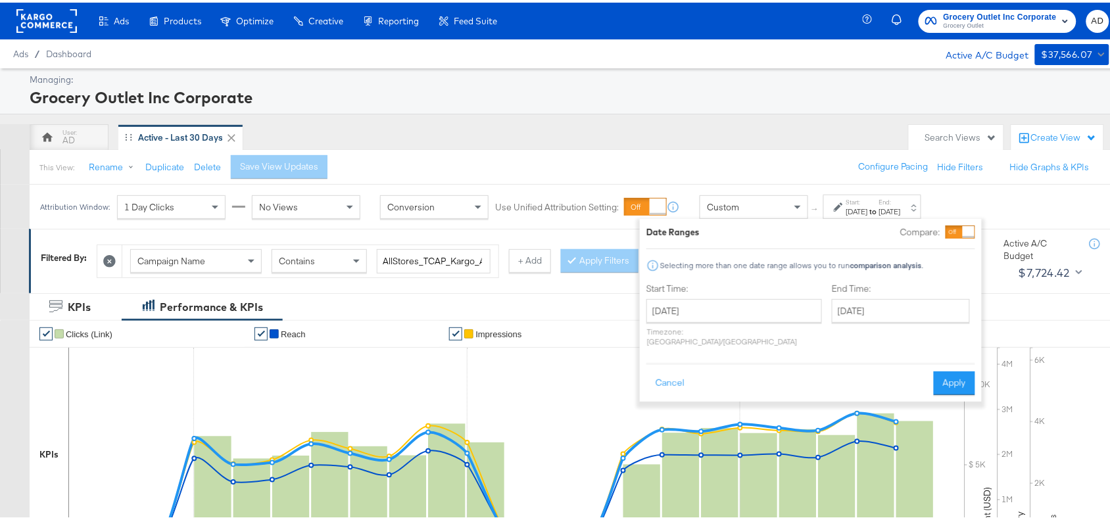
click at [879, 293] on label "End Time:" at bounding box center [903, 286] width 143 height 12
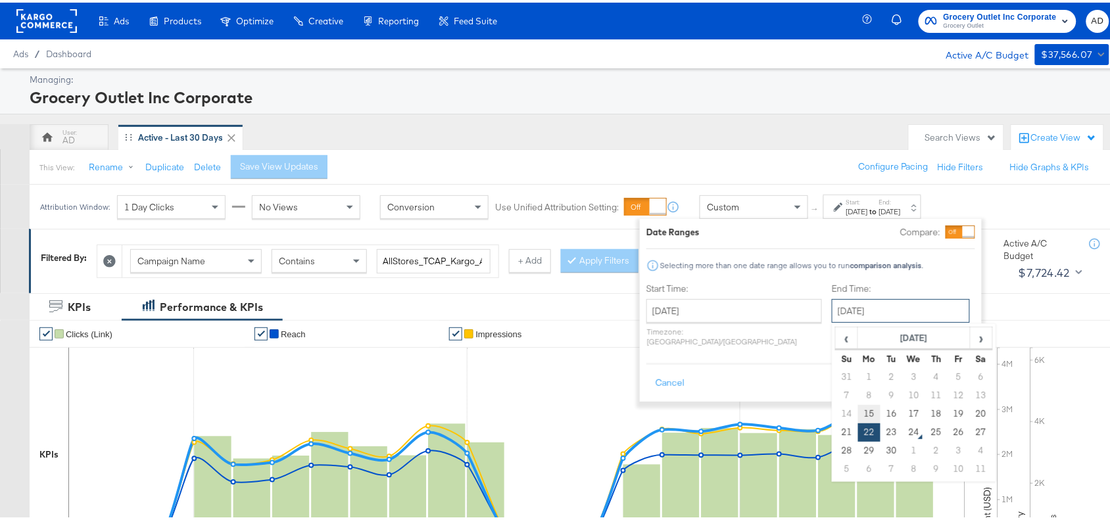
drag, startPoint x: 868, startPoint y: 312, endPoint x: 830, endPoint y: 411, distance: 105.8
click at [832, 320] on div "[DATE] ‹ [DATE] › Su Mo Tu We Th Fr Sa 31 1 2 3 4 5 6 7 8 9 10 11 12 13 14 15 1…" at bounding box center [901, 309] width 138 height 24
click at [858, 411] on td "15" at bounding box center [869, 412] width 22 height 18
type input "[DATE]"
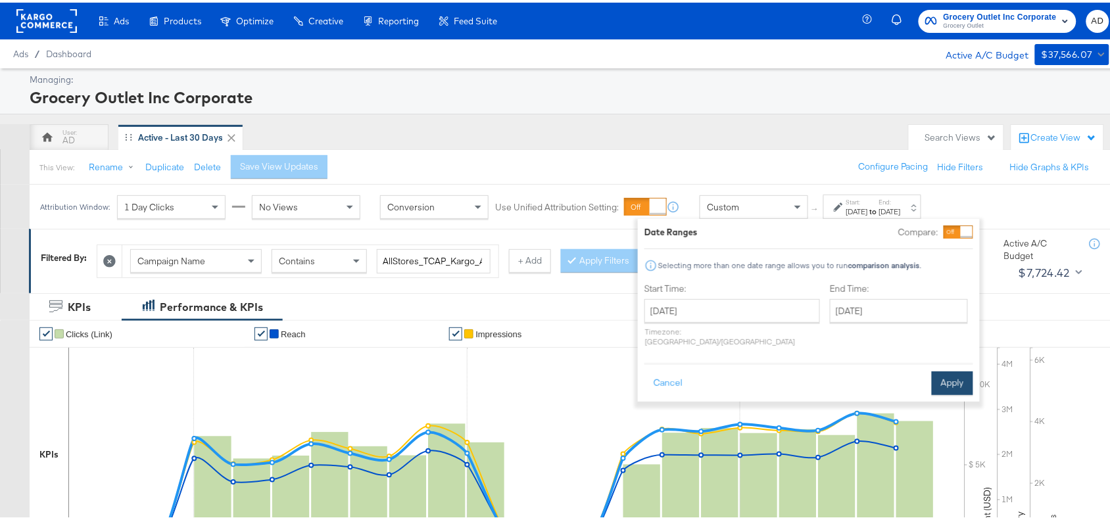
click at [946, 370] on button "Apply" at bounding box center [952, 381] width 41 height 24
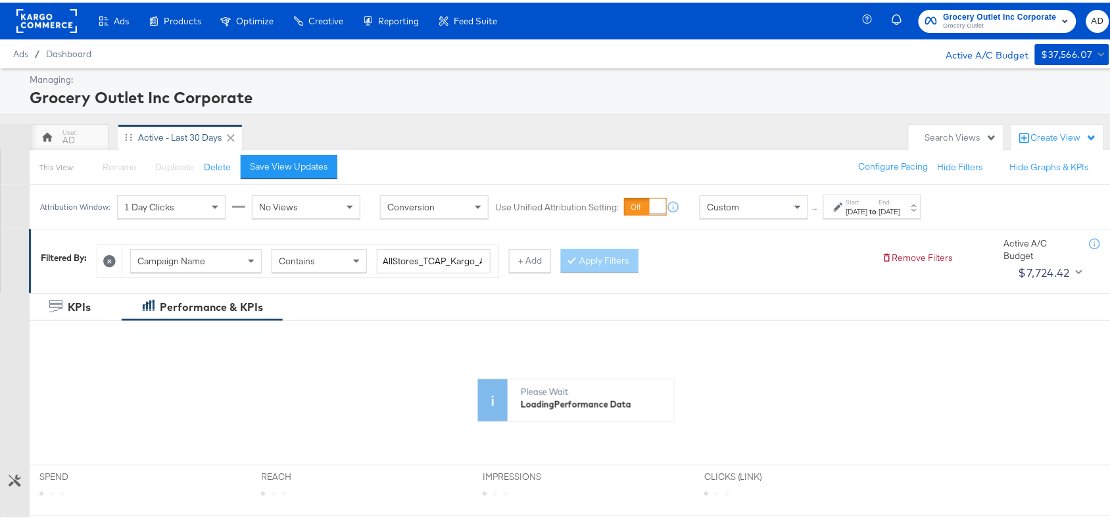
click at [868, 207] on div "[DATE]" at bounding box center [857, 209] width 22 height 11
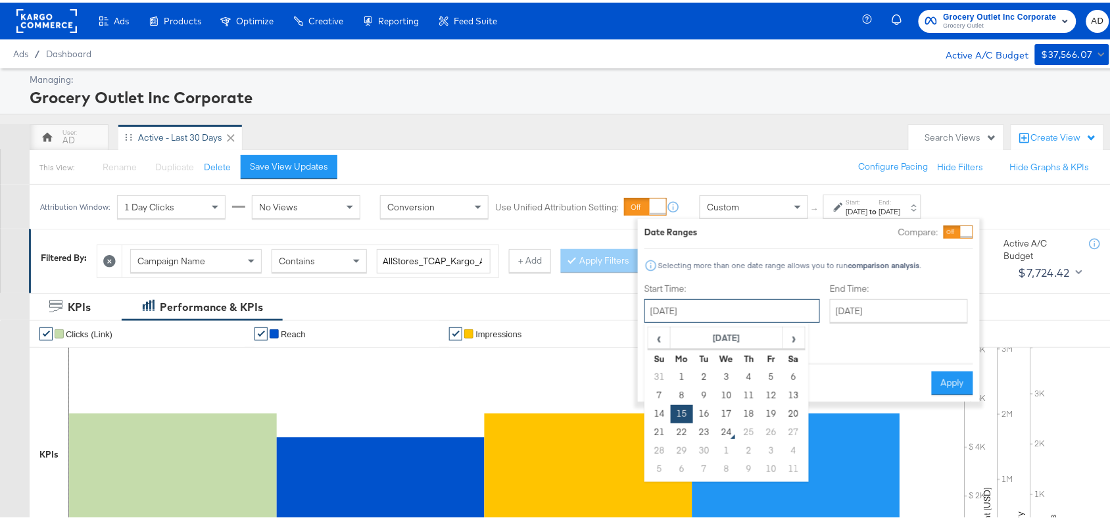
click at [721, 314] on input "[DATE]" at bounding box center [733, 309] width 176 height 24
click at [706, 416] on td "16" at bounding box center [704, 412] width 22 height 18
type input "[DATE]"
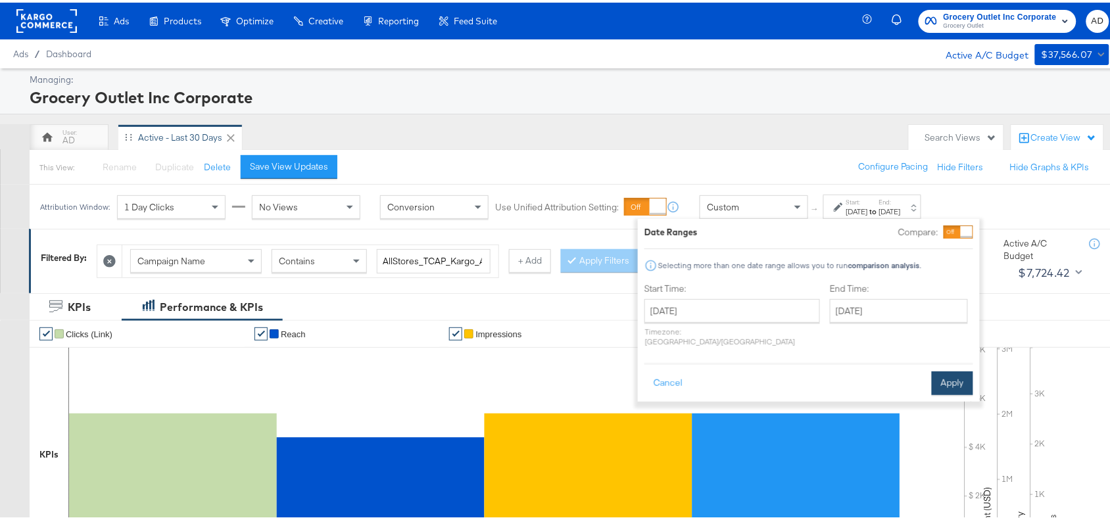
click at [944, 369] on button "Apply" at bounding box center [952, 381] width 41 height 24
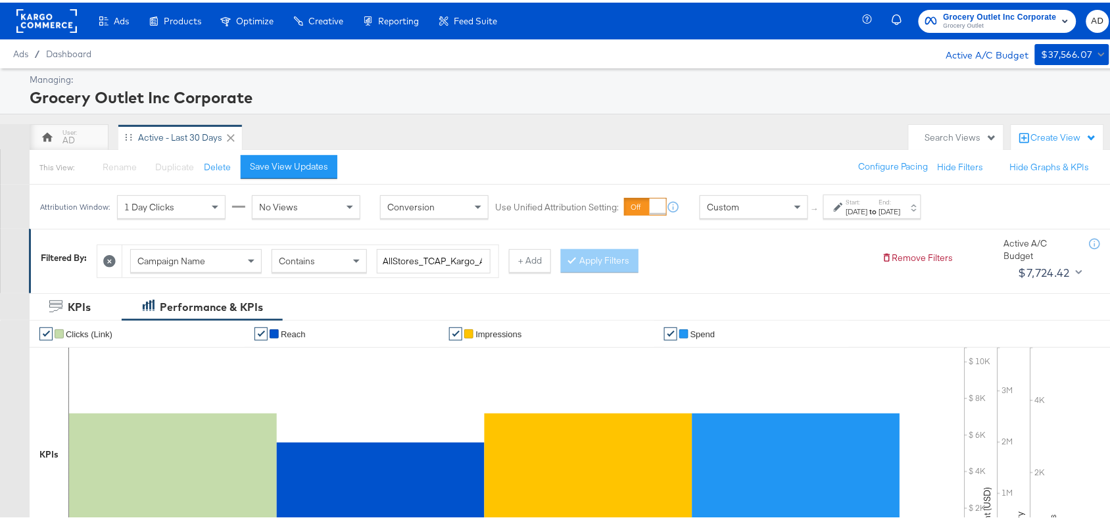
scroll to position [431, 0]
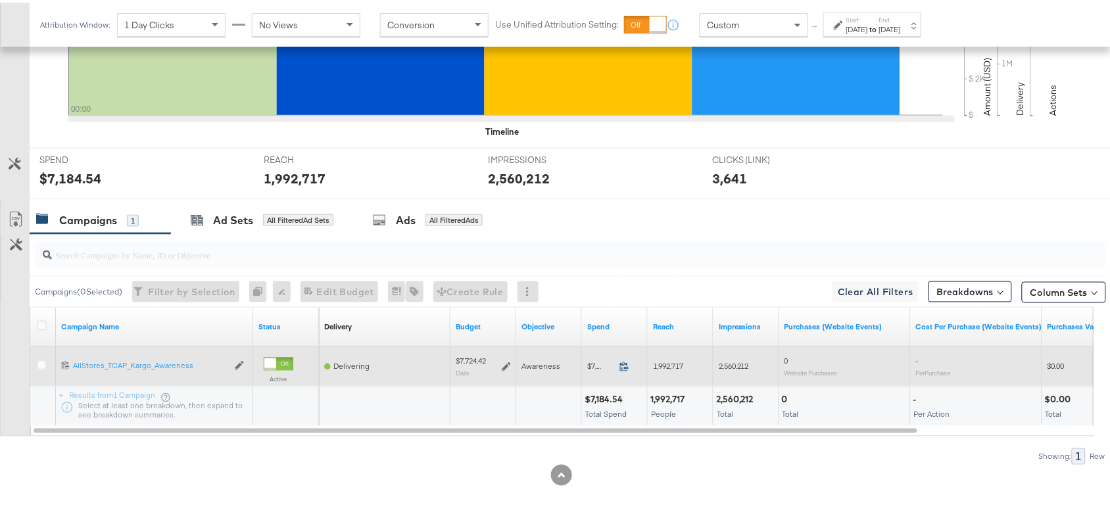
click at [625, 366] on icon at bounding box center [624, 364] width 9 height 9
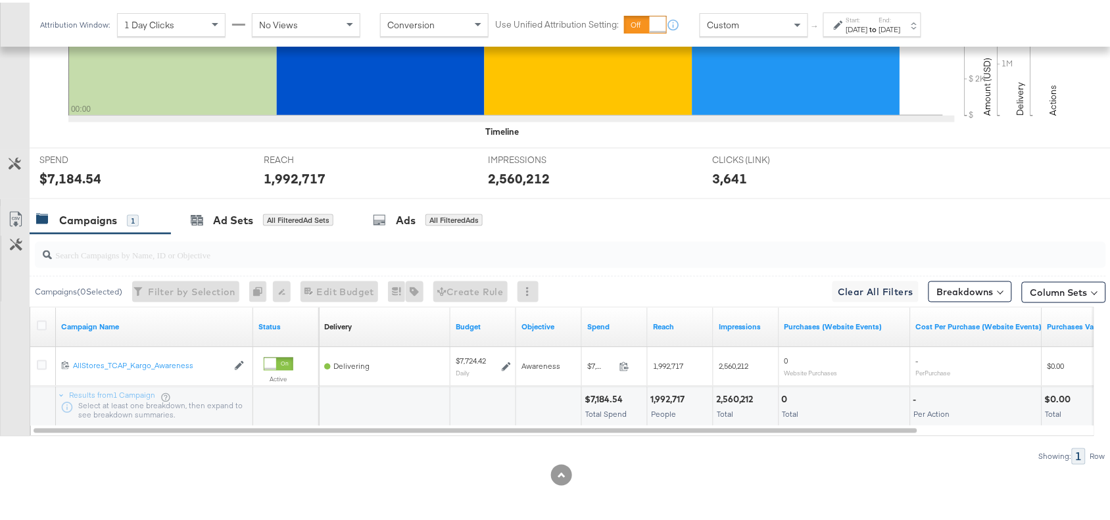
drag, startPoint x: 867, startPoint y: 27, endPoint x: 882, endPoint y: 20, distance: 16.5
click at [868, 20] on div "Start: [DATE]" at bounding box center [857, 22] width 22 height 19
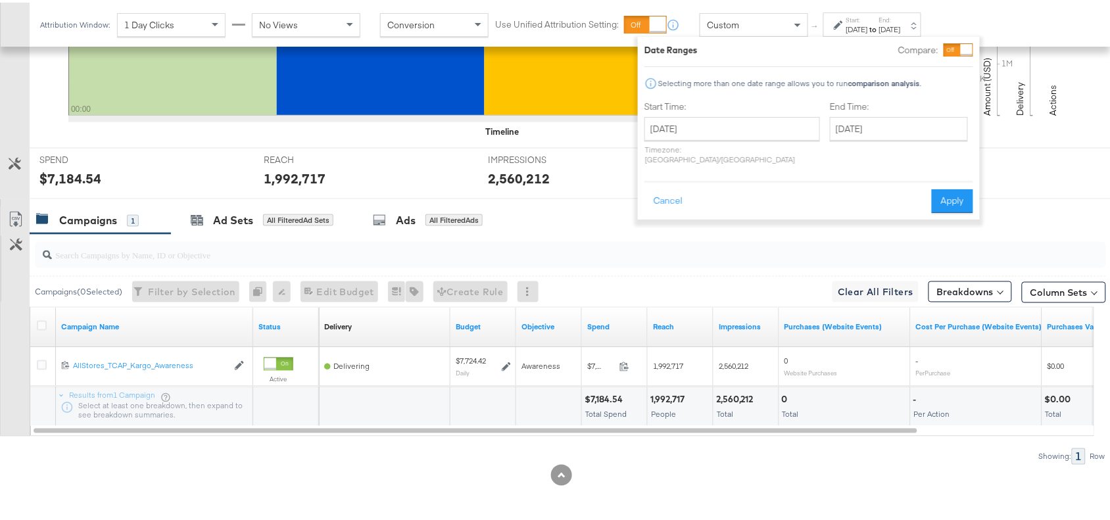
click at [868, 20] on label "Start:" at bounding box center [857, 17] width 22 height 9
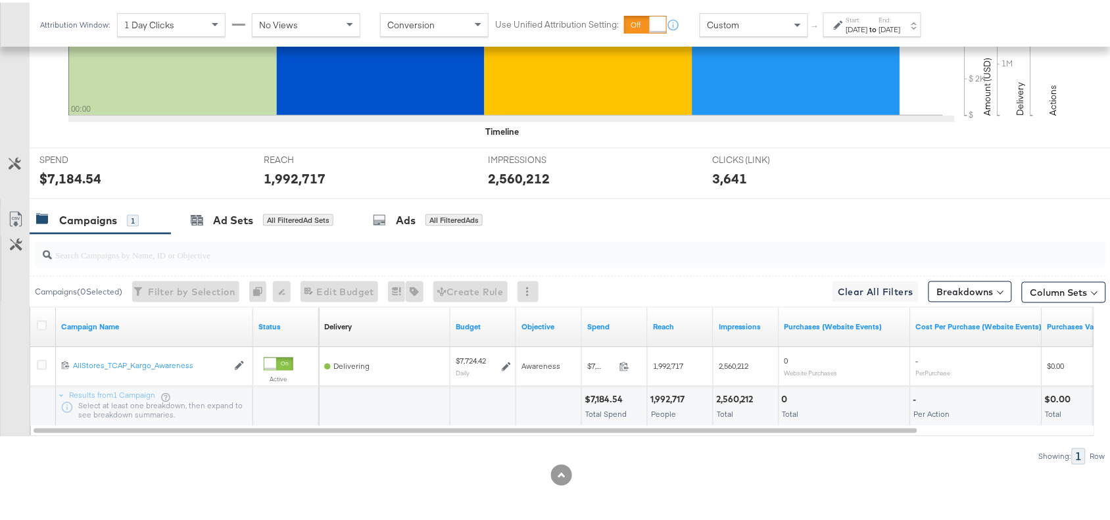
click at [860, 26] on div "[DATE]" at bounding box center [857, 27] width 22 height 11
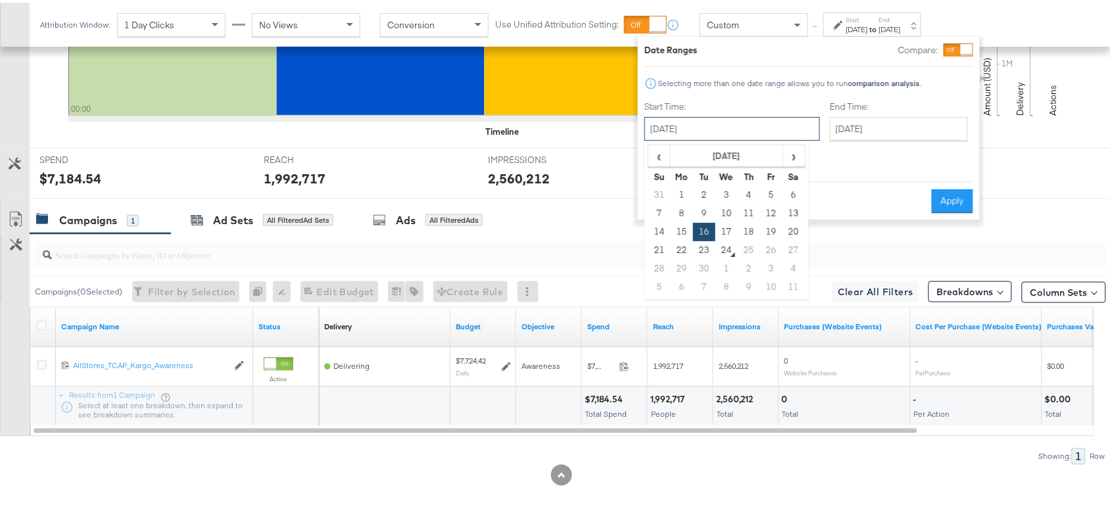
click at [706, 117] on input "[DATE]" at bounding box center [733, 126] width 176 height 24
click at [731, 226] on td "17" at bounding box center [727, 229] width 22 height 18
type input "[DATE]"
click at [945, 178] on div "Cancel Apply" at bounding box center [809, 194] width 329 height 32
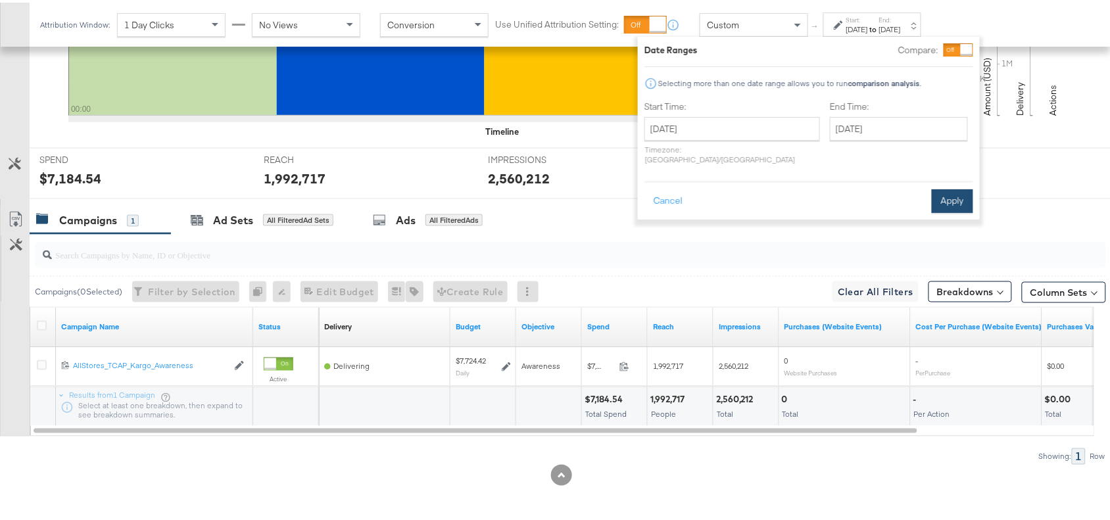
click at [951, 187] on button "Apply" at bounding box center [952, 199] width 41 height 24
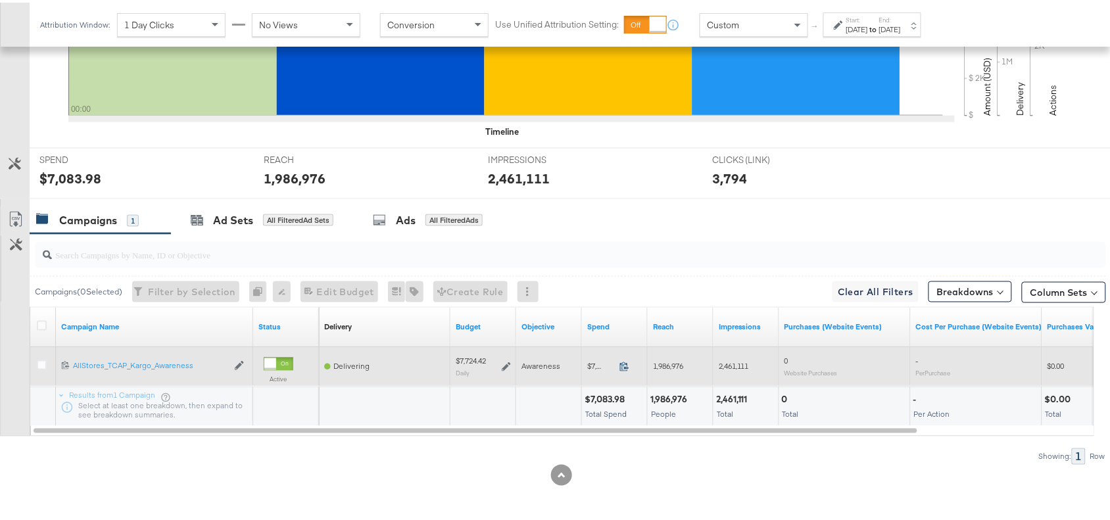
click at [620, 363] on icon at bounding box center [625, 364] width 10 height 10
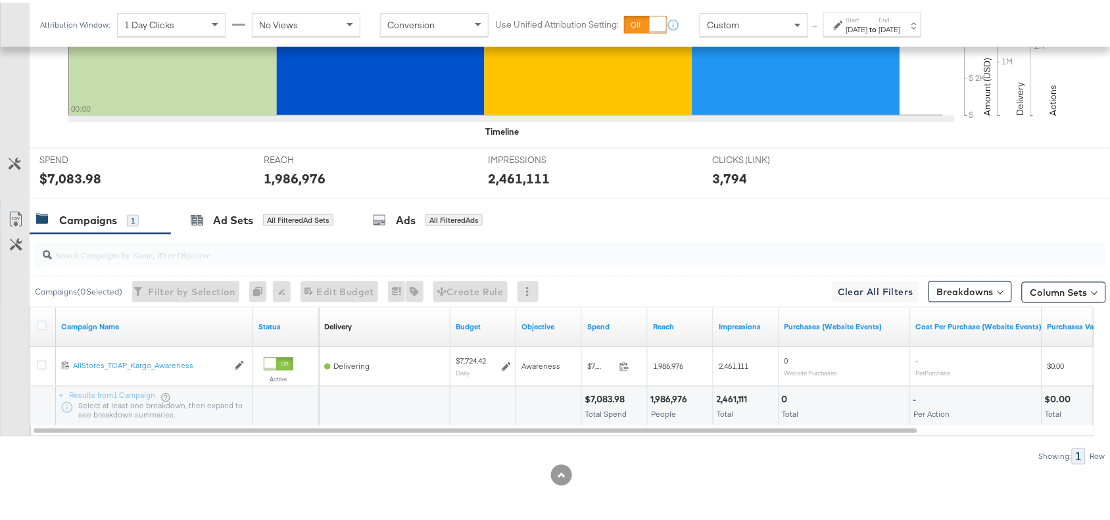
click at [901, 26] on div "[DATE]" at bounding box center [890, 27] width 22 height 11
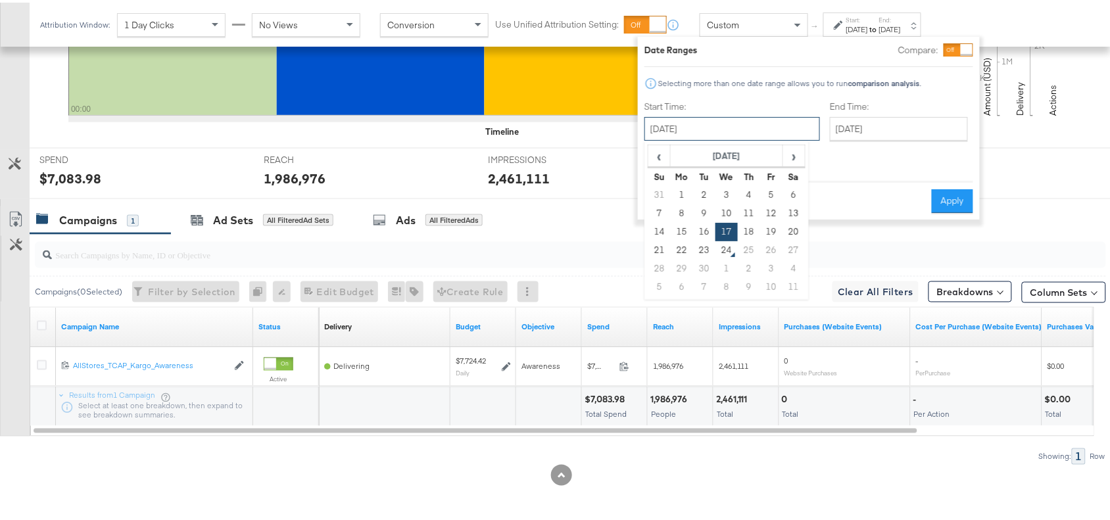
click at [707, 126] on input "[DATE]" at bounding box center [733, 126] width 176 height 24
click at [748, 220] on td "18" at bounding box center [749, 229] width 22 height 18
type input "[DATE]"
click at [949, 189] on button "Apply" at bounding box center [952, 199] width 41 height 24
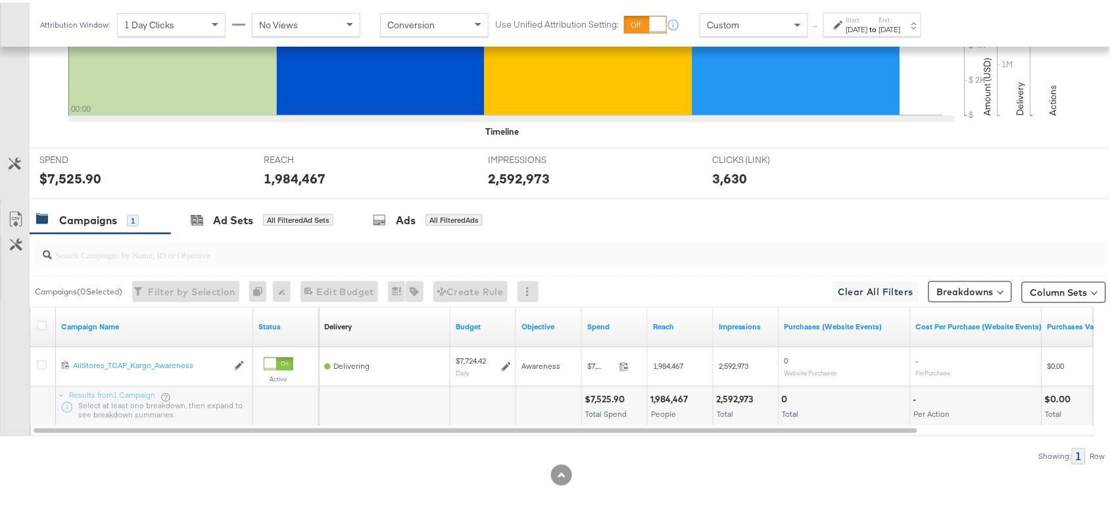
click at [76, 181] on div "SPEND SPEND $7,525.90" at bounding box center [142, 171] width 224 height 50
click at [76, 181] on div "$7,525.90" at bounding box center [70, 175] width 62 height 19
copy div "$7,525.90"
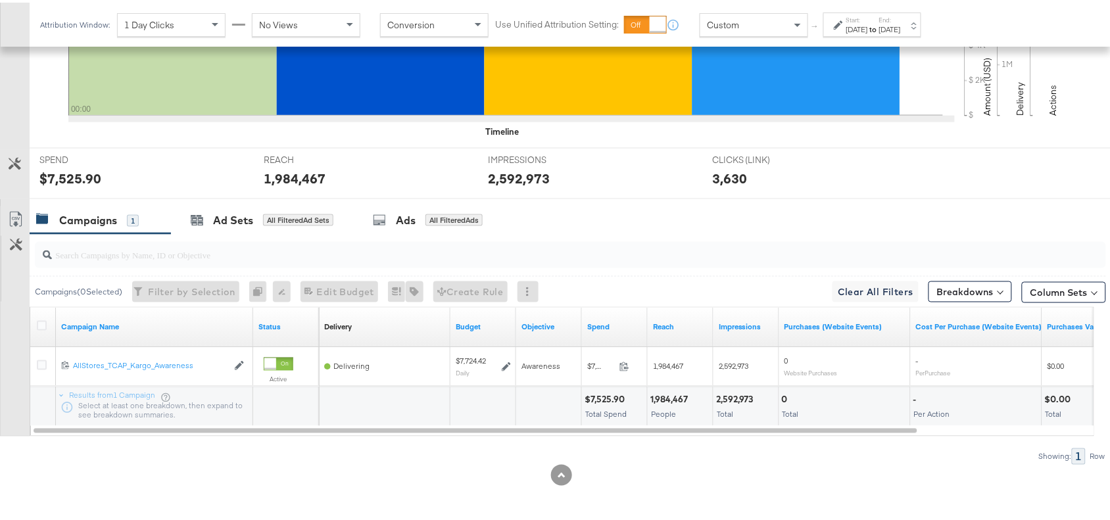
click at [909, 36] on div "Attribution Window: 1 Day Clicks No Views Conversion Use Unified Attribution Se…" at bounding box center [484, 22] width 908 height 44
click at [868, 18] on label "Start:" at bounding box center [857, 17] width 22 height 9
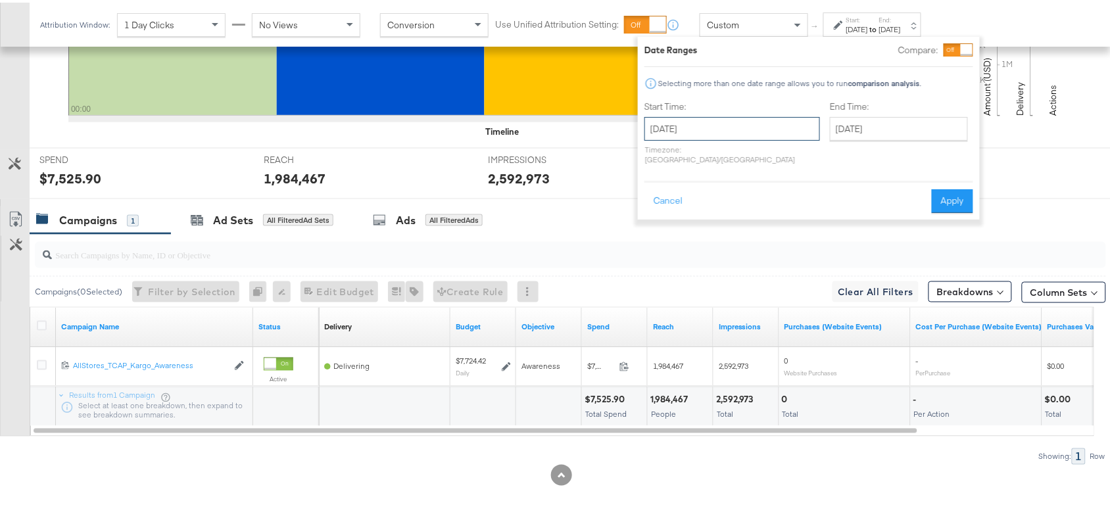
click at [727, 116] on input "[DATE]" at bounding box center [733, 126] width 176 height 24
click at [768, 230] on td "19" at bounding box center [771, 229] width 22 height 18
type input "[DATE]"
click at [959, 195] on button "Apply" at bounding box center [952, 199] width 41 height 24
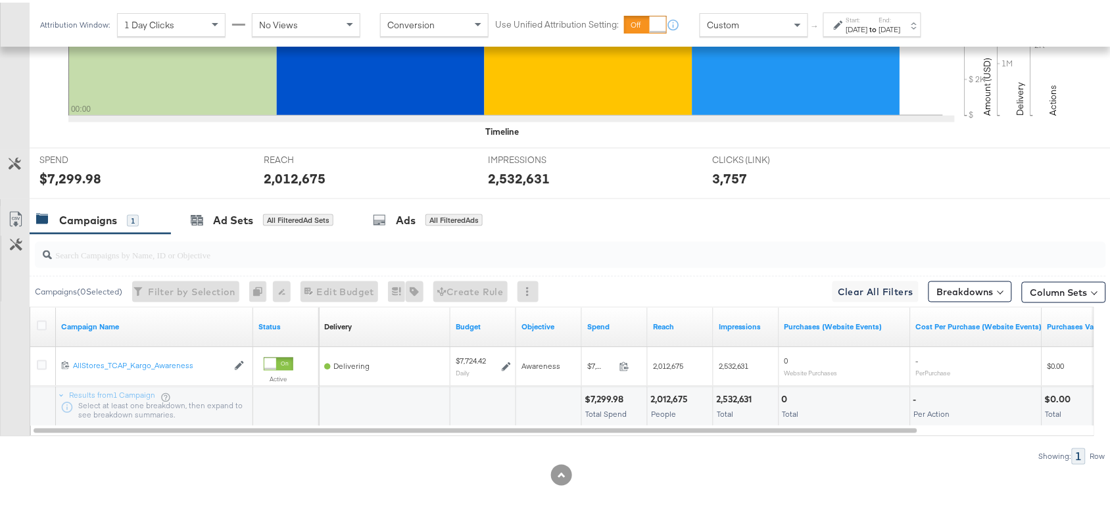
click at [74, 179] on div "$7,299.98" at bounding box center [70, 175] width 62 height 19
copy div "7,299.98"
click at [74, 179] on div "$7,299.98" at bounding box center [70, 175] width 62 height 19
click at [856, 22] on div "[DATE]" at bounding box center [857, 27] width 22 height 11
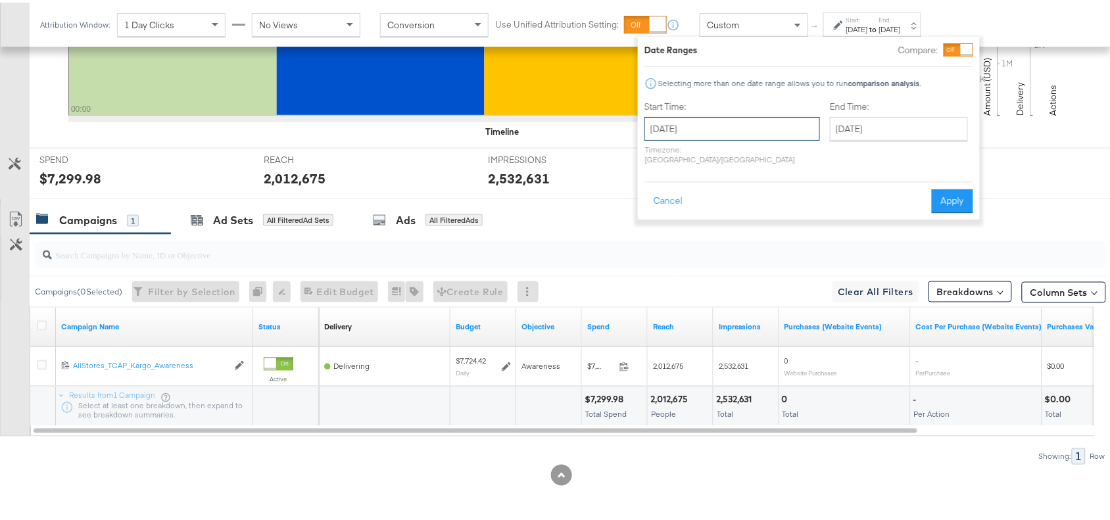
click at [727, 129] on input "[DATE]" at bounding box center [733, 126] width 176 height 24
click at [682, 243] on td "22" at bounding box center [682, 248] width 22 height 18
type input "[DATE]"
click at [948, 187] on button "Apply" at bounding box center [957, 199] width 41 height 24
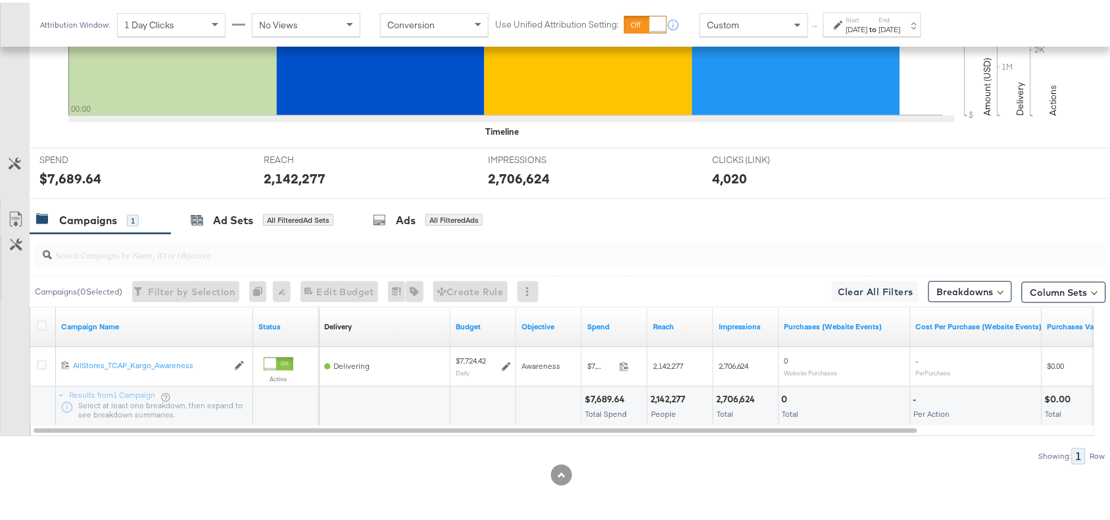
click at [66, 178] on div "$7,689.64" at bounding box center [70, 175] width 62 height 19
click at [879, 24] on strong "to" at bounding box center [873, 27] width 11 height 10
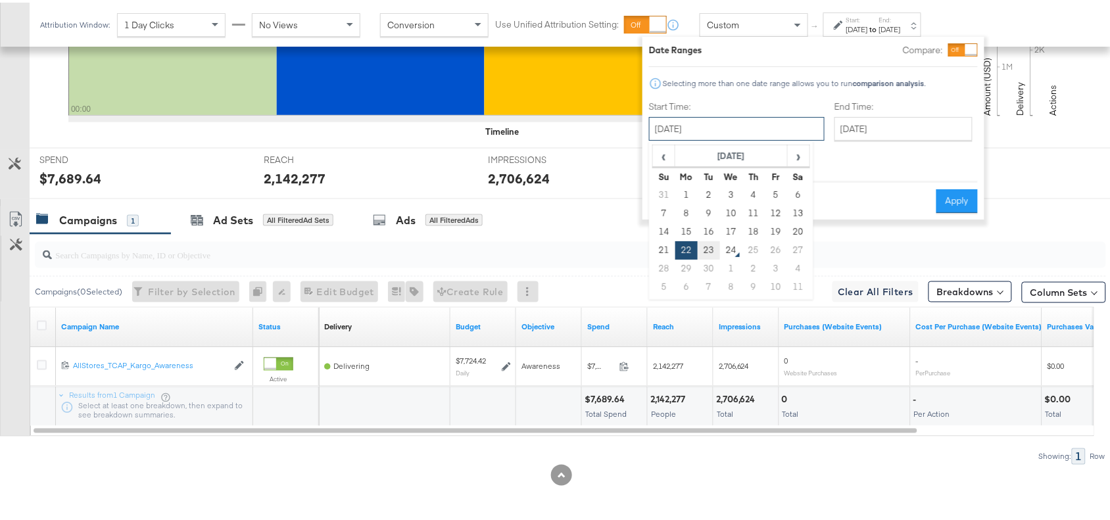
drag, startPoint x: 743, startPoint y: 122, endPoint x: 709, endPoint y: 253, distance: 135.9
click at [709, 138] on div "[DATE] ‹ [DATE] › Su Mo Tu We Th Fr Sa 31 1 2 3 4 5 6 7 8 9 10 11 12 13 14 15 1…" at bounding box center [737, 126] width 176 height 24
click at [709, 253] on td "23" at bounding box center [709, 248] width 22 height 18
type input "[DATE]"
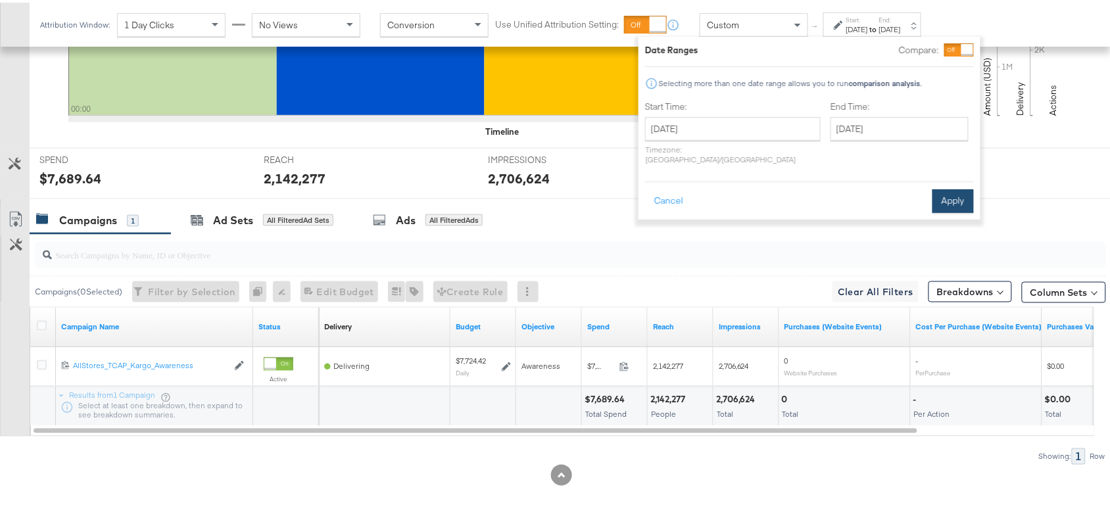
click at [946, 187] on button "Apply" at bounding box center [953, 199] width 41 height 24
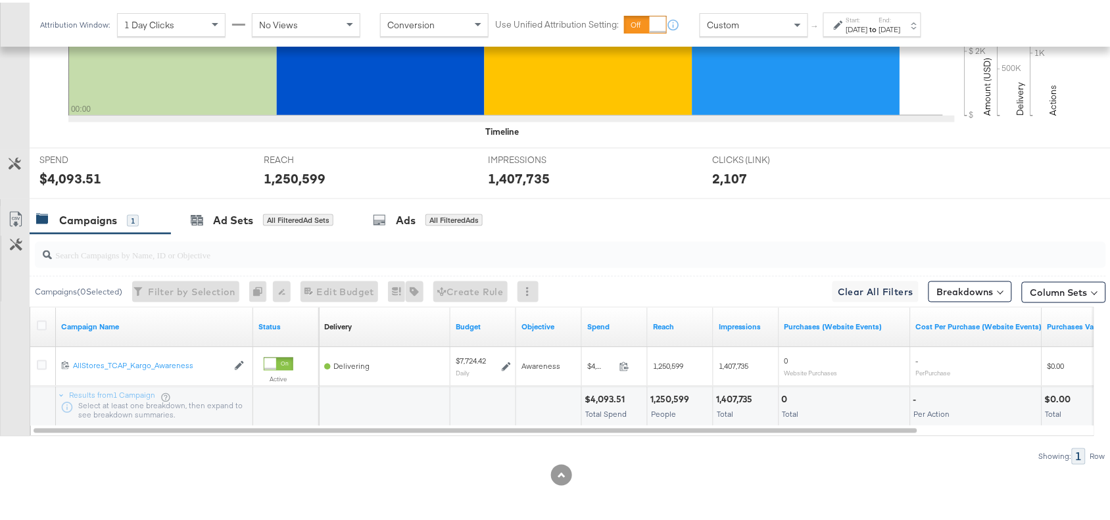
click at [61, 180] on div "$4,093.51" at bounding box center [70, 175] width 62 height 19
copy div "4,093.51"
click at [61, 180] on div "$4,093.51" at bounding box center [70, 175] width 62 height 19
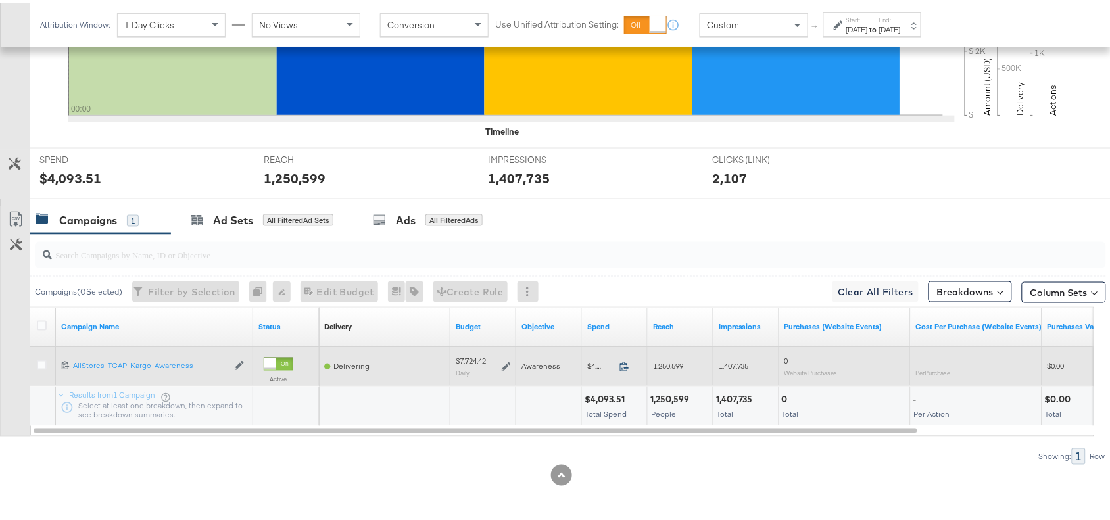
click at [626, 364] on icon at bounding box center [625, 364] width 10 height 10
